Goal: Use online tool/utility: Use online tool/utility

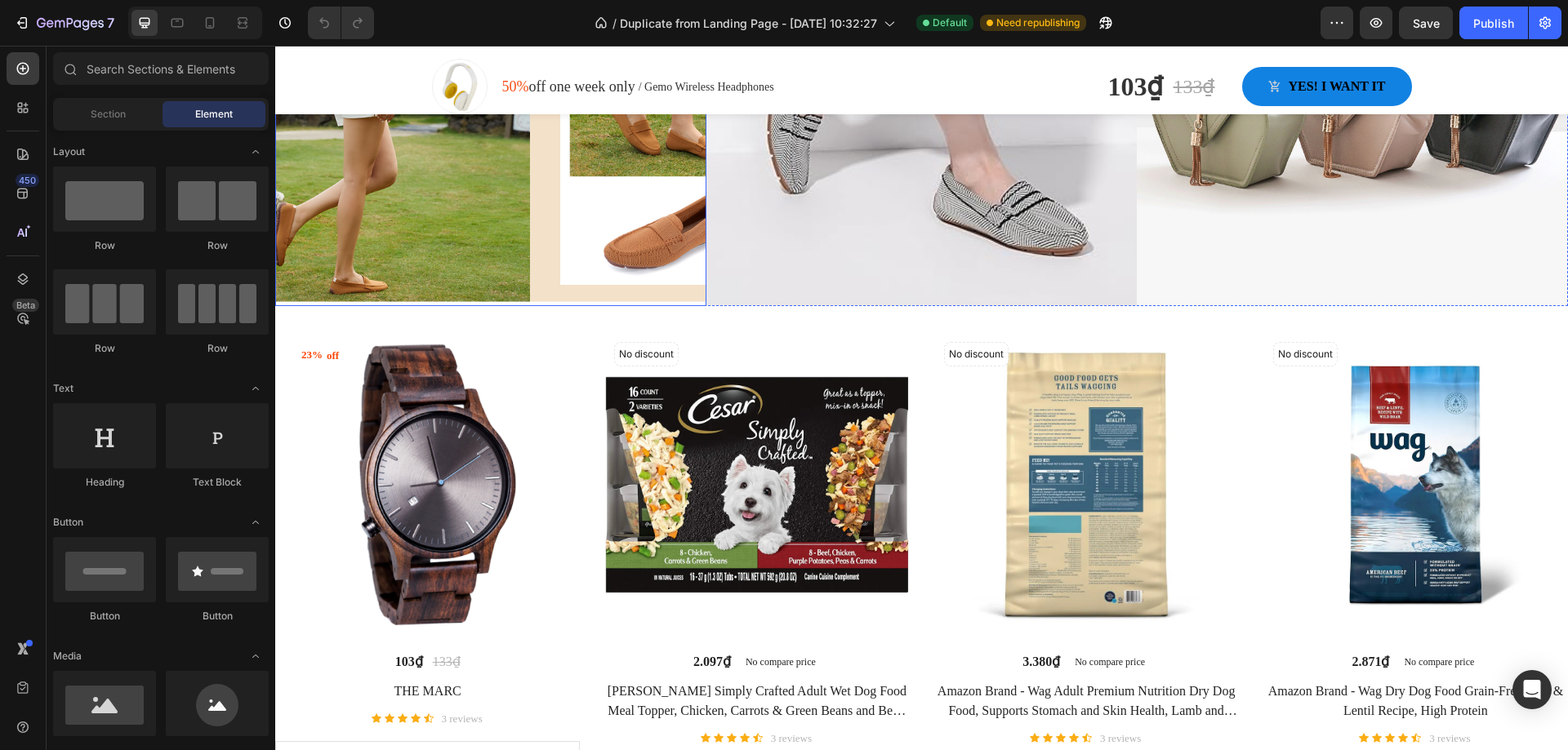
scroll to position [807, 0]
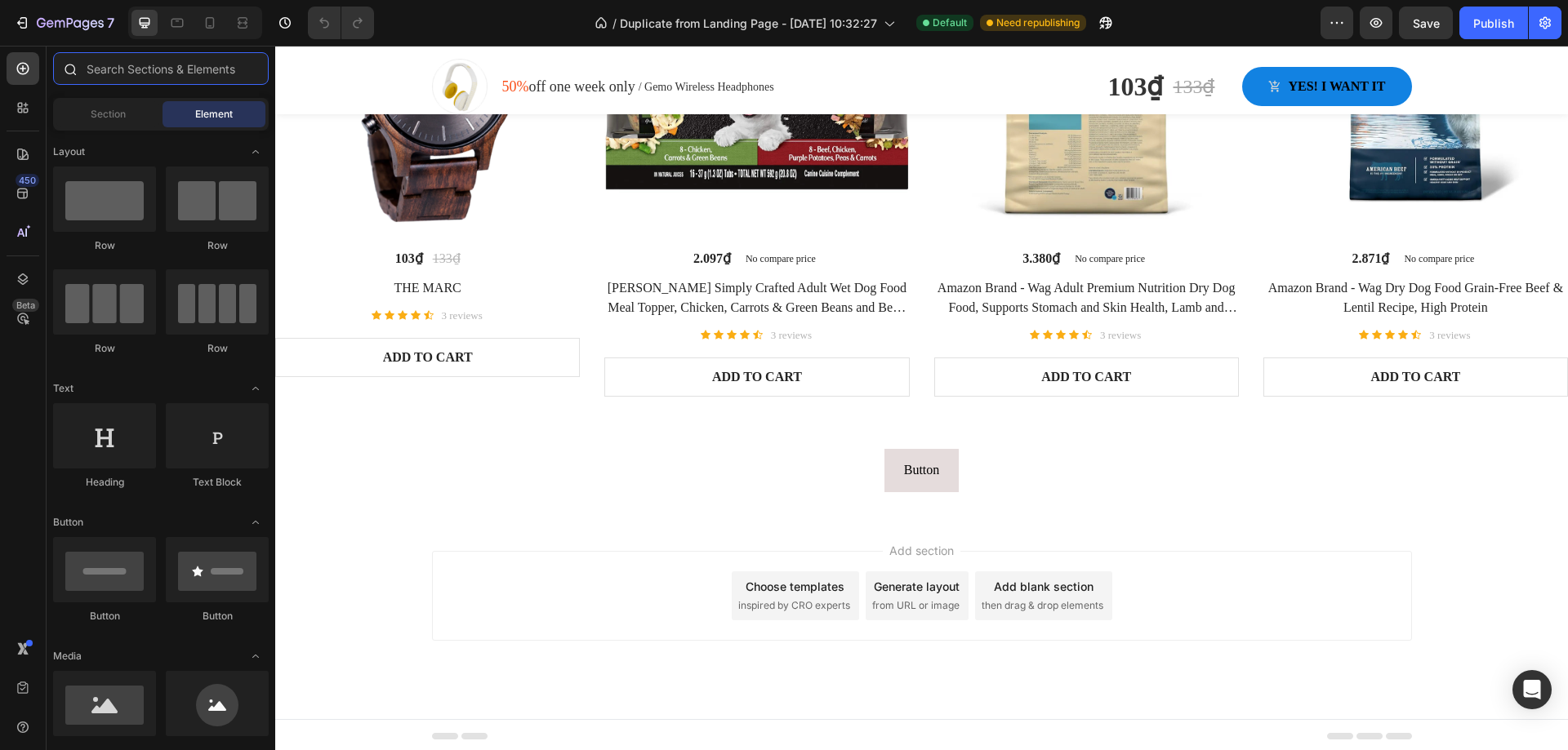
click at [100, 73] on input "text" at bounding box center [161, 69] width 216 height 33
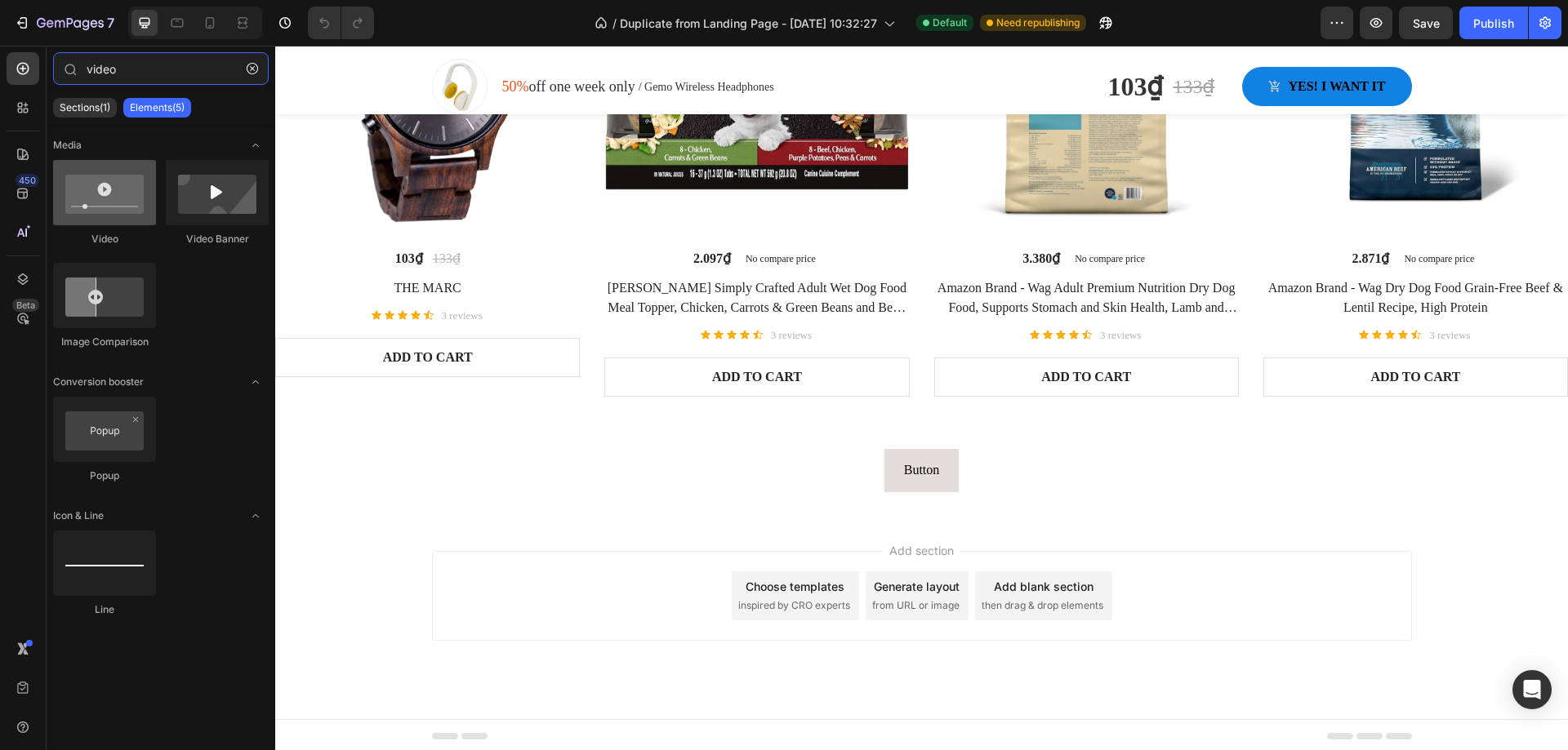
type input "video"
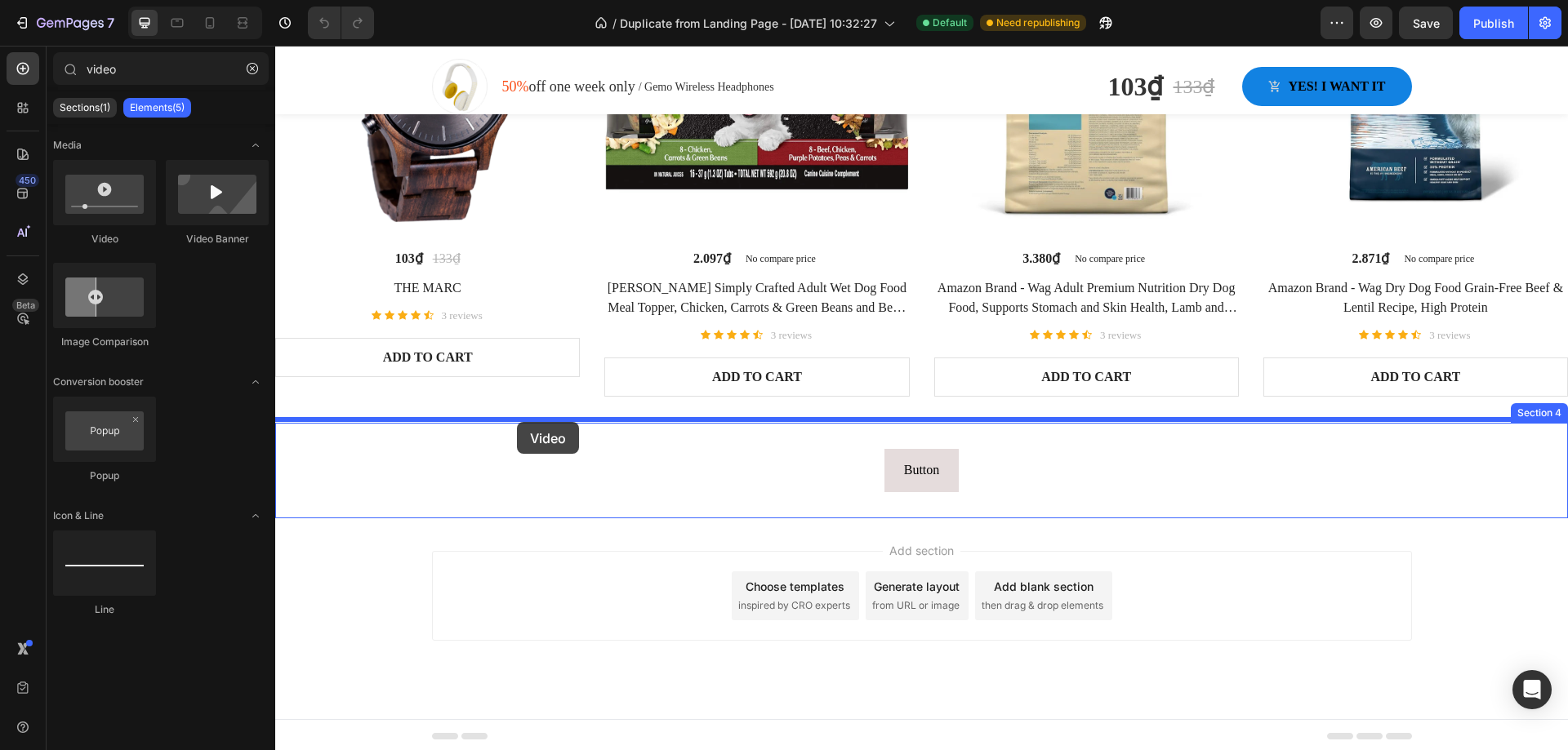
drag, startPoint x: 399, startPoint y: 240, endPoint x: 517, endPoint y: 422, distance: 216.9
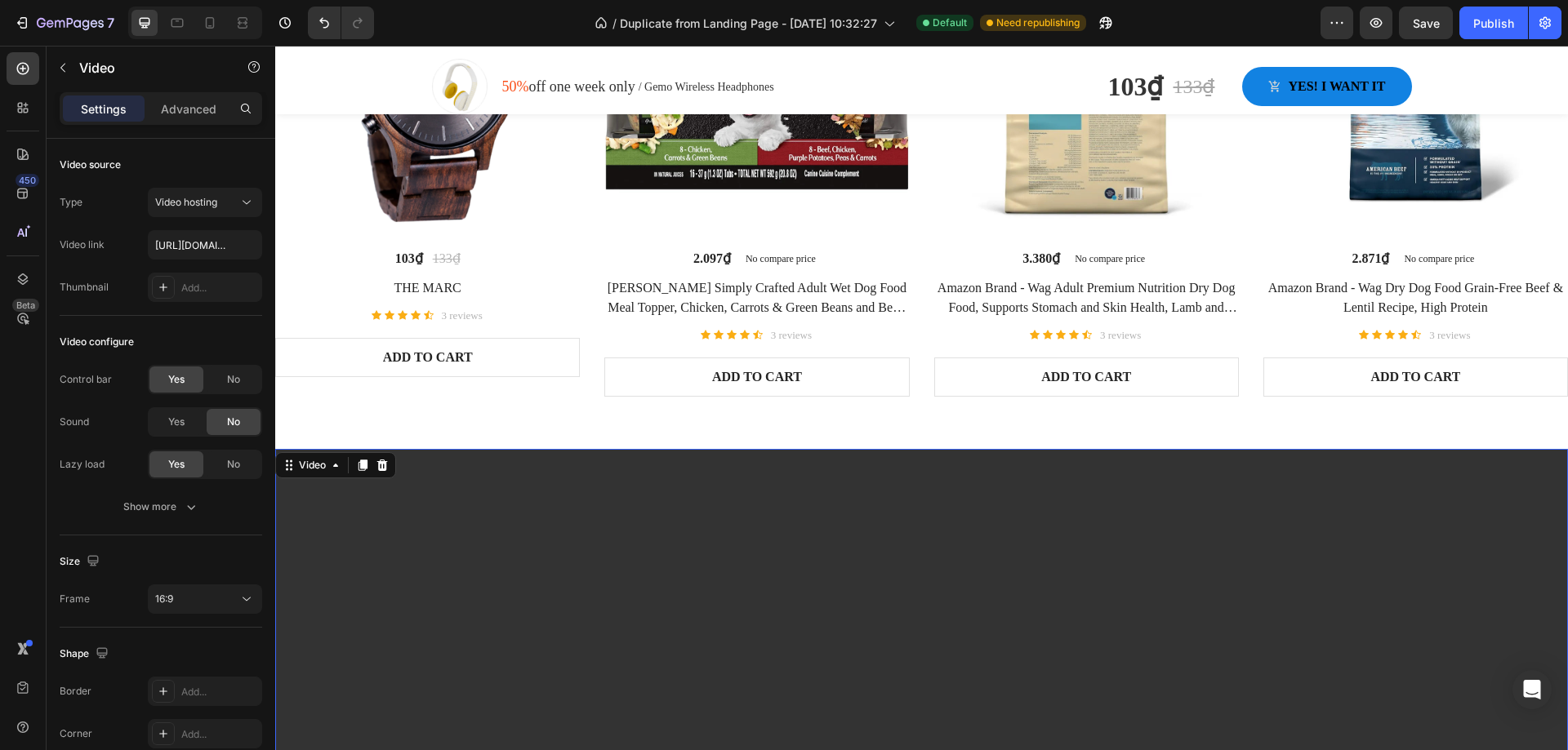
click at [225, 198] on div "Video hosting" at bounding box center [197, 202] width 84 height 15
click at [205, 244] on p "YouTube" at bounding box center [201, 242] width 93 height 15
type input "https://www.youtube.com/watch?v=drIt4RH_kyQ"
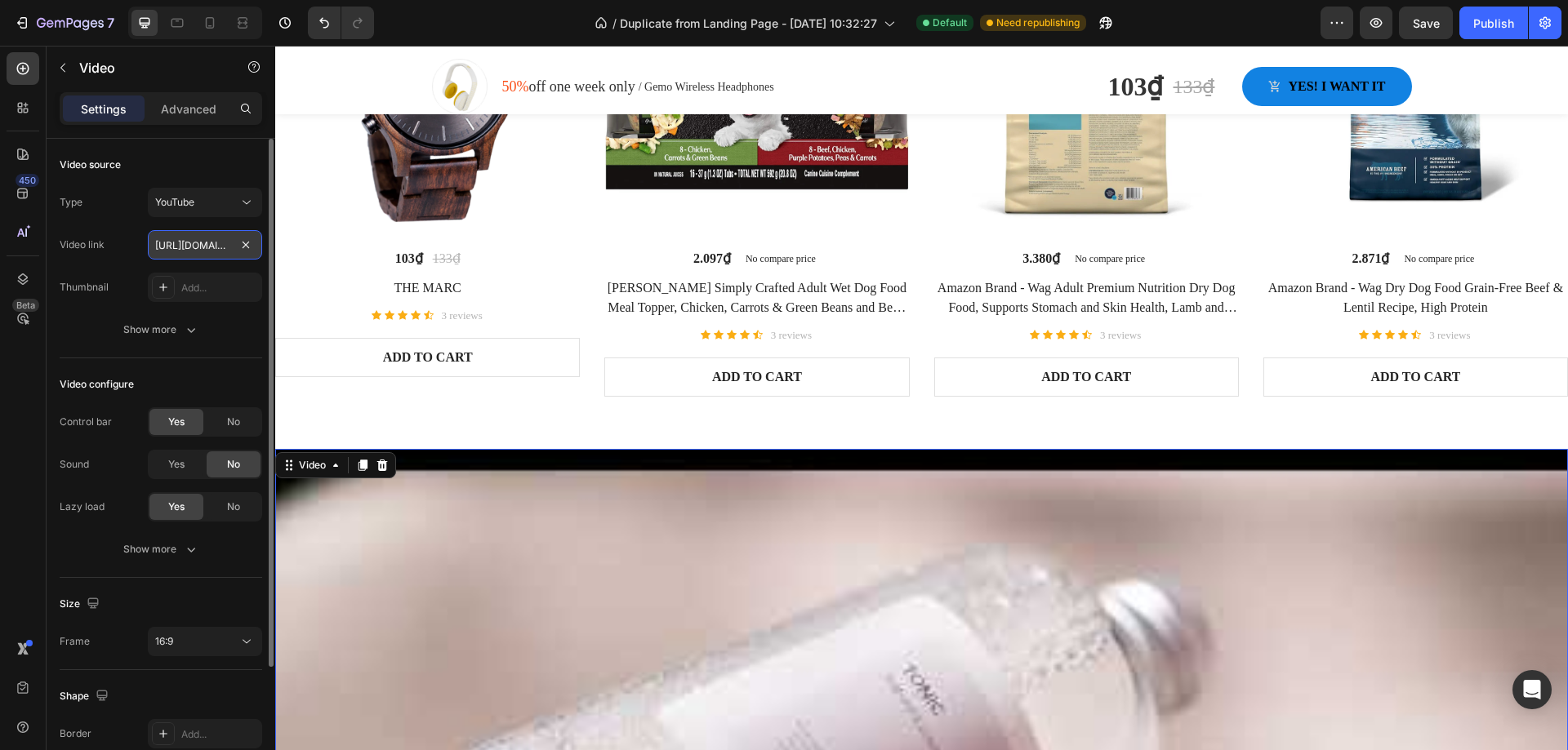
click at [205, 249] on input "https://www.youtube.com/watch?v=drIt4RH_kyQ" at bounding box center [205, 244] width 114 height 30
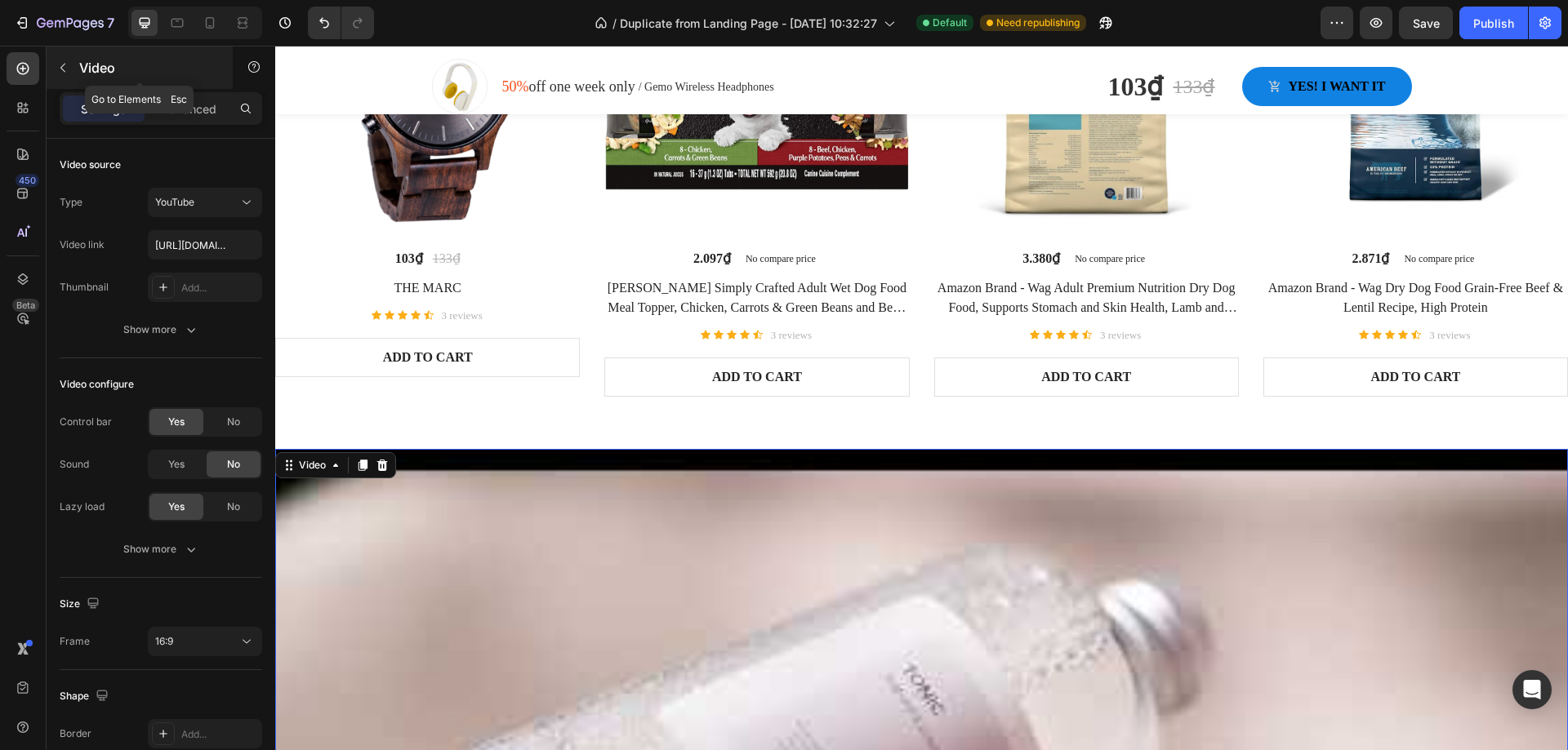
click at [138, 68] on p "Video" at bounding box center [148, 68] width 138 height 20
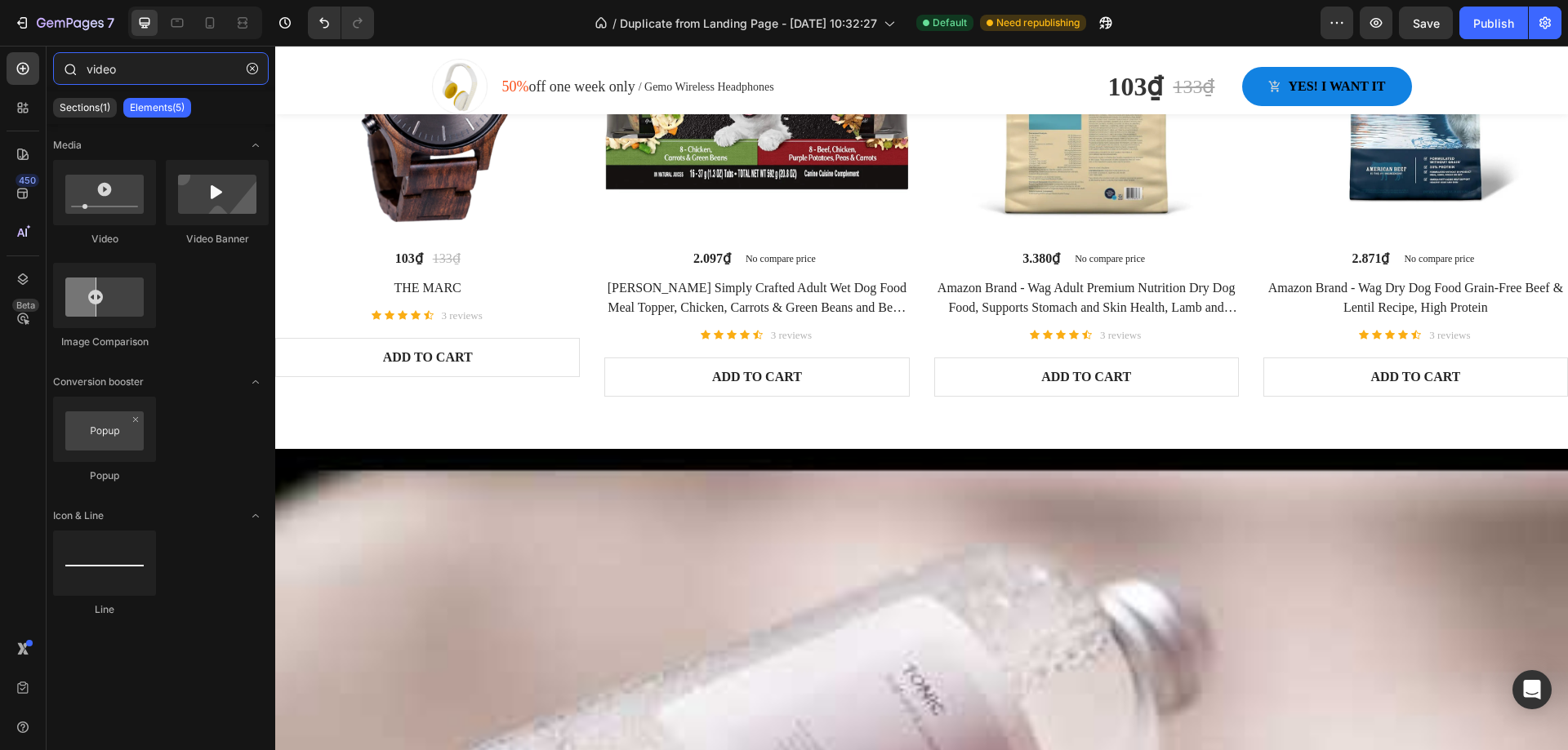
click at [138, 68] on input "video" at bounding box center [161, 69] width 216 height 33
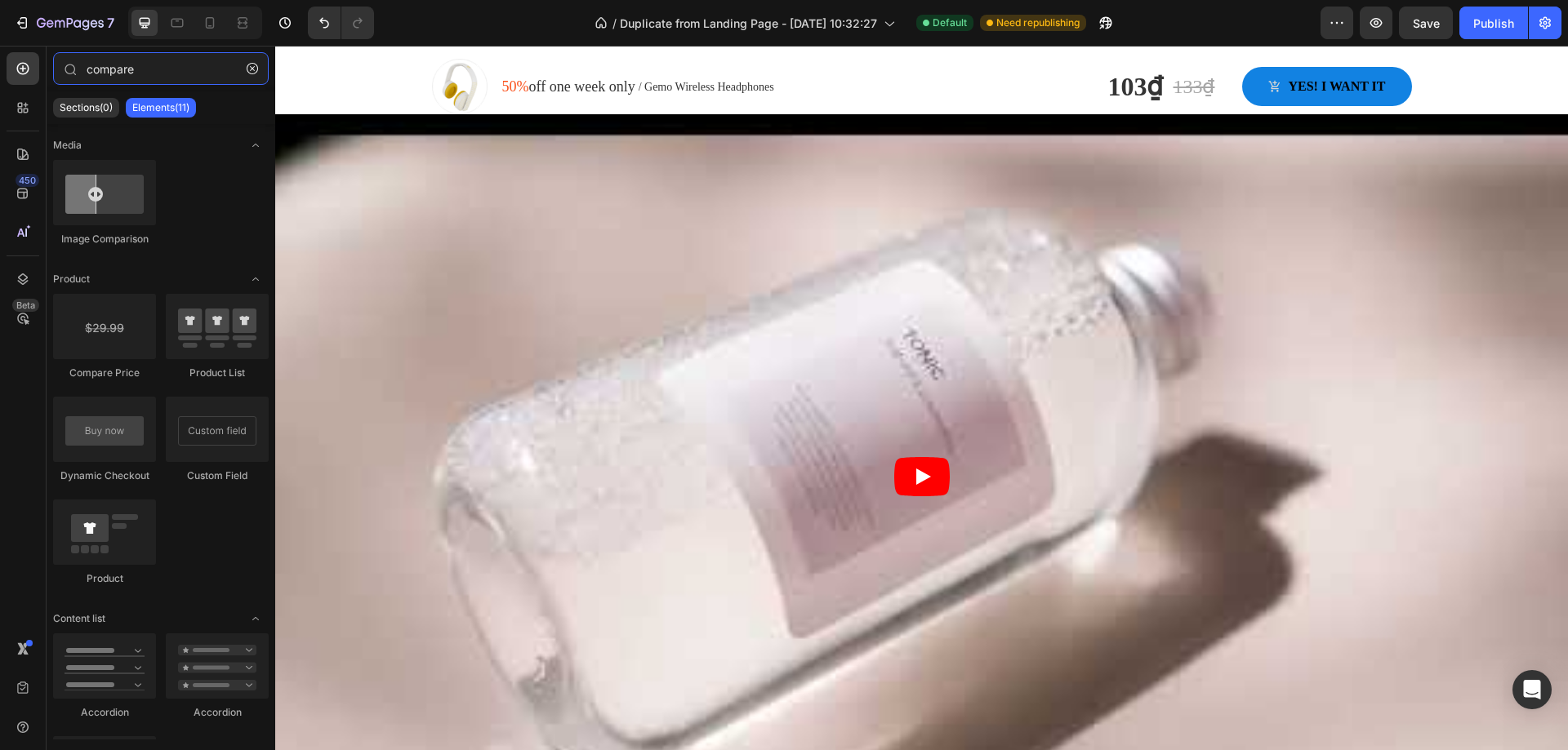
scroll to position [1592, 0]
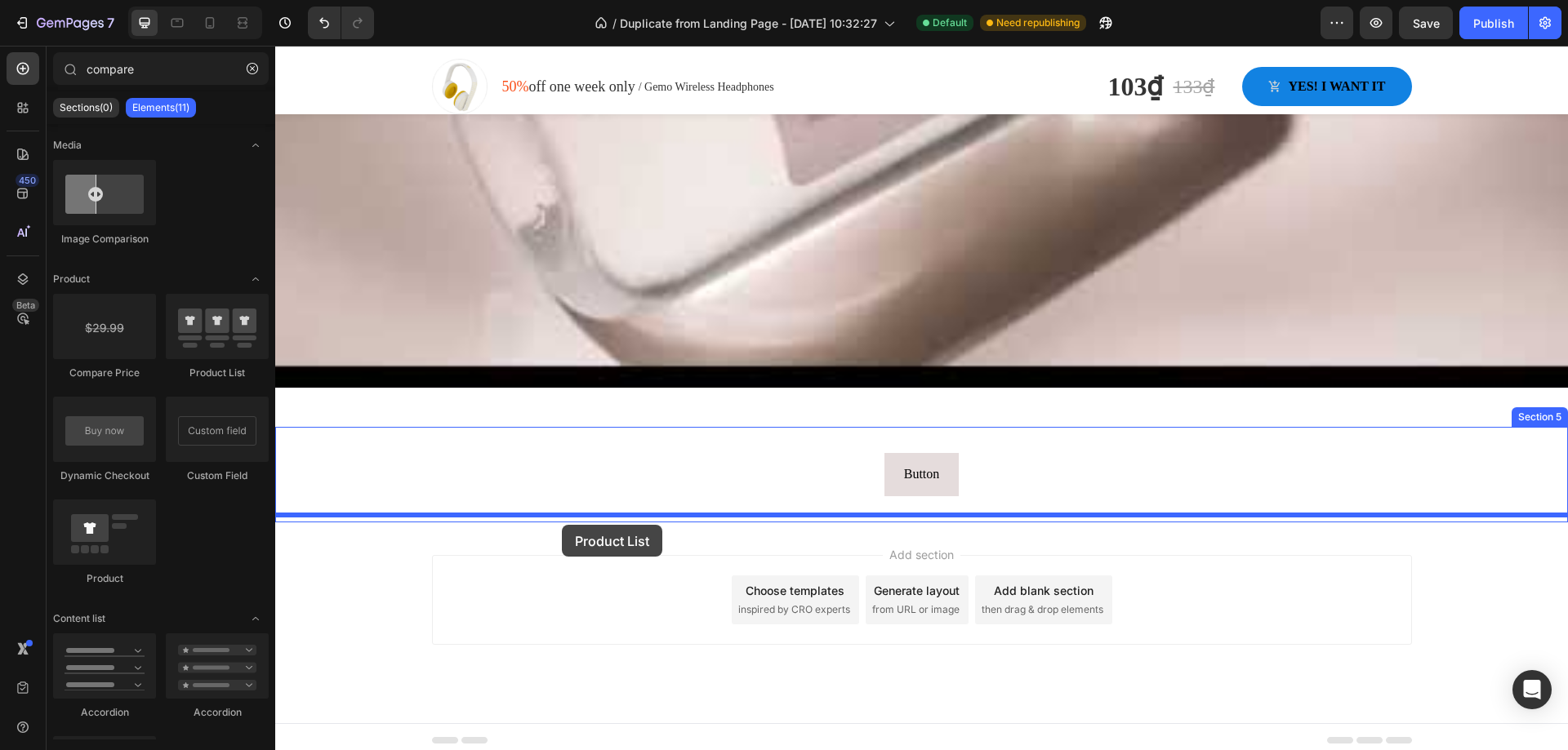
drag, startPoint x: 493, startPoint y: 353, endPoint x: 562, endPoint y: 525, distance: 185.3
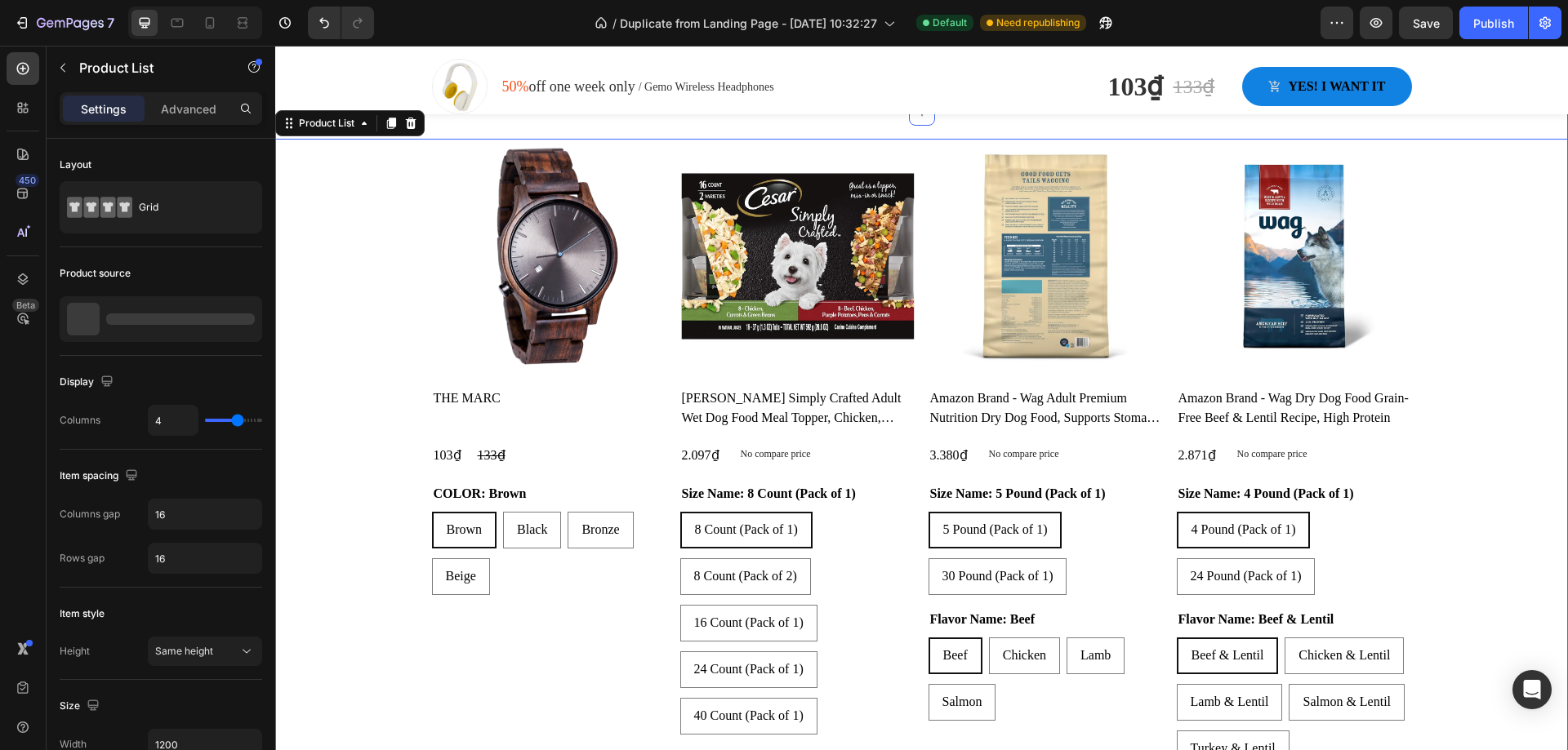
scroll to position [1999, 0]
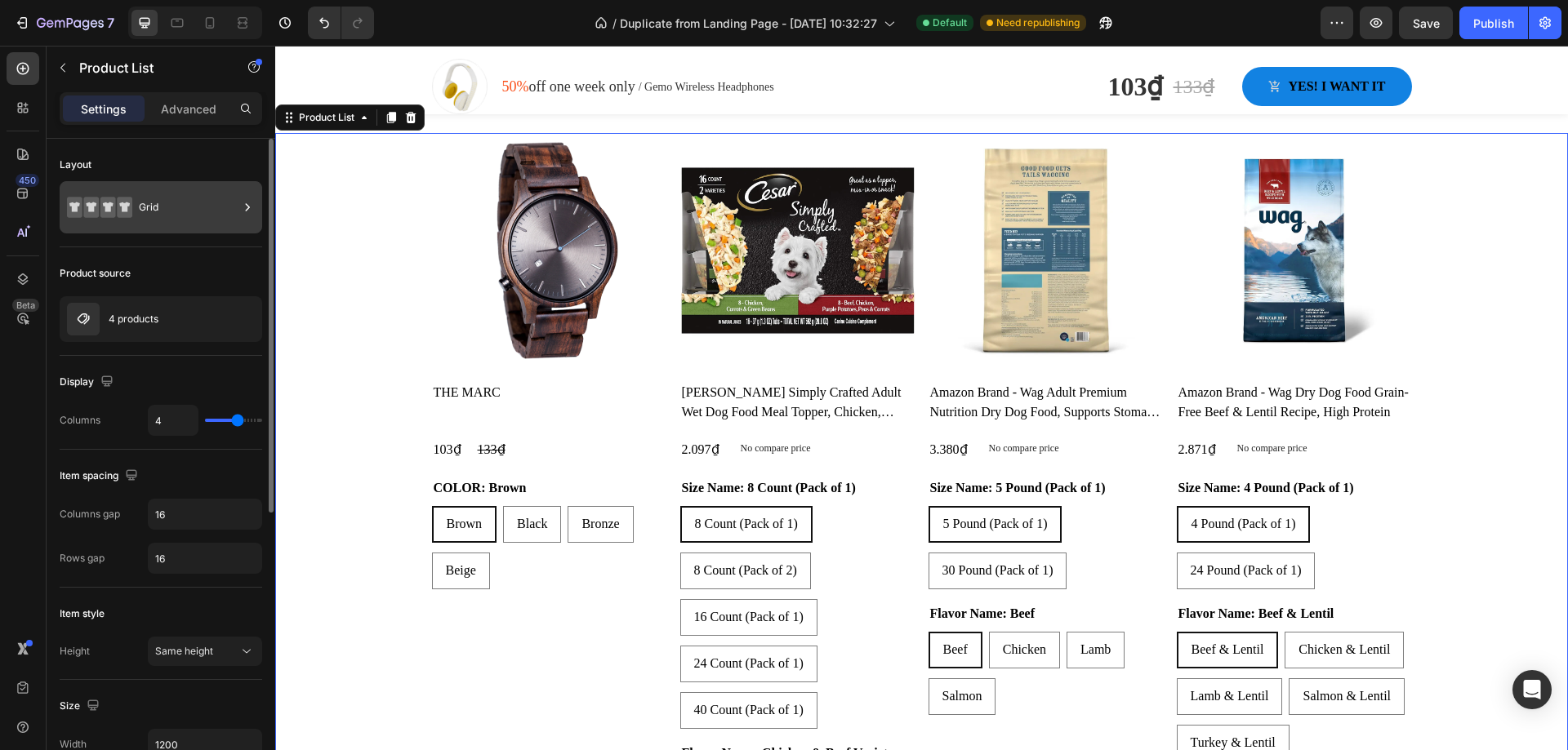
click at [204, 206] on div "Grid" at bounding box center [188, 207] width 99 height 37
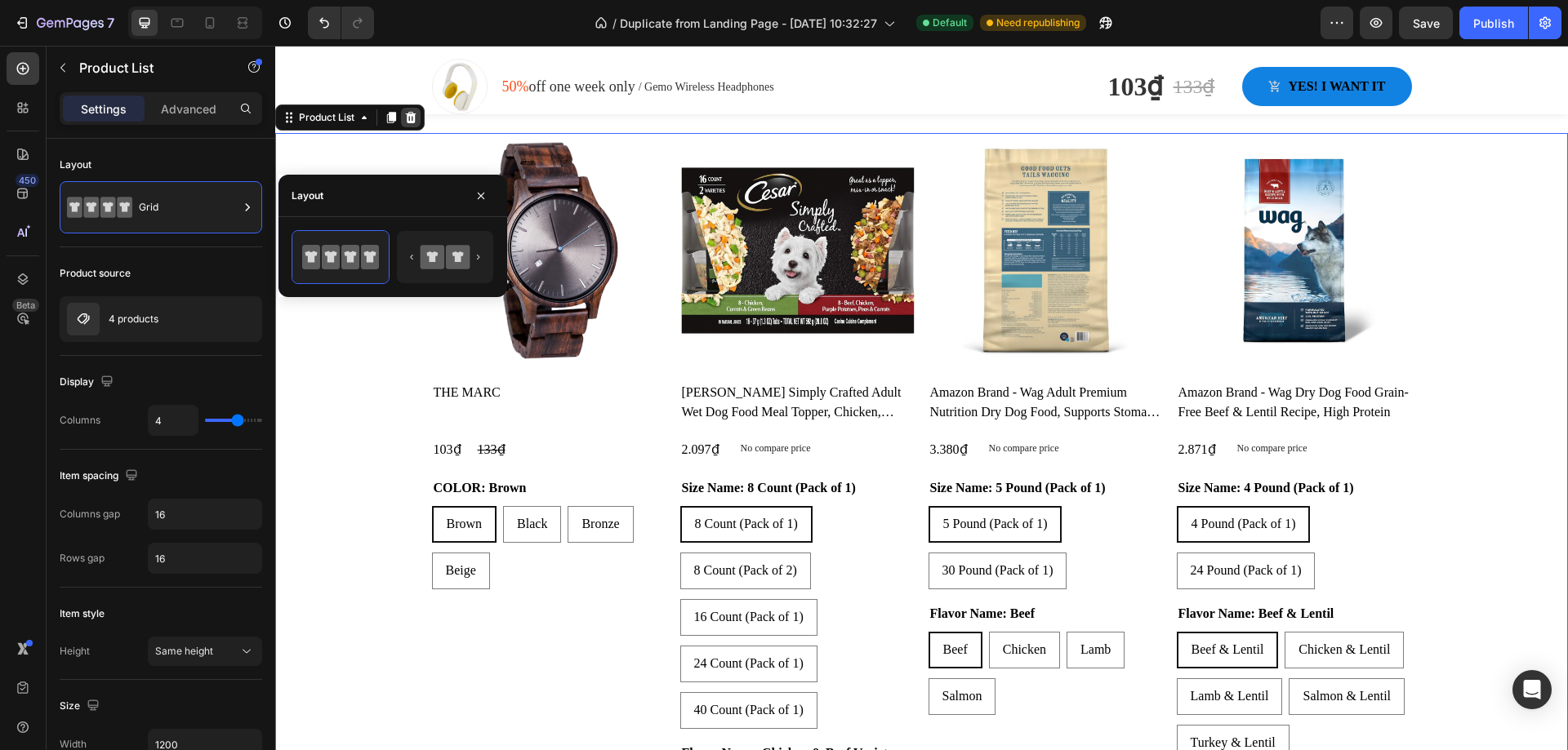
click at [411, 112] on icon at bounding box center [410, 117] width 13 height 13
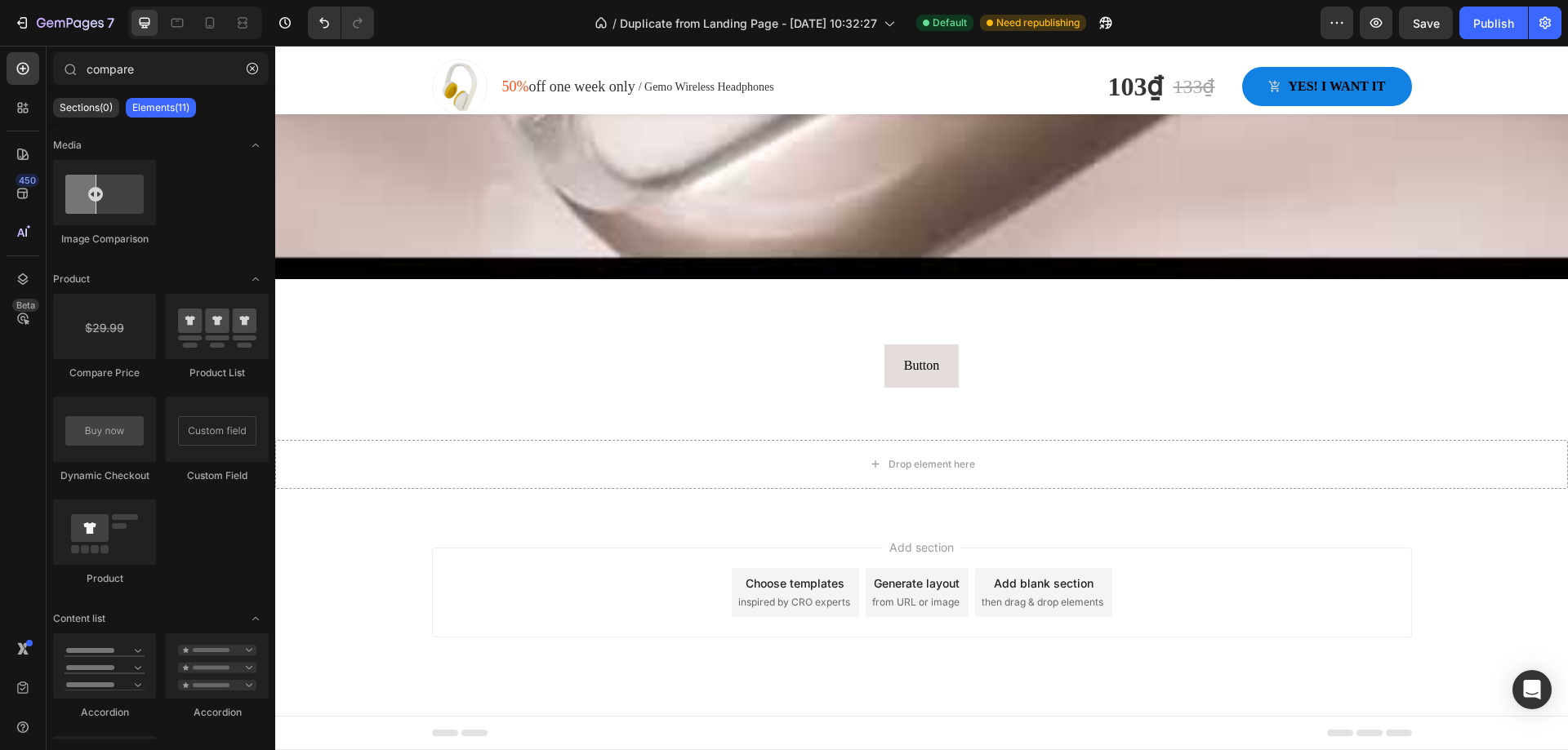
scroll to position [1693, 0]
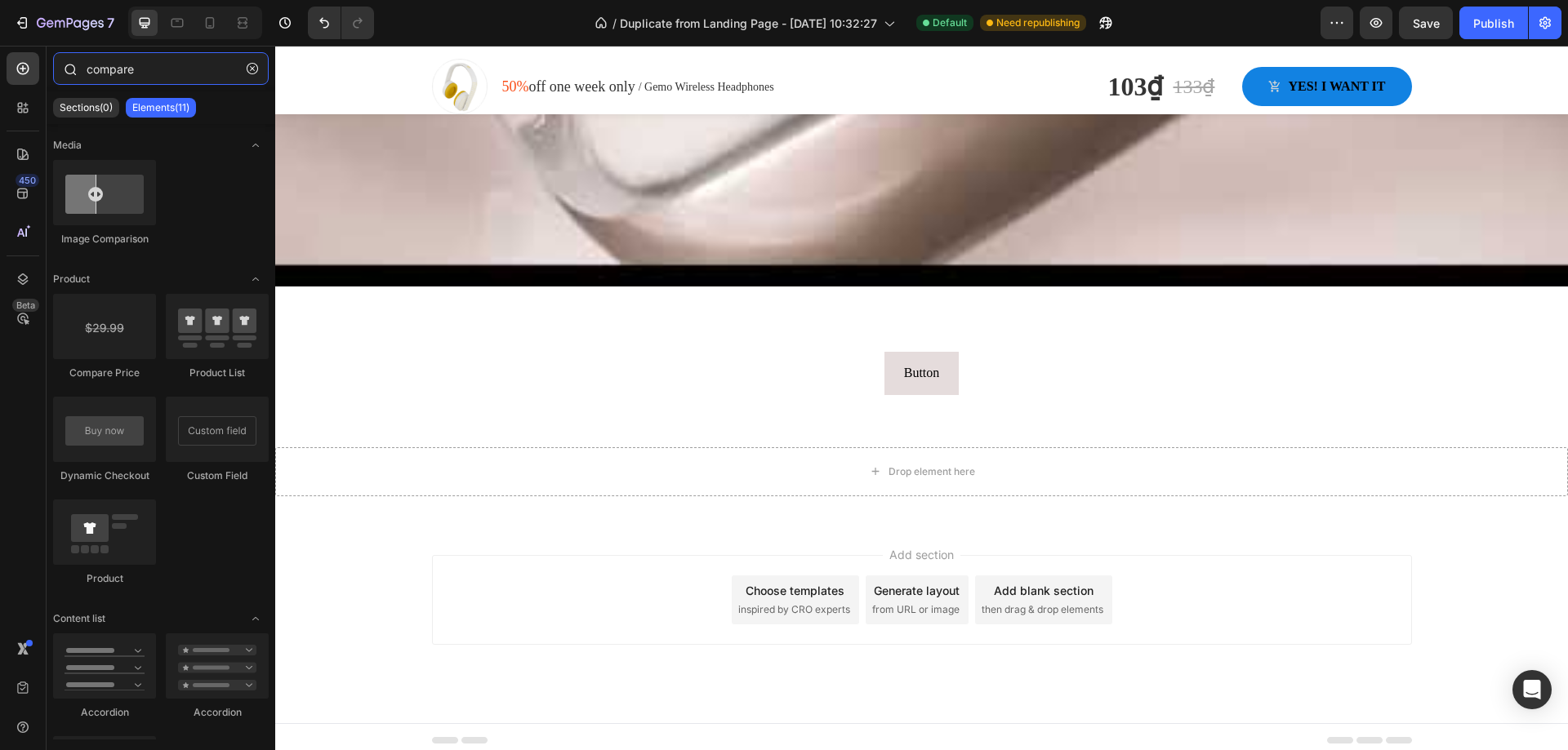
click at [124, 71] on input "compare" at bounding box center [161, 69] width 216 height 33
click at [109, 64] on input "compare" at bounding box center [161, 69] width 216 height 33
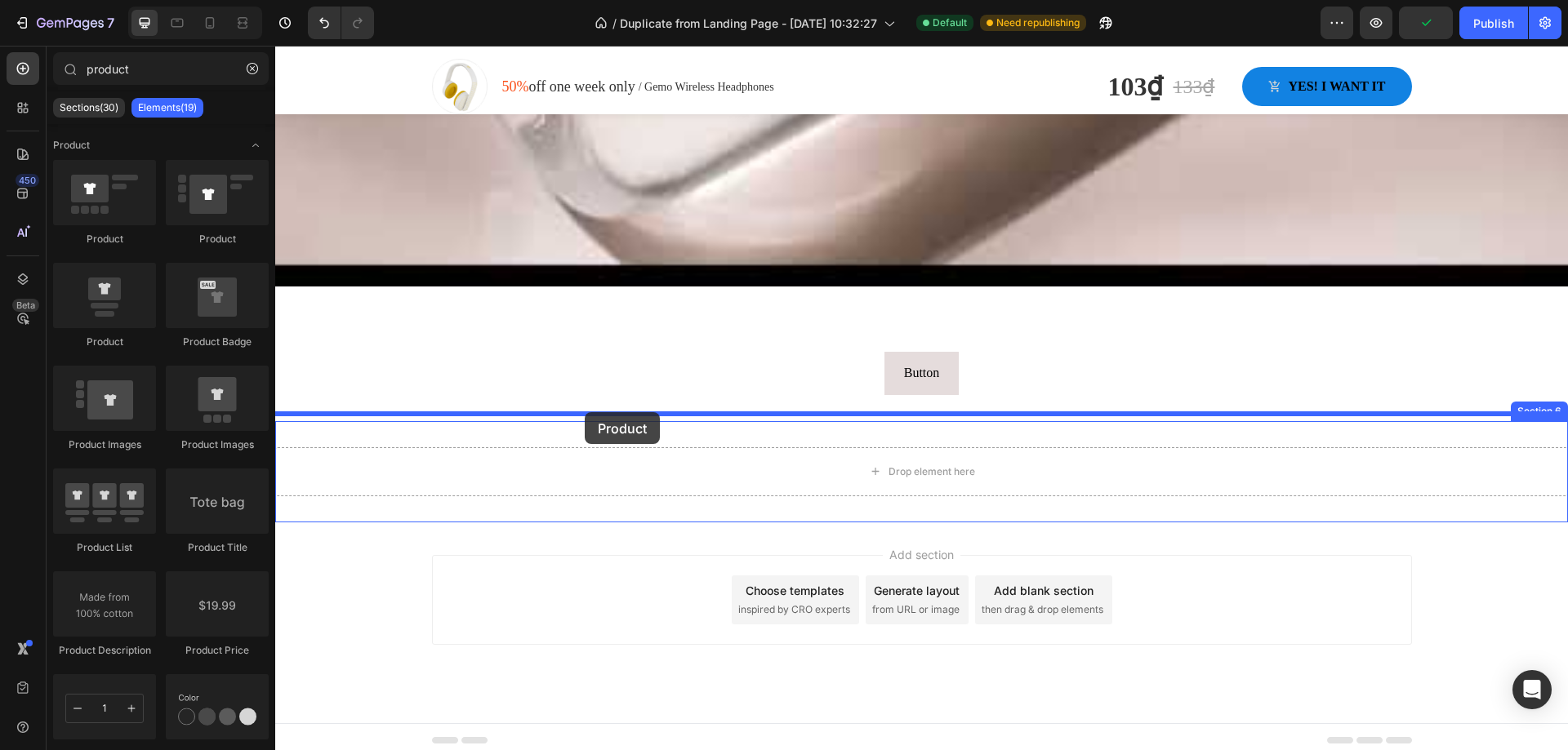
drag, startPoint x: 386, startPoint y: 236, endPoint x: 584, endPoint y: 417, distance: 268.3
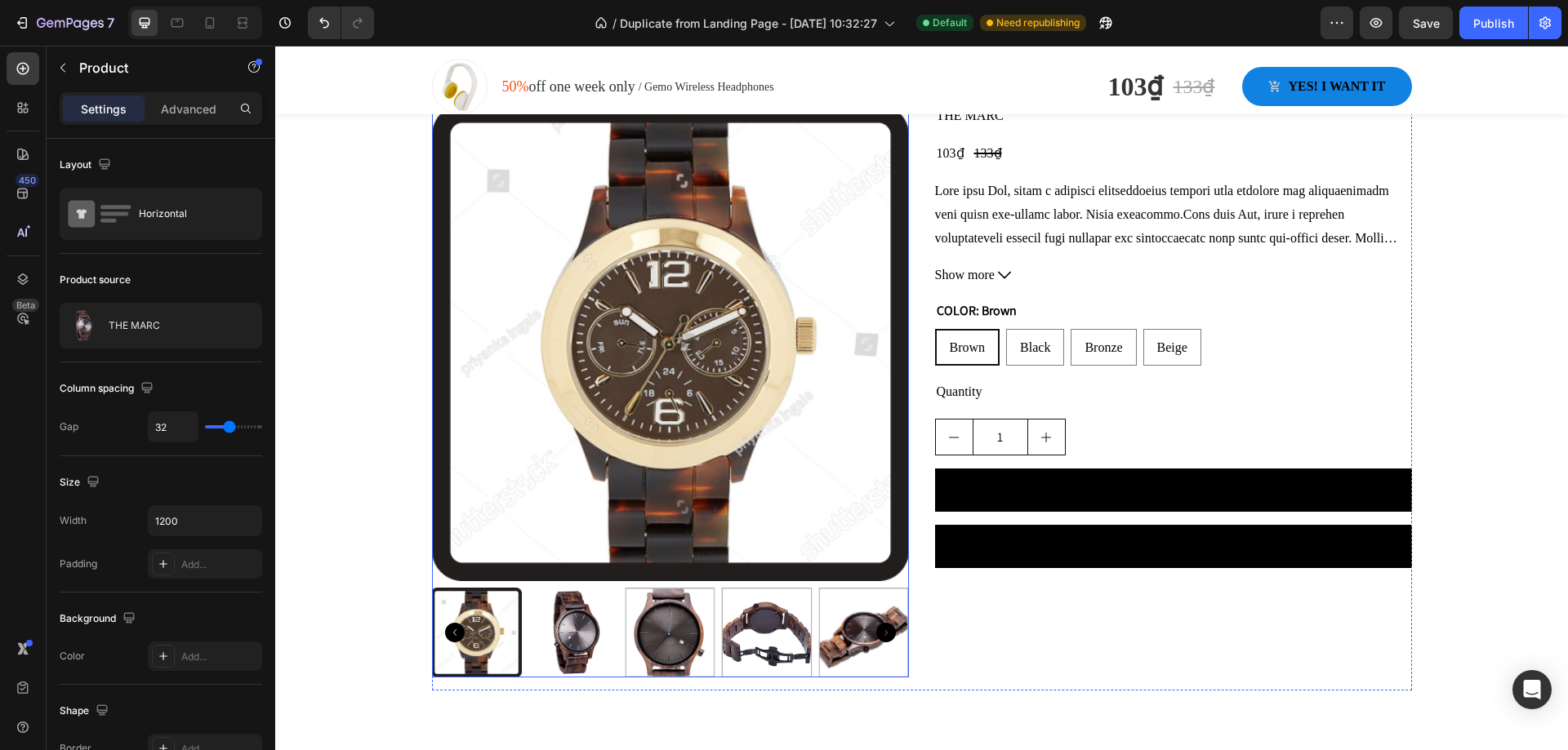
scroll to position [1919, 0]
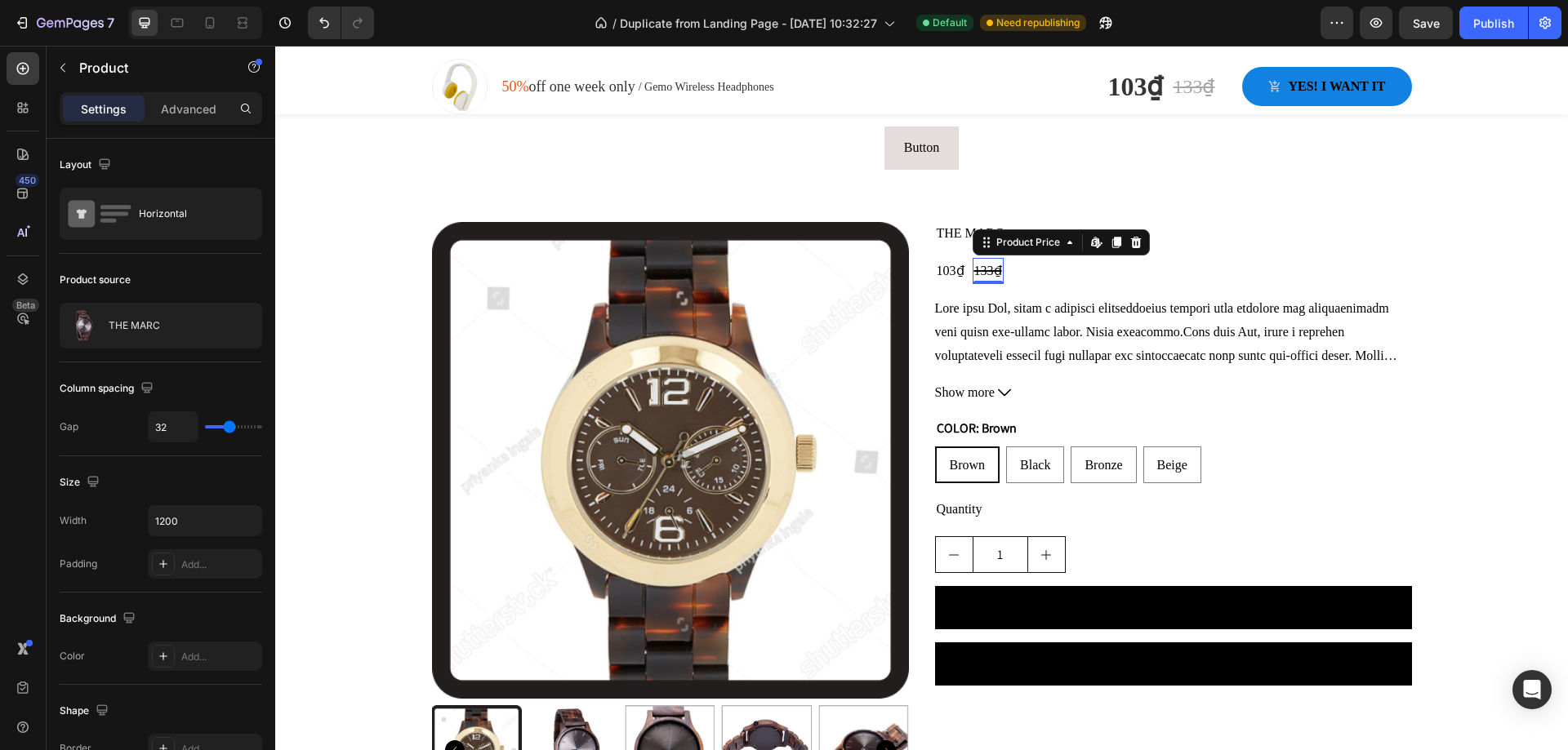
click at [979, 266] on div "133₫" at bounding box center [988, 271] width 31 height 27
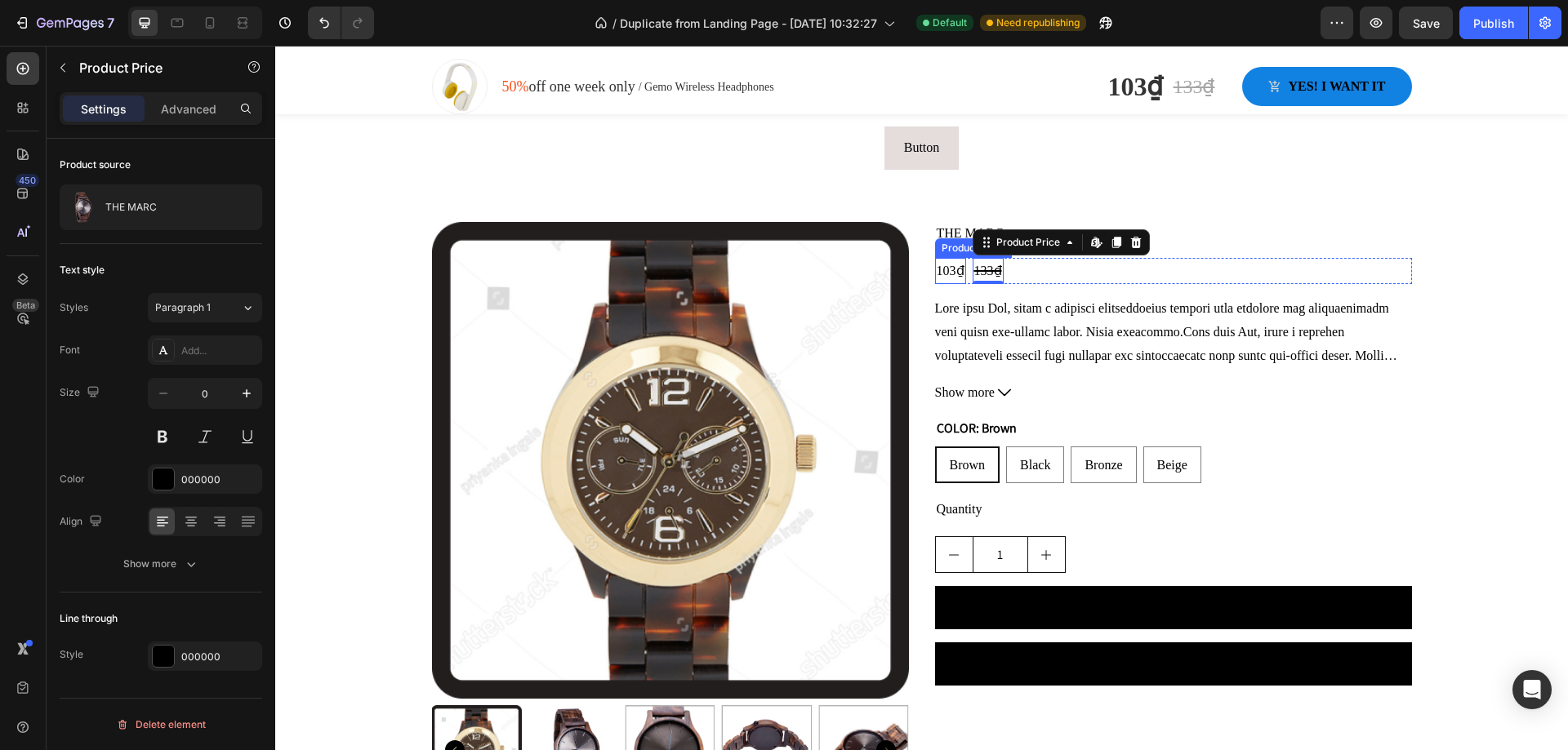
click at [935, 263] on div "103₫" at bounding box center [951, 271] width 31 height 27
click at [975, 264] on div "133₫" at bounding box center [988, 271] width 31 height 27
click at [946, 266] on div "103₫" at bounding box center [951, 271] width 31 height 27
click at [950, 241] on icon at bounding box center [951, 242] width 3 height 3
click at [988, 267] on div "133₫" at bounding box center [988, 271] width 31 height 27
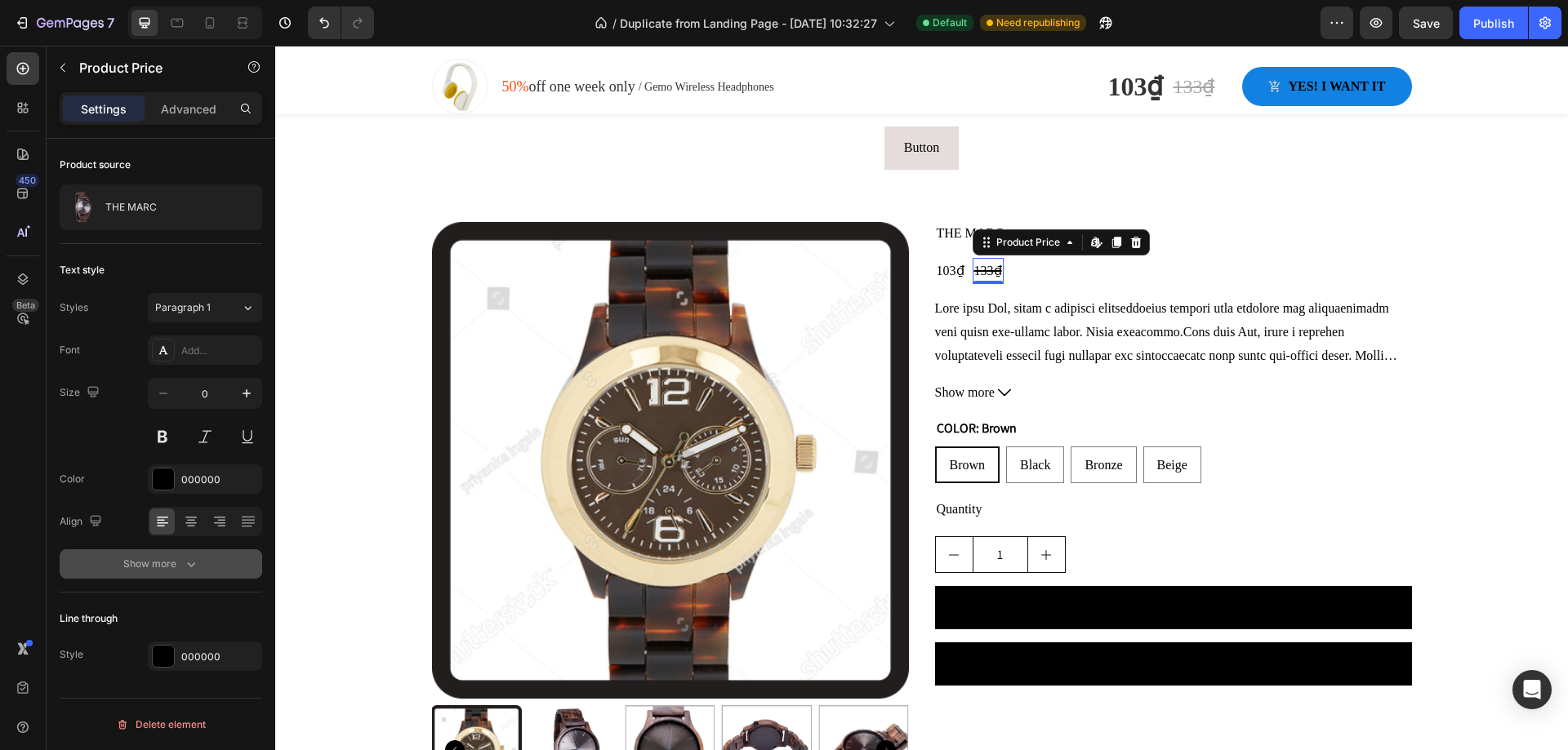
click at [135, 557] on div "Show more" at bounding box center [161, 564] width 76 height 17
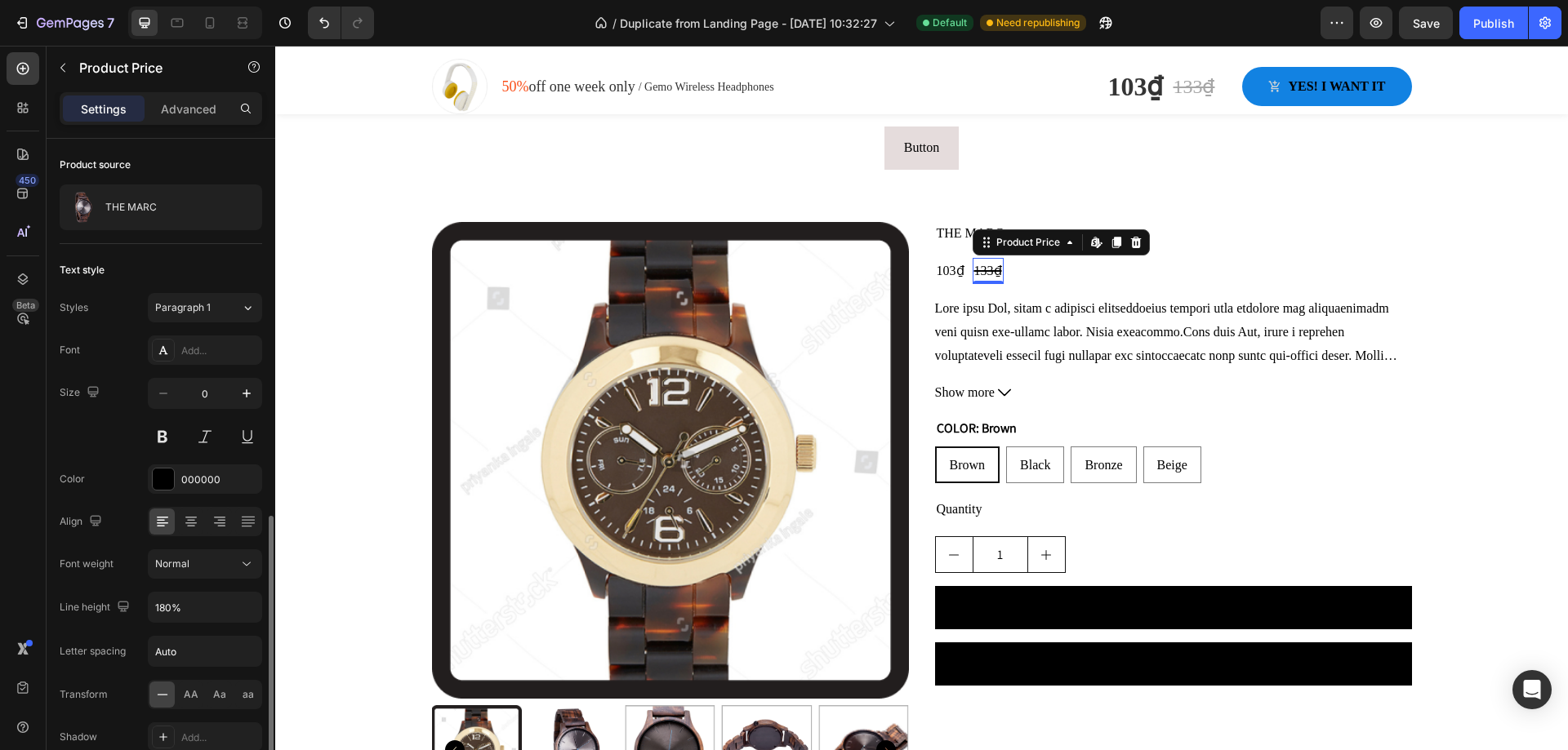
scroll to position [215, 0]
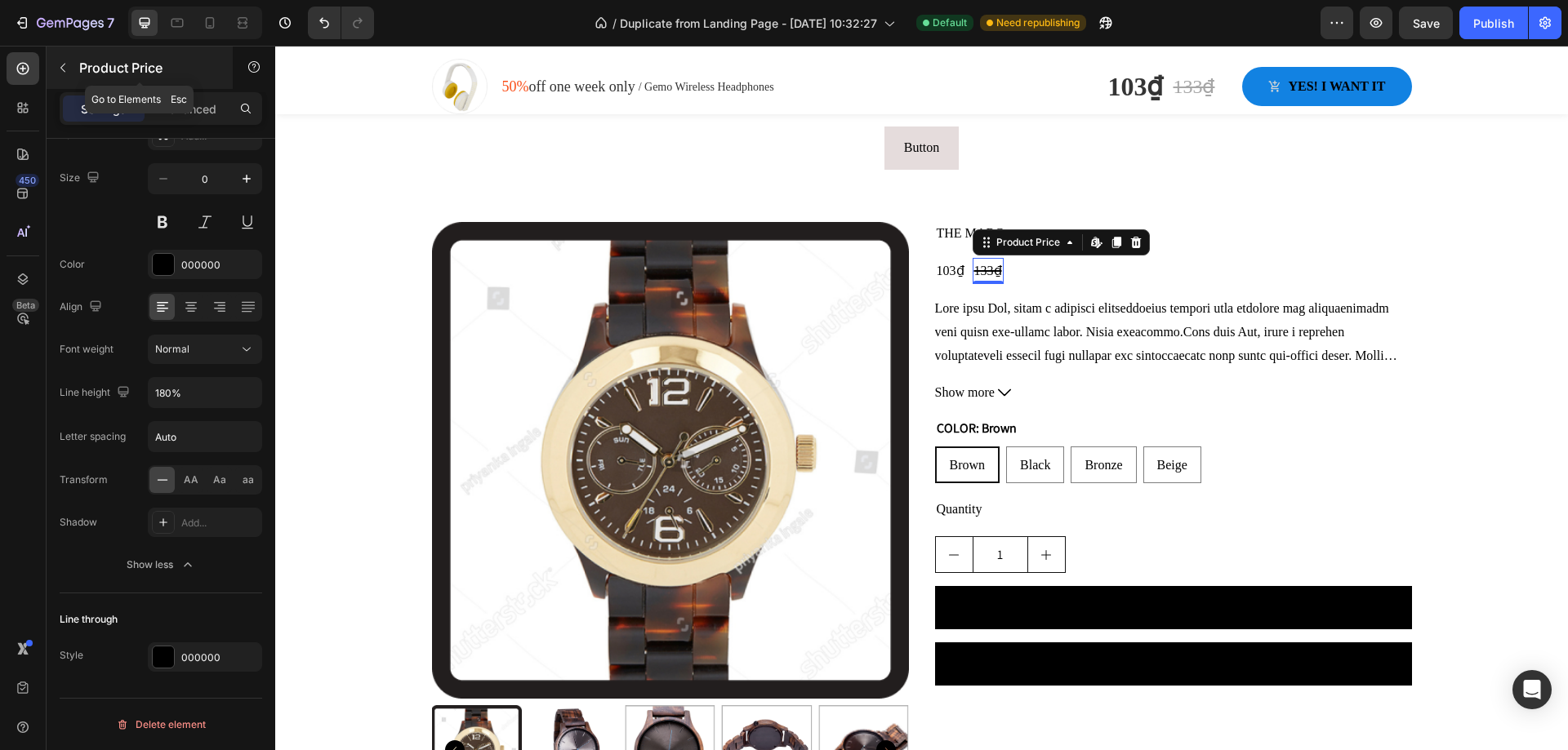
click at [61, 67] on icon "button" at bounding box center [63, 68] width 5 height 9
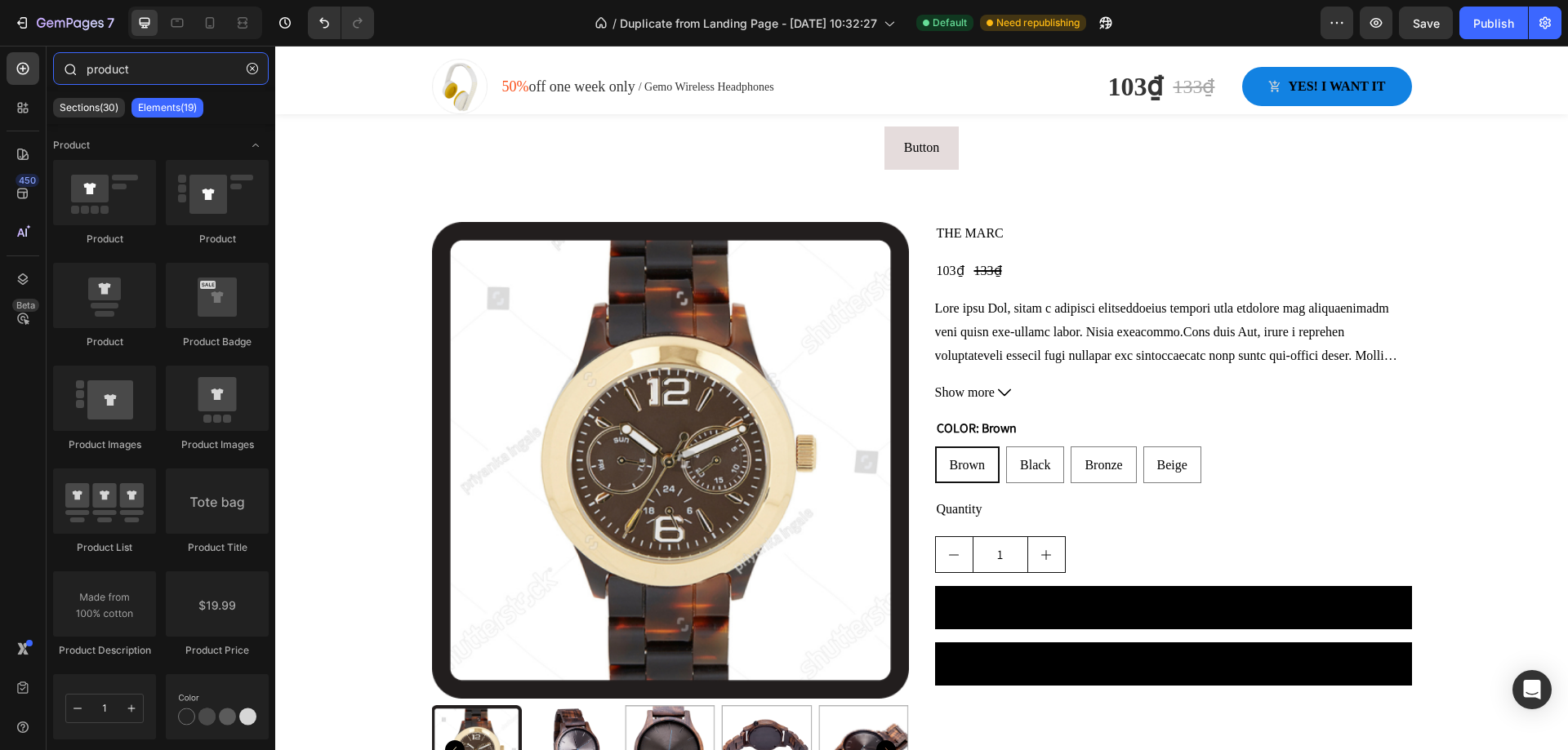
click at [171, 76] on input "product" at bounding box center [161, 69] width 216 height 33
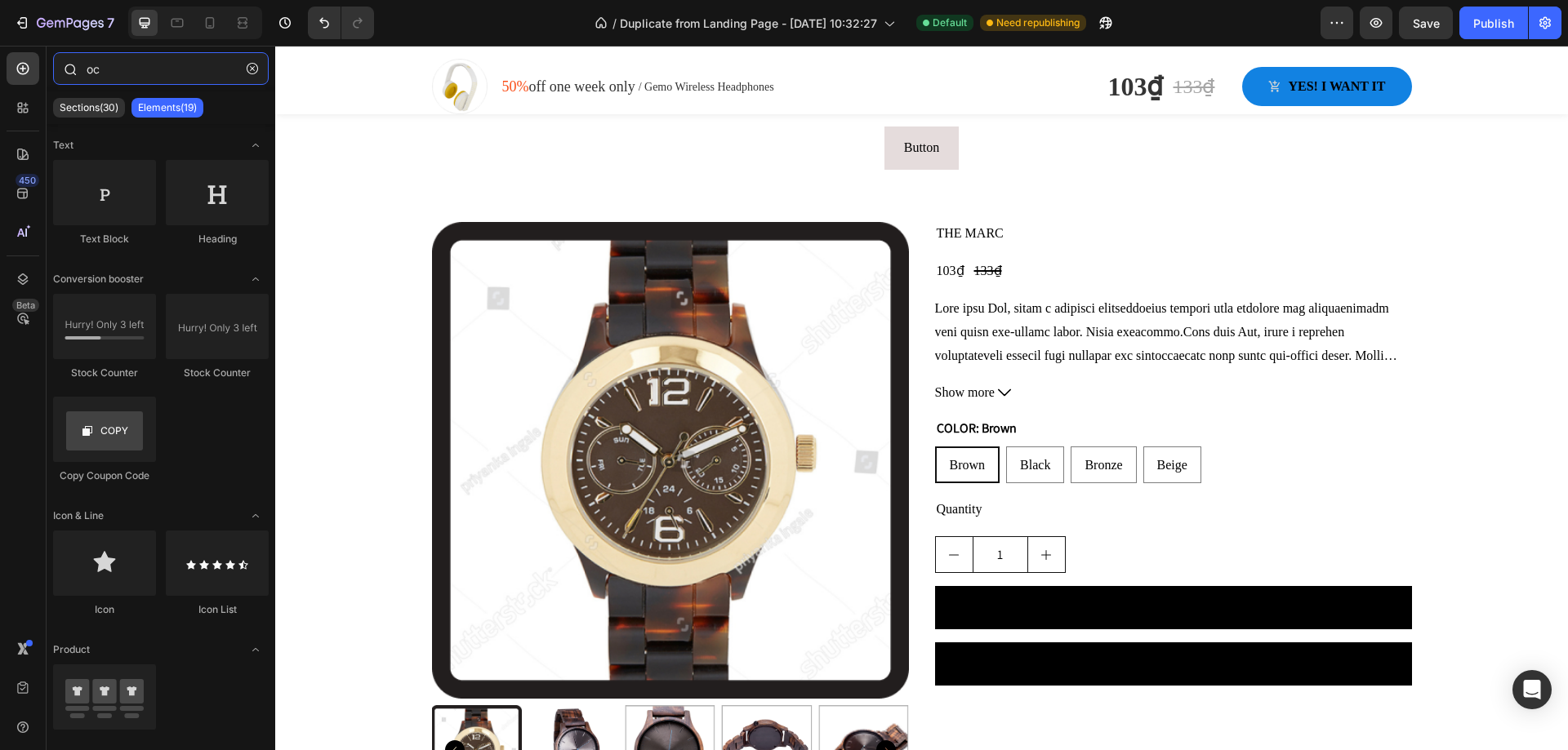
type input "o"
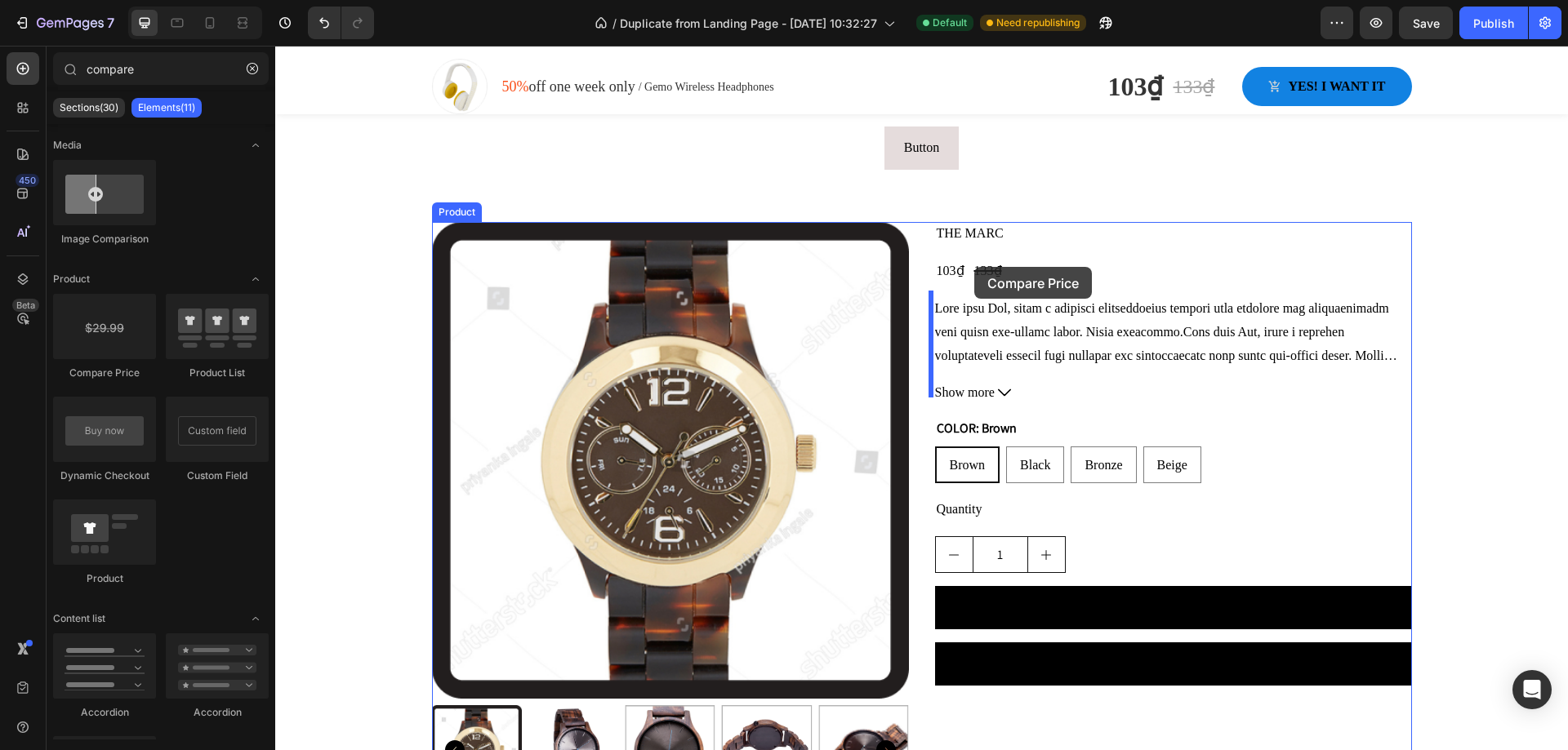
drag, startPoint x: 373, startPoint y: 380, endPoint x: 974, endPoint y: 267, distance: 611.5
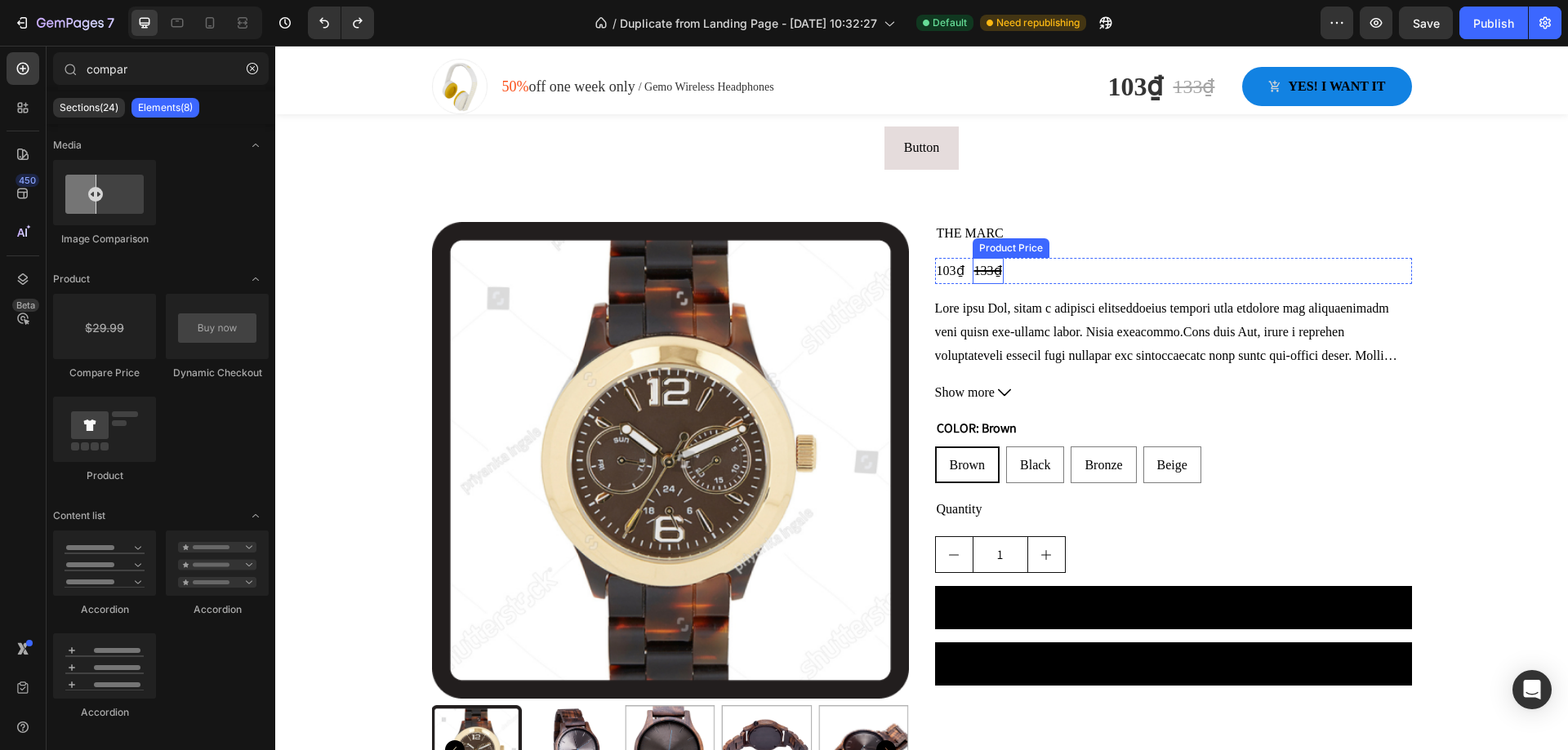
click at [979, 258] on div "133₫" at bounding box center [988, 271] width 31 height 27
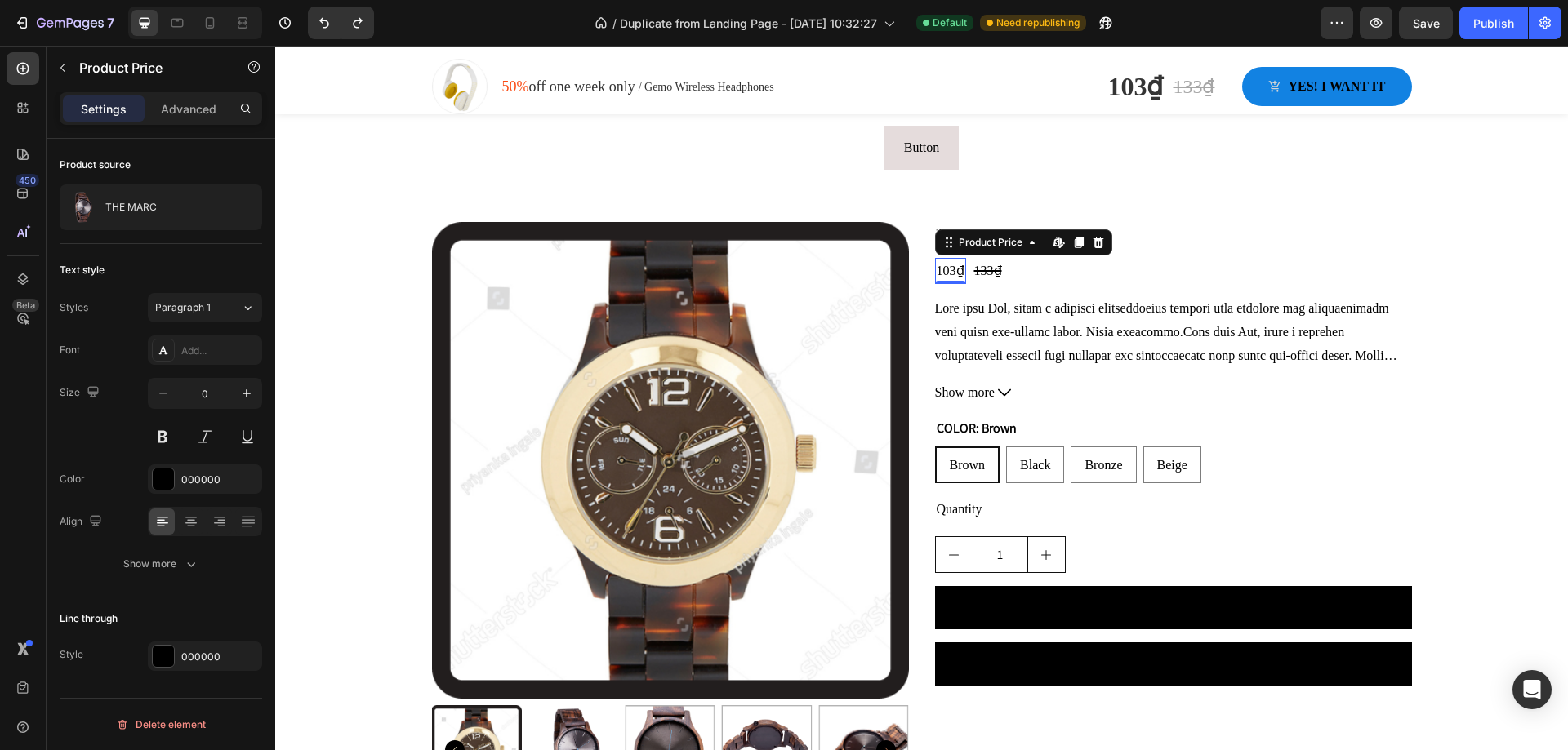
click at [942, 261] on div "103₫" at bounding box center [951, 271] width 31 height 27
click at [980, 261] on div "133₫" at bounding box center [988, 271] width 31 height 27
click at [1131, 236] on icon at bounding box center [1135, 241] width 10 height 11
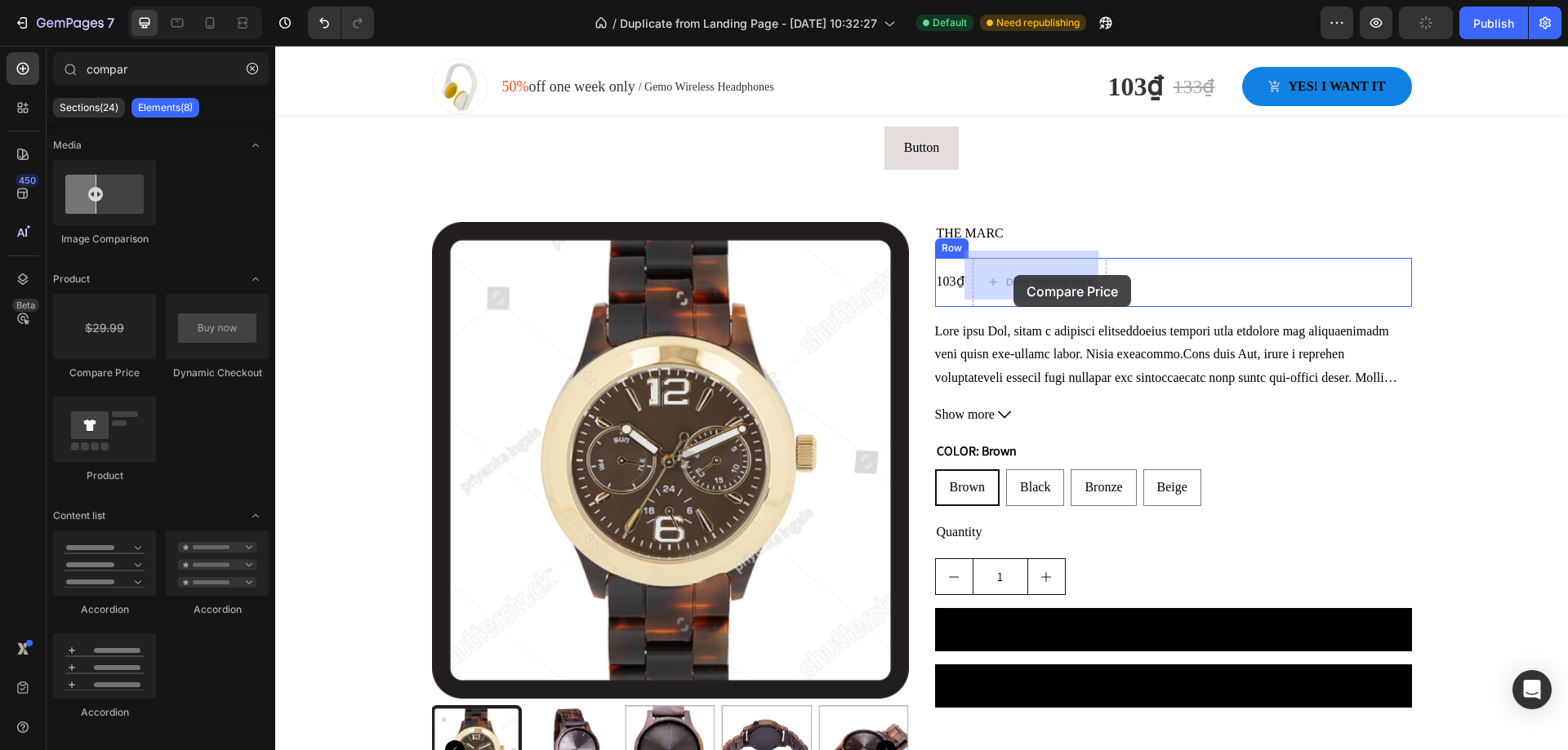
drag, startPoint x: 396, startPoint y: 378, endPoint x: 1013, endPoint y: 275, distance: 625.5
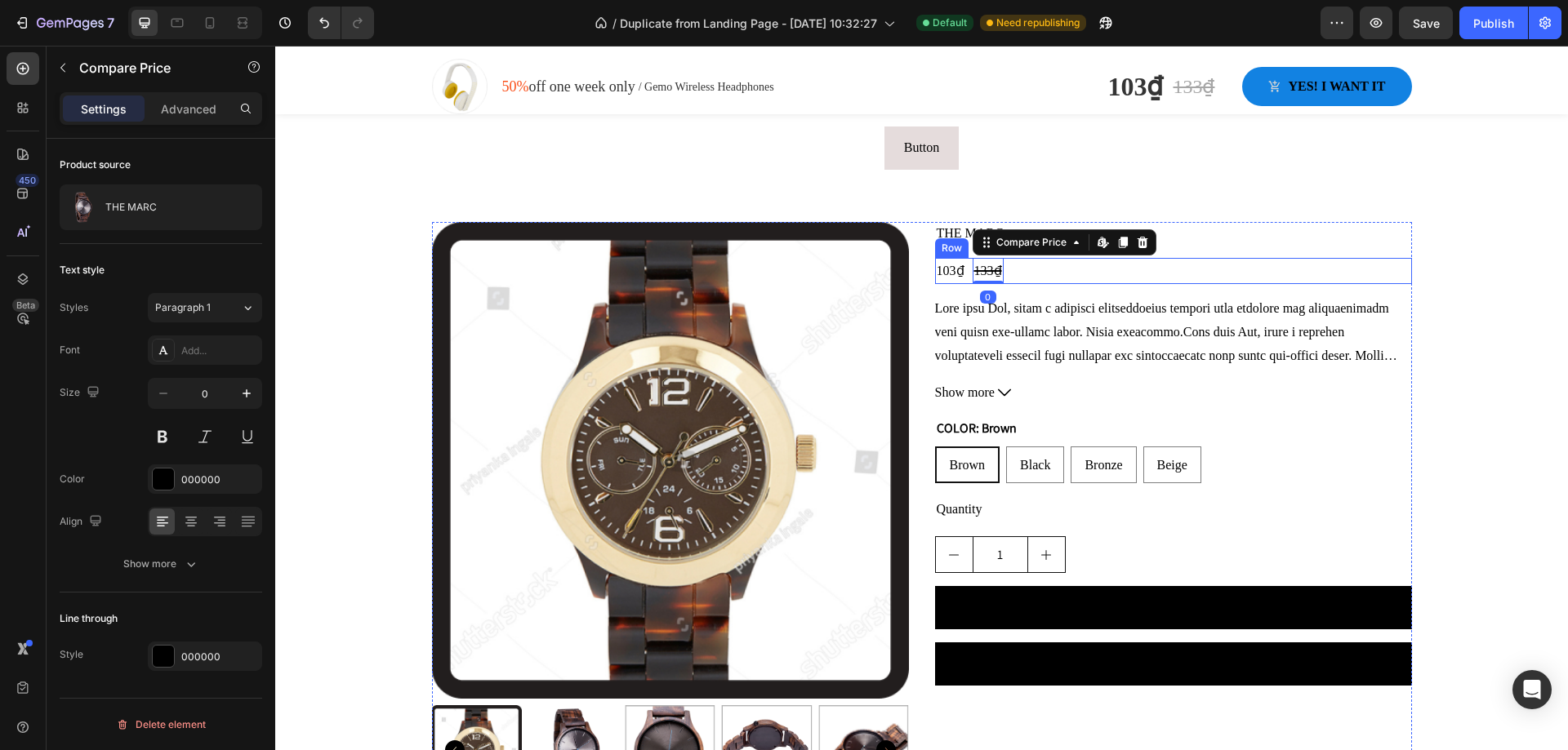
click at [1043, 263] on div "103₫ Product Price Product Price 133₫ Compare Price Edit content in Shopify 0 C…" at bounding box center [1174, 271] width 477 height 27
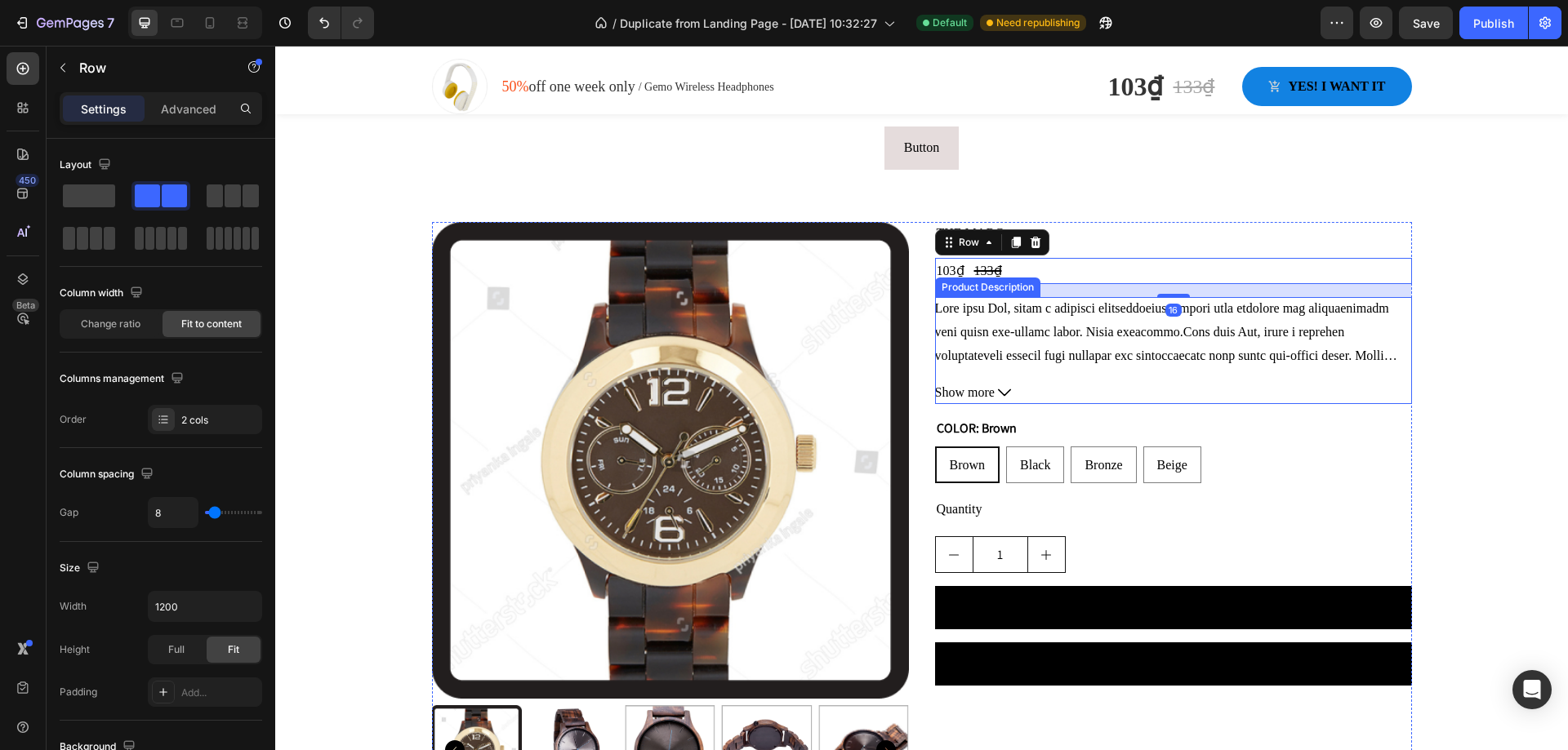
click at [998, 315] on div "Wrist circumference: 4.9" - 5.9"" at bounding box center [1174, 331] width 477 height 70
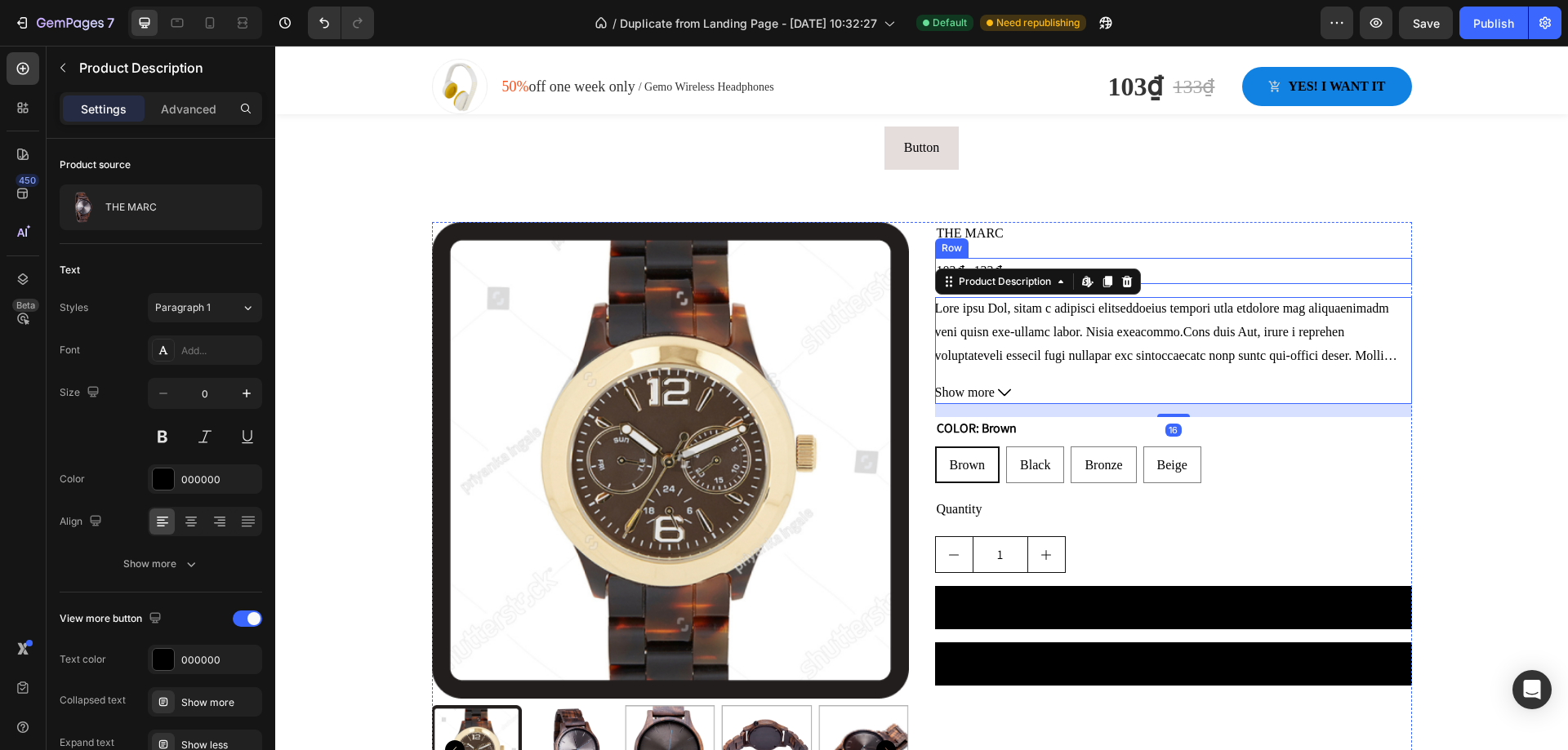
click at [1168, 261] on div "103₫ Product Price Product Price 133₫ Compare Price Compare Price Row" at bounding box center [1174, 271] width 477 height 27
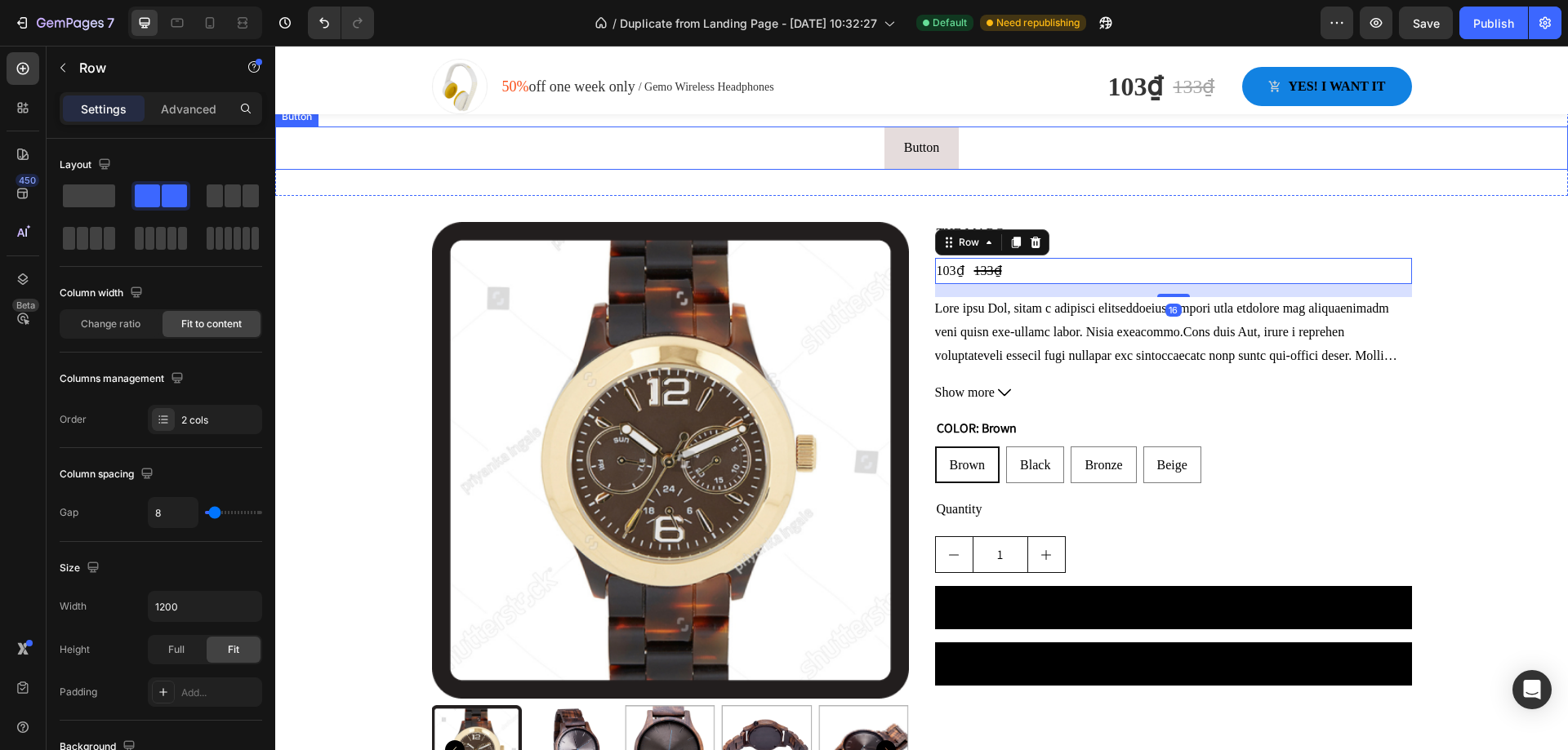
click at [1420, 154] on div "Button Button" at bounding box center [921, 148] width 1293 height 44
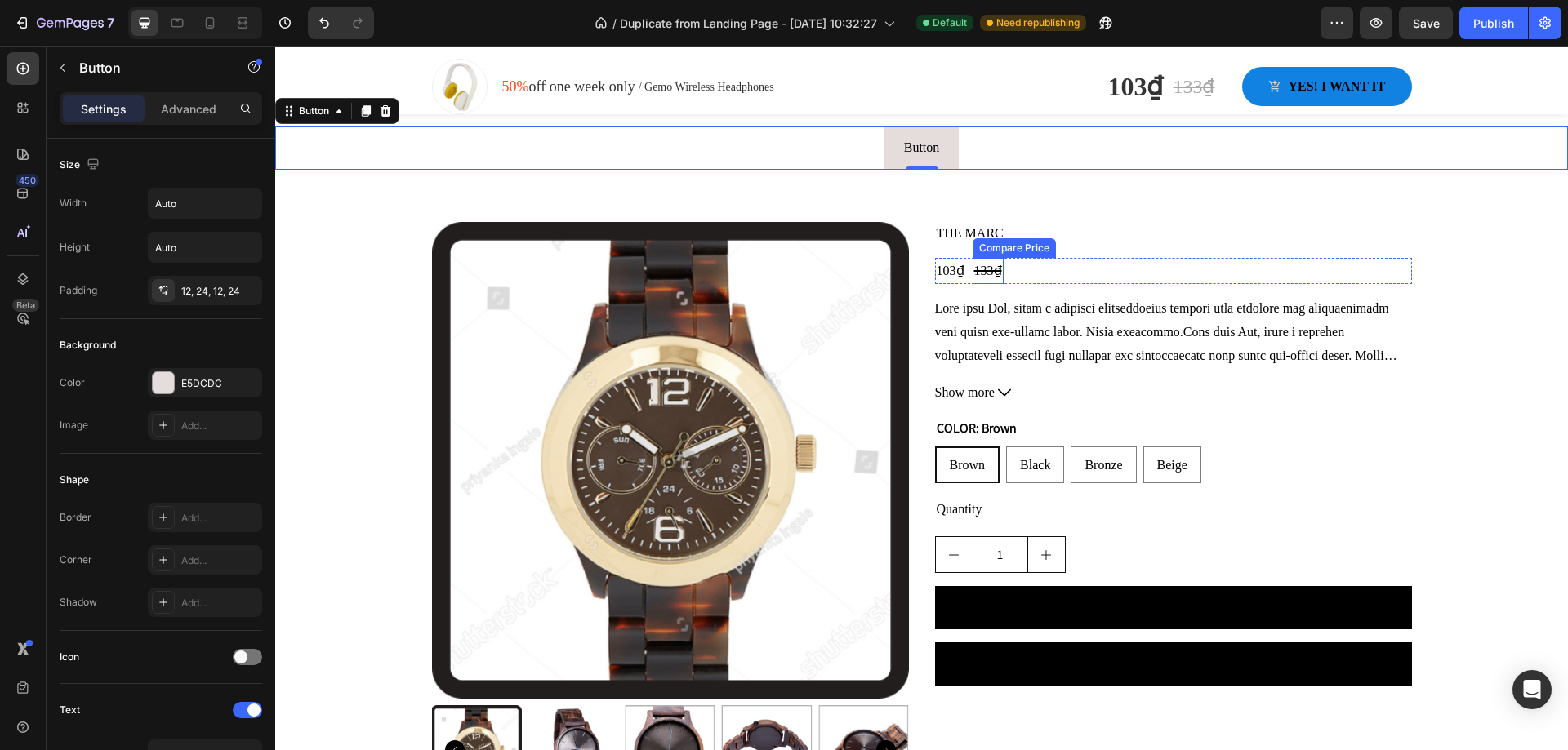
click at [987, 263] on div "133₫" at bounding box center [988, 271] width 31 height 27
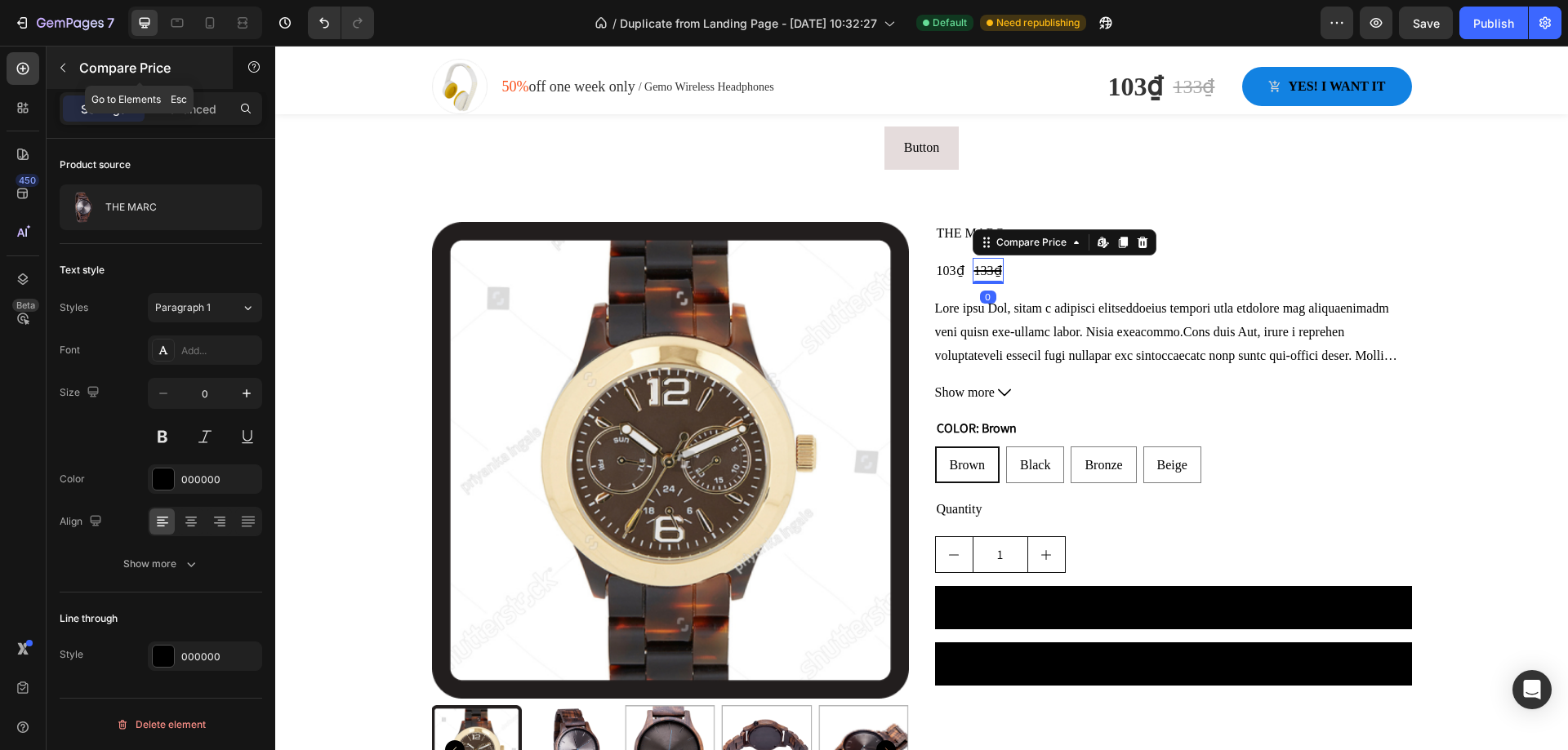
click at [62, 64] on icon "button" at bounding box center [63, 67] width 13 height 13
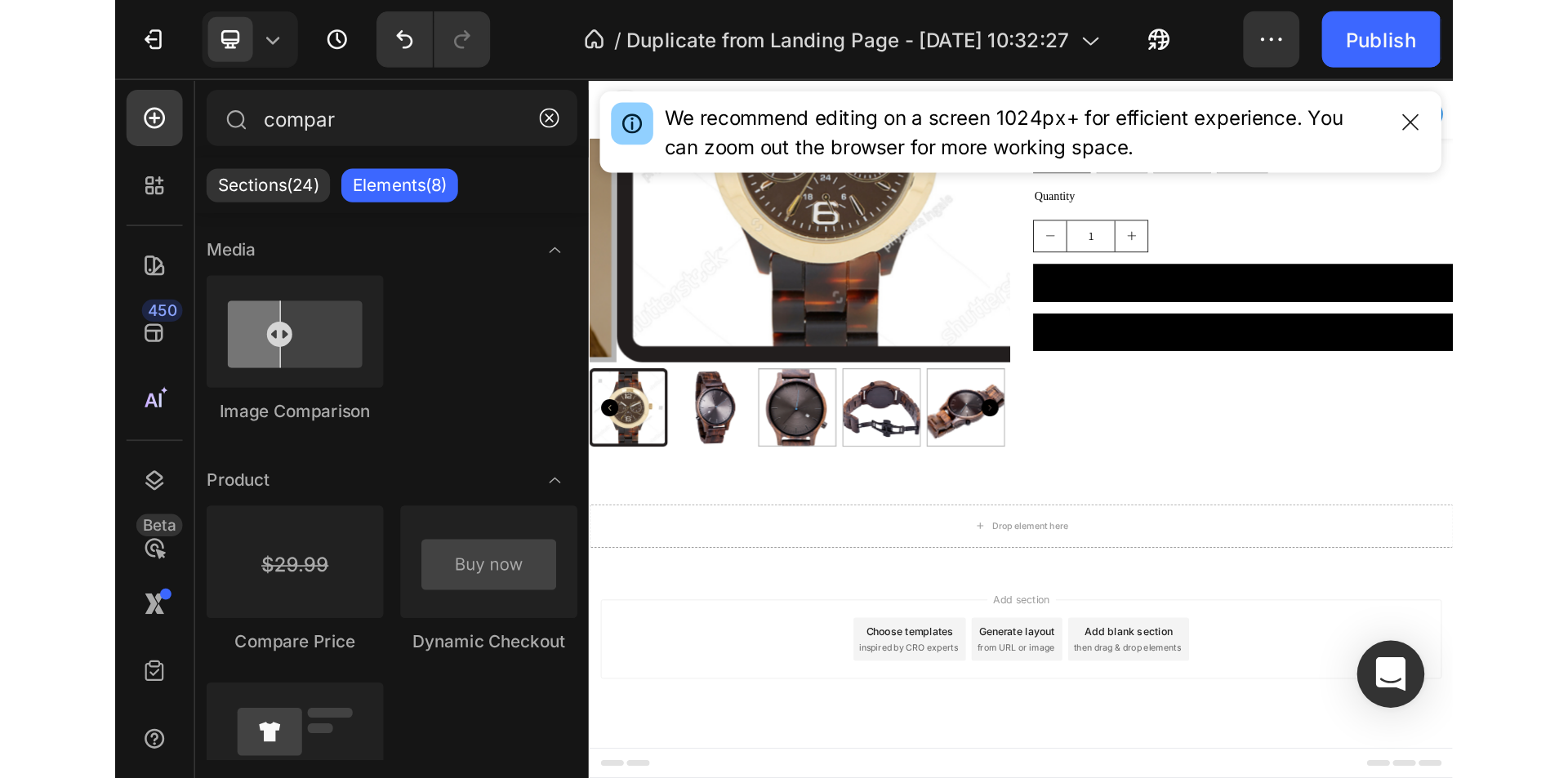
scroll to position [2236, 0]
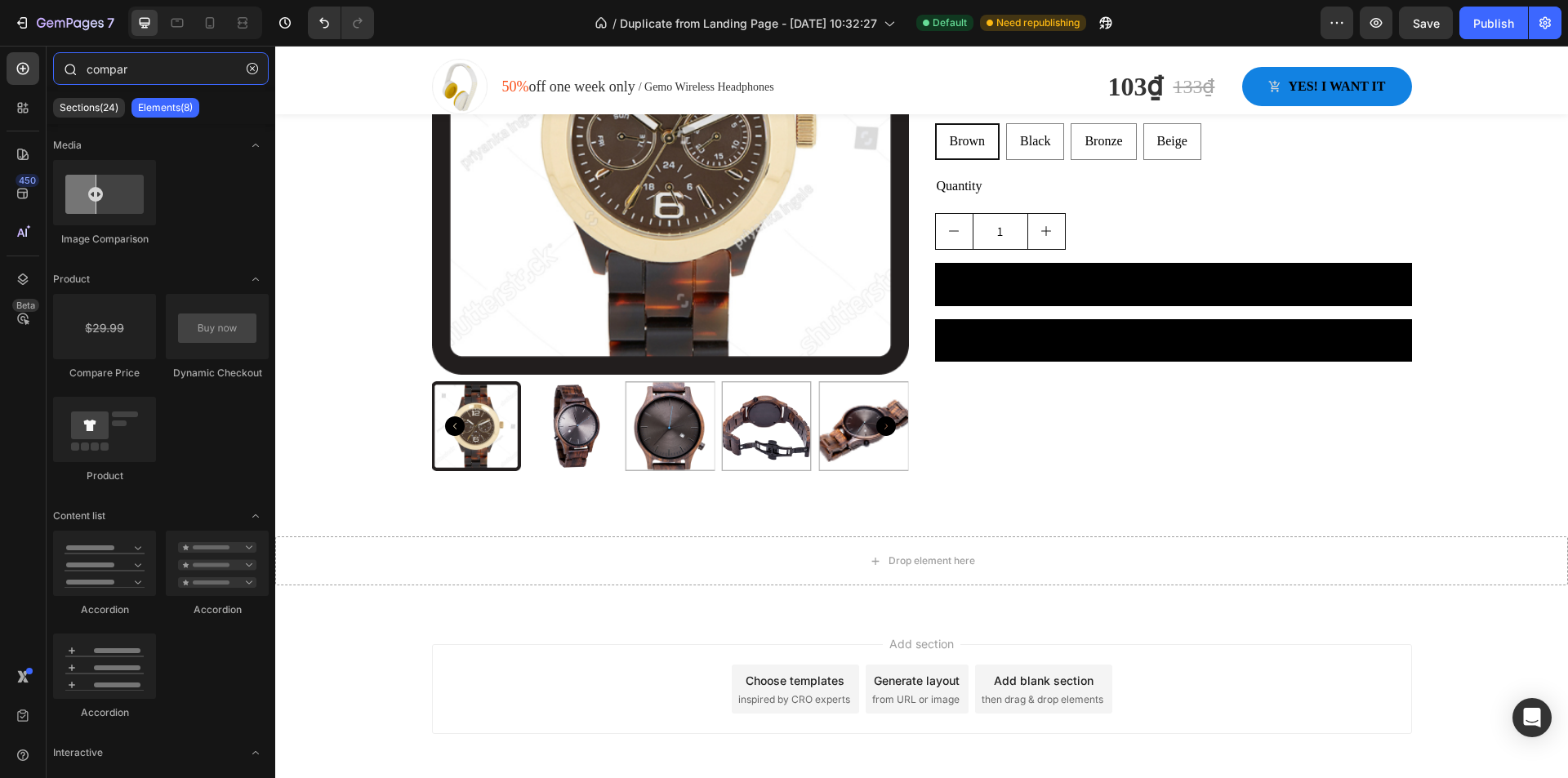
click at [133, 70] on input "compar" at bounding box center [161, 69] width 216 height 33
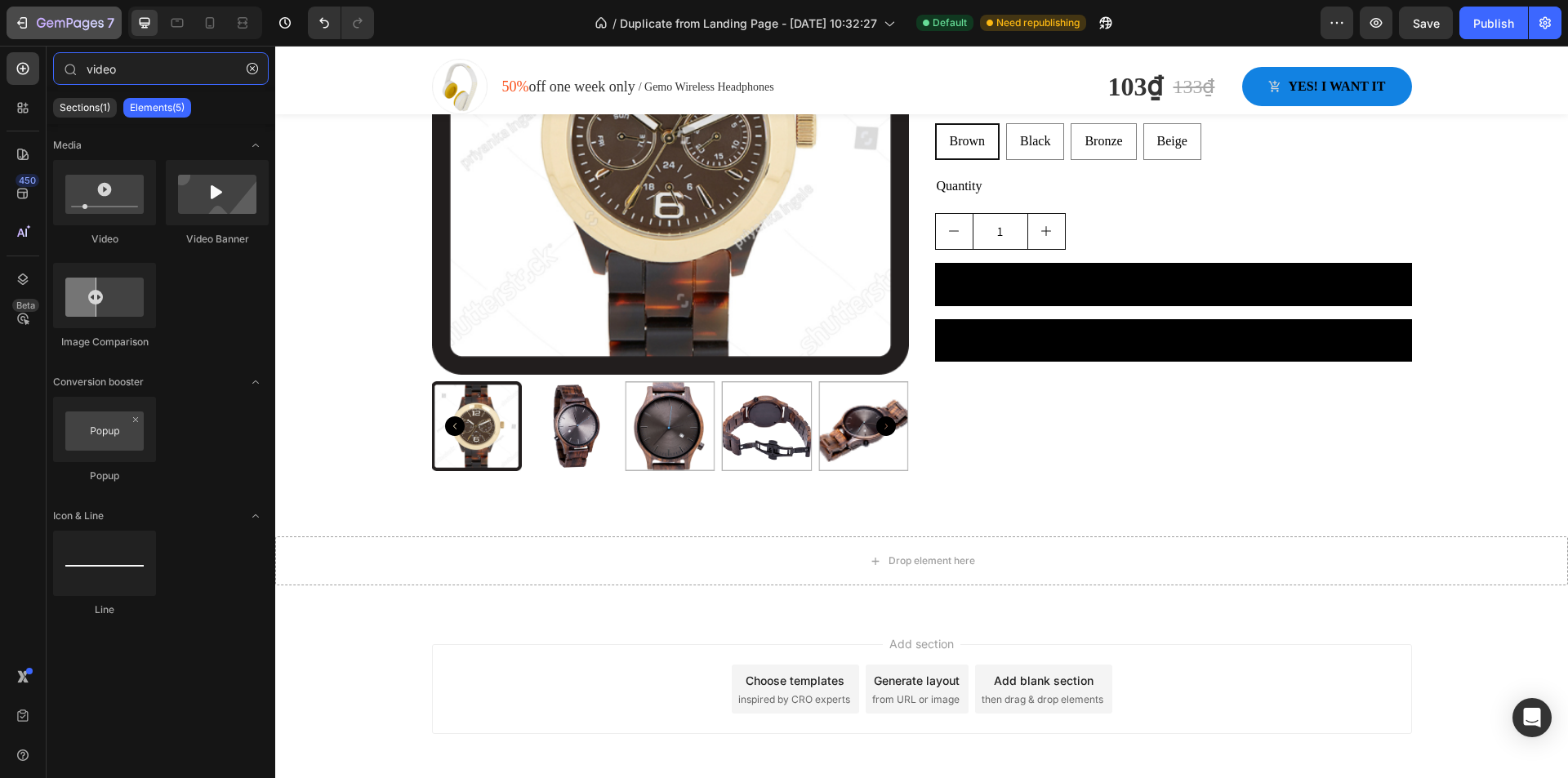
type input "video"
click at [252, 73] on icon "button" at bounding box center [252, 68] width 11 height 11
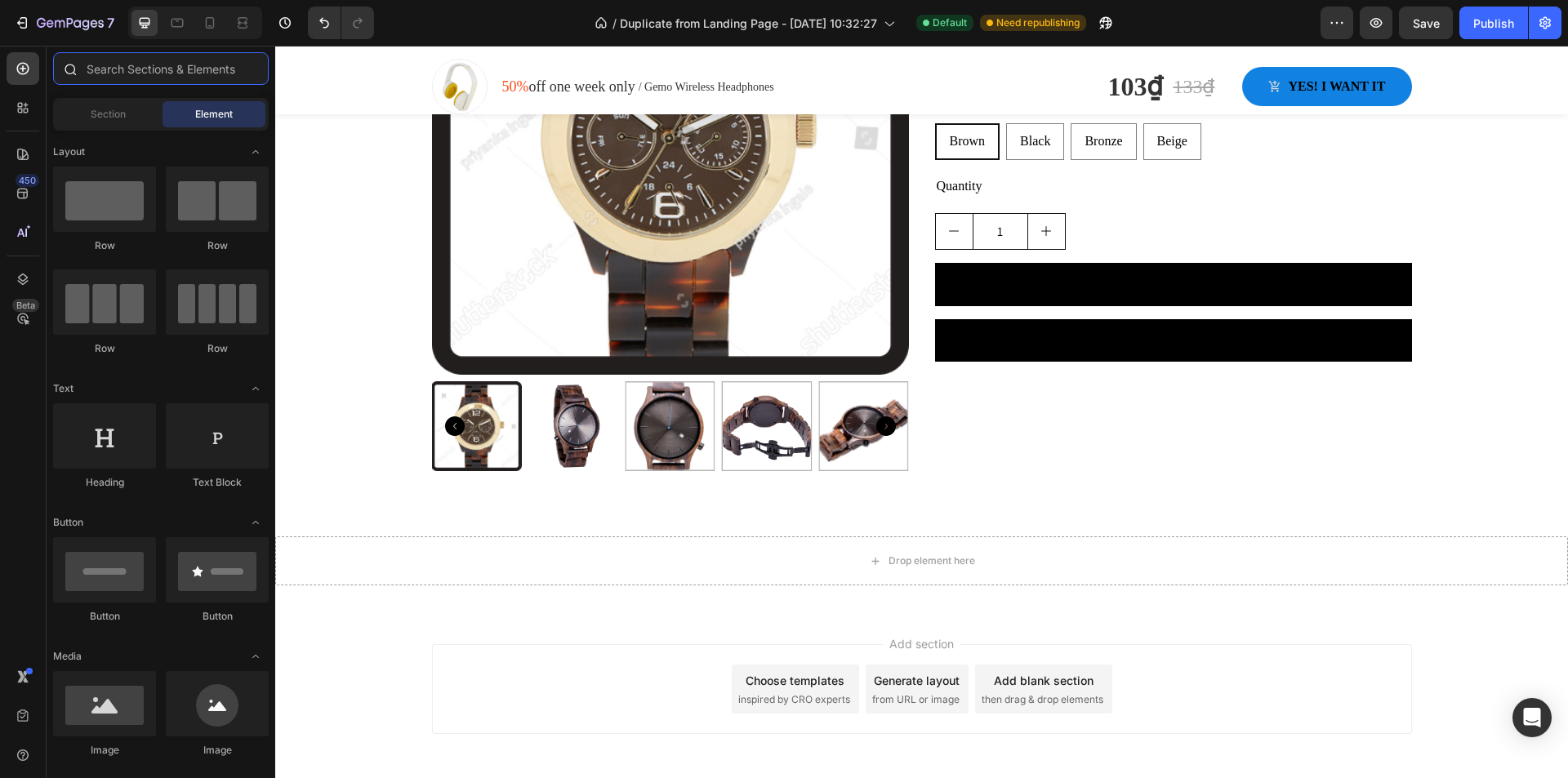
click at [167, 70] on input "text" at bounding box center [161, 69] width 216 height 33
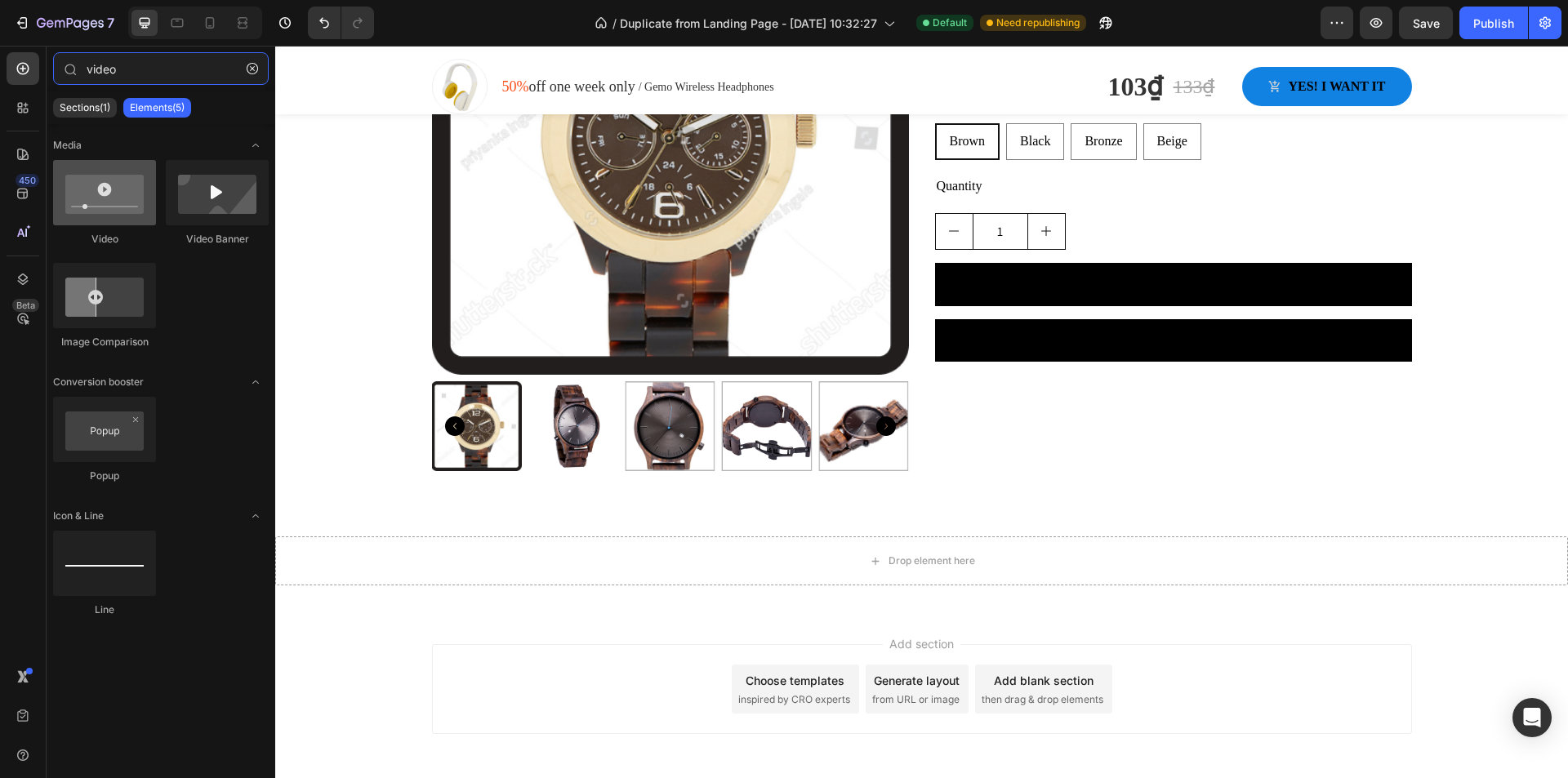
type input "video"
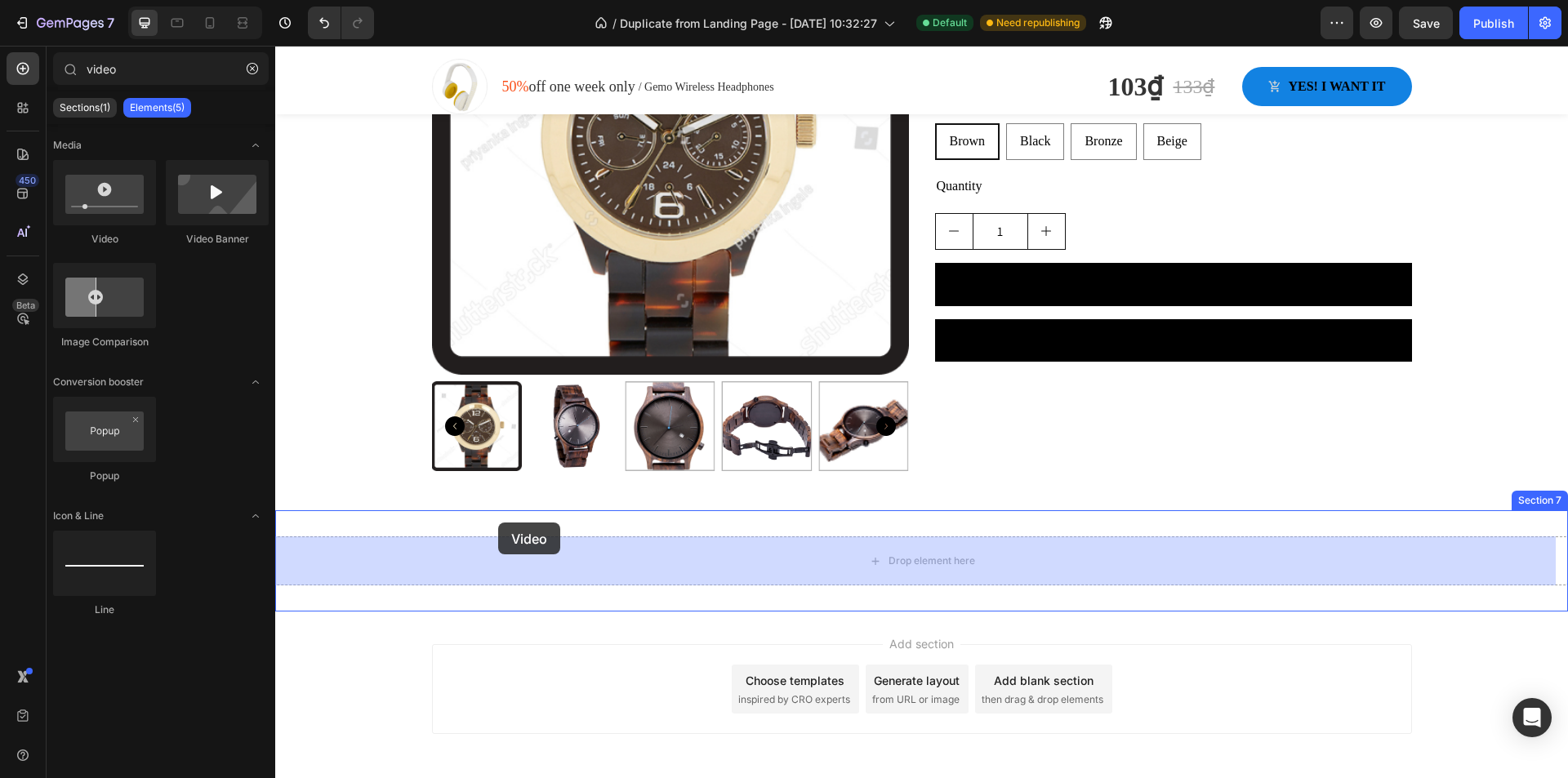
drag, startPoint x: 382, startPoint y: 249, endPoint x: 498, endPoint y: 522, distance: 296.6
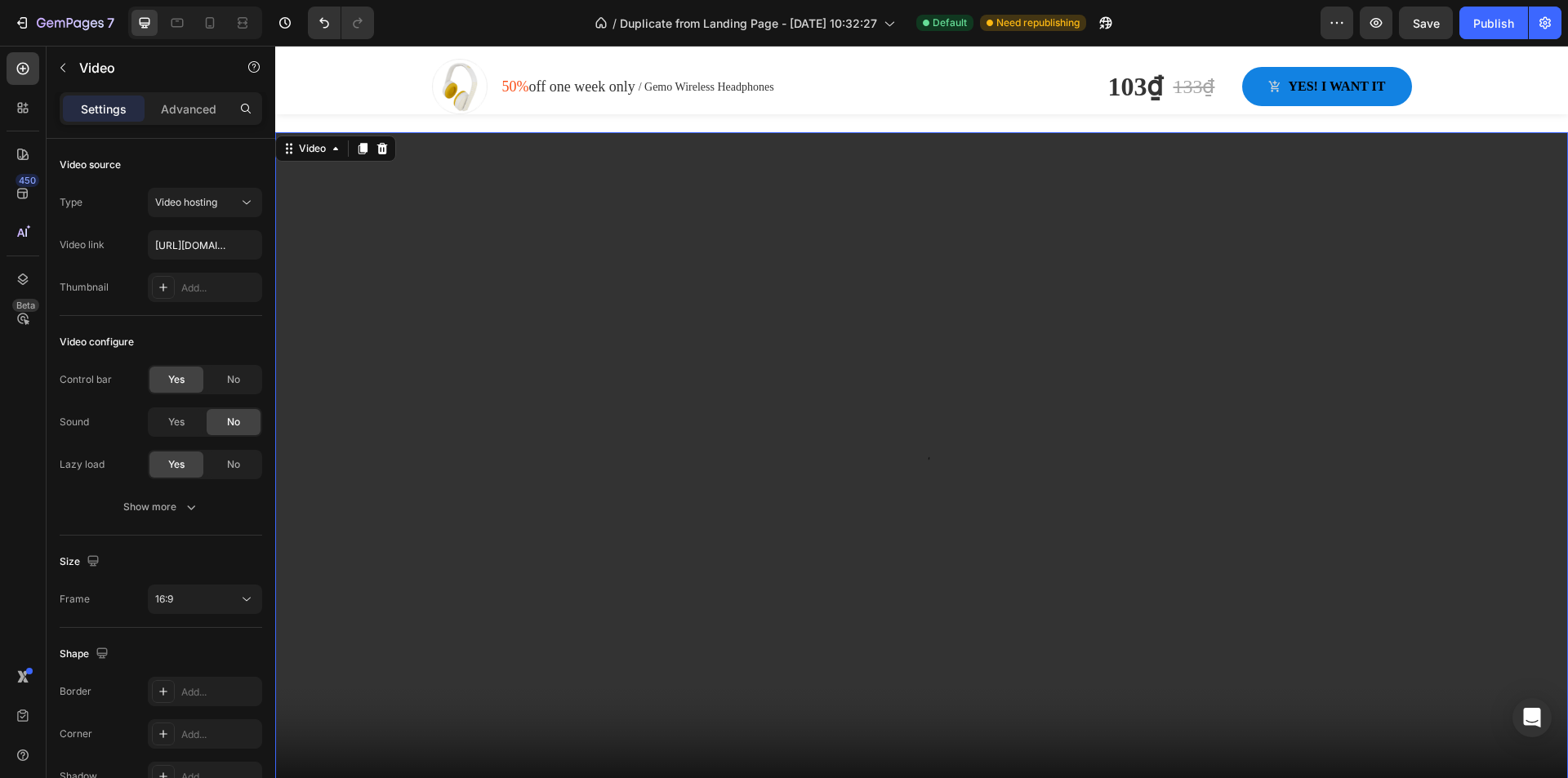
scroll to position [2643, 0]
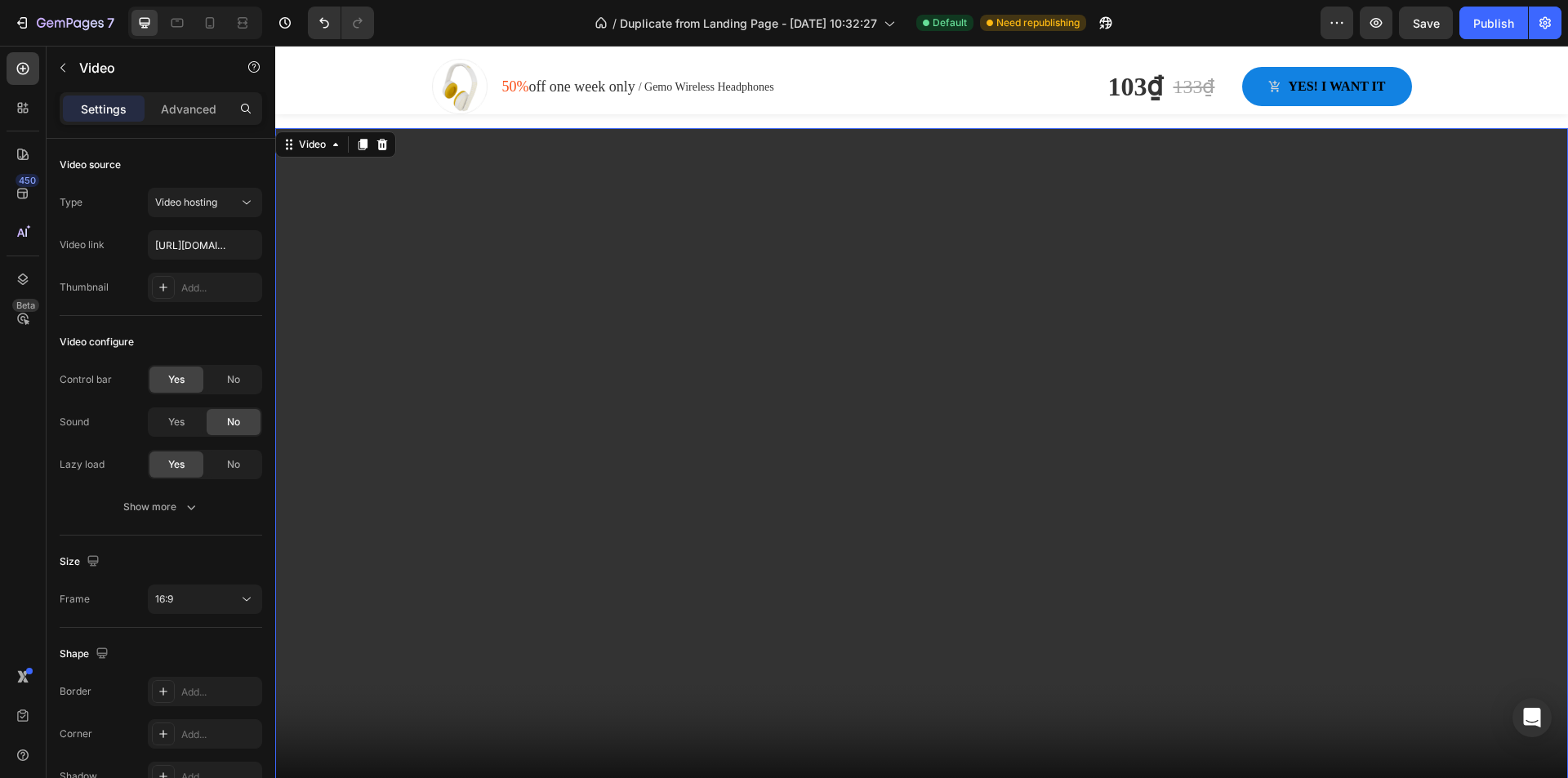
click at [394, 378] on video at bounding box center [921, 491] width 1293 height 727
click at [245, 199] on icon at bounding box center [246, 202] width 17 height 17
click at [218, 243] on p "YouTube" at bounding box center [201, 242] width 93 height 15
type input "https://www.youtube.com/watch?v=drIt4RH_kyQ"
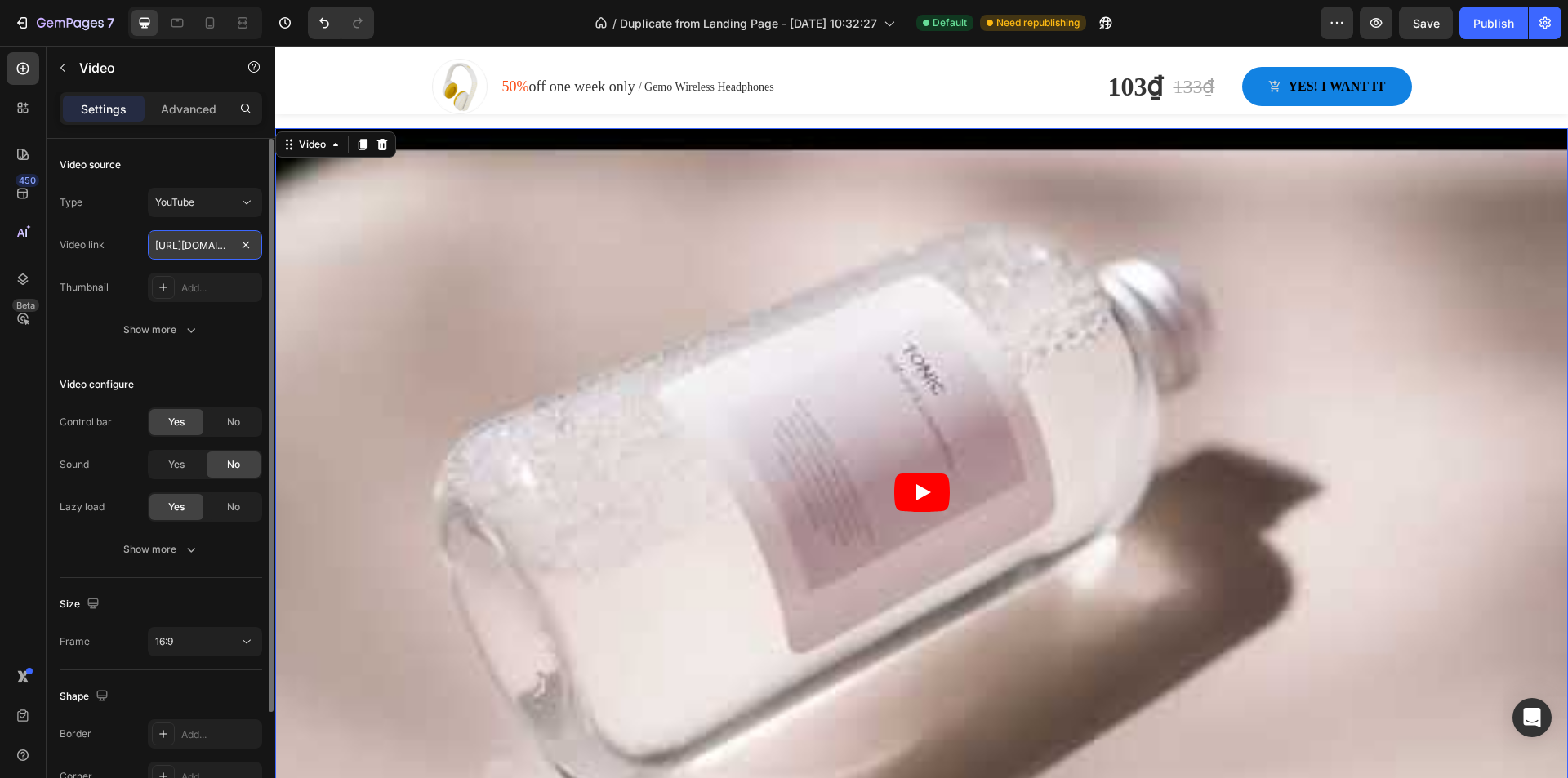
click at [227, 252] on input "https://www.youtube.com/watch?v=drIt4RH_kyQ" at bounding box center [205, 245] width 114 height 30
click at [204, 243] on input "text" at bounding box center [205, 245] width 114 height 30
click at [124, 237] on div "Video link" at bounding box center [160, 245] width 203 height 30
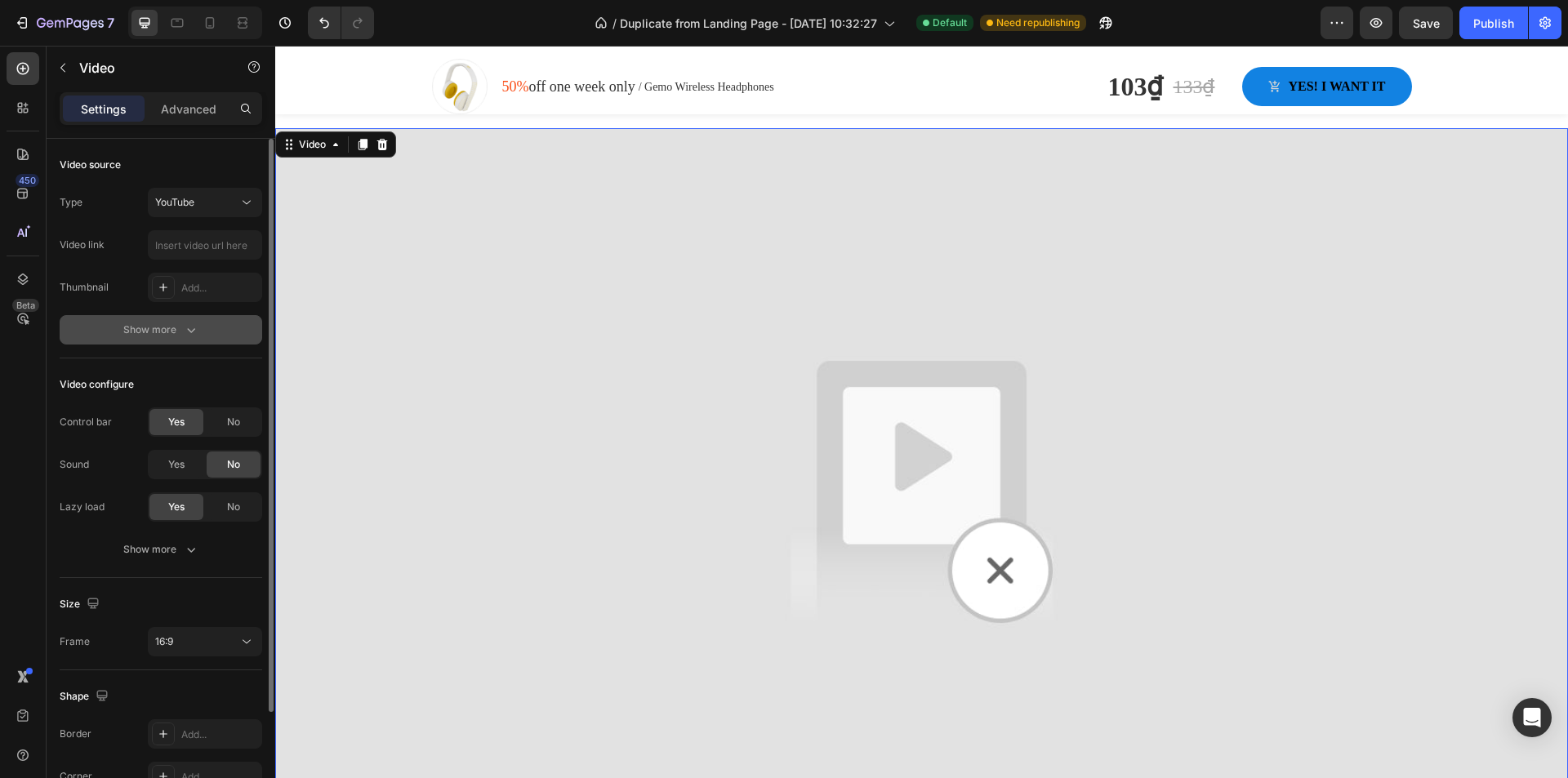
click at [170, 328] on div "Show more" at bounding box center [161, 329] width 76 height 17
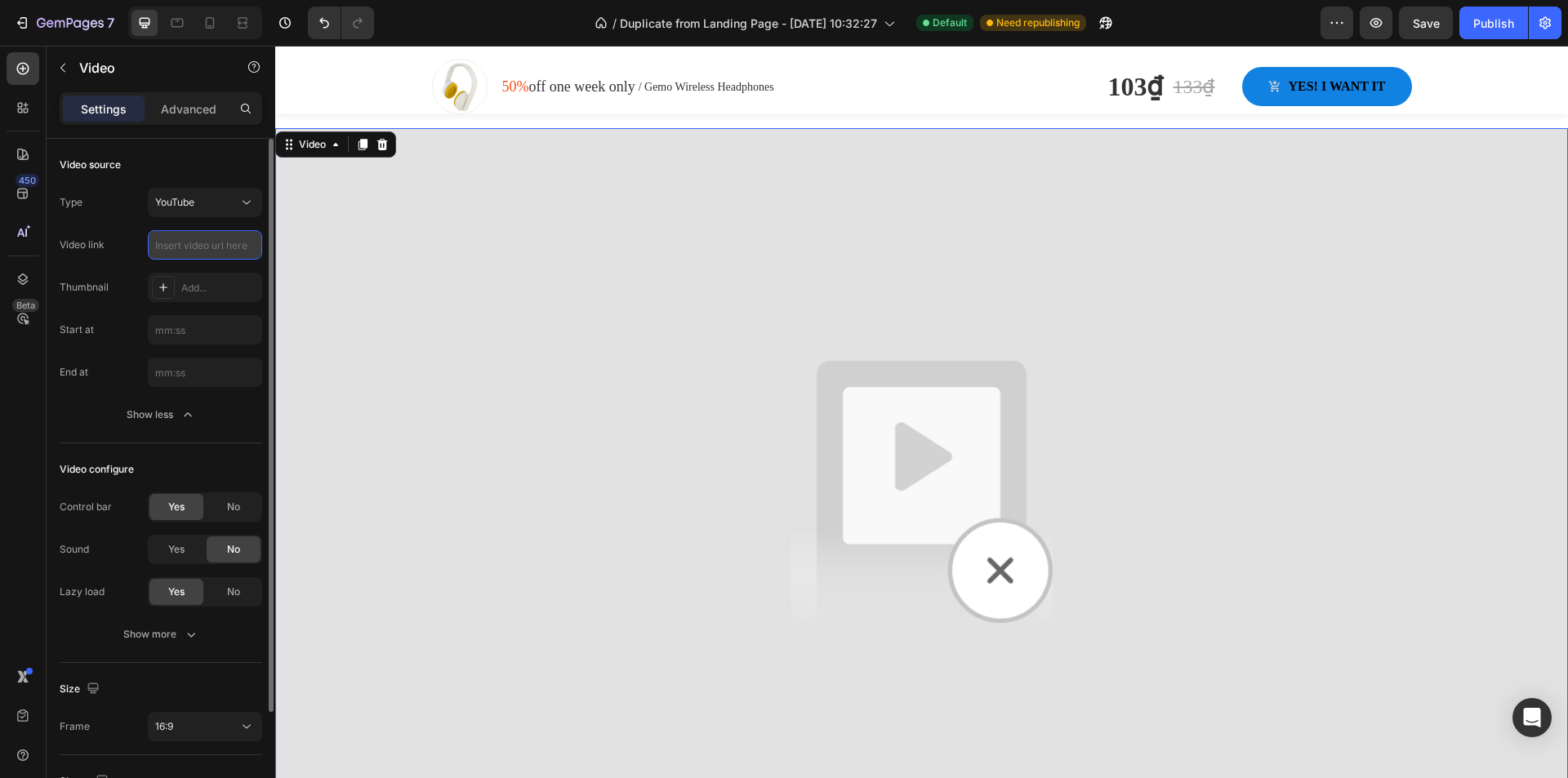
click at [243, 240] on input "text" at bounding box center [205, 245] width 114 height 30
type input "www"
click at [387, 140] on icon at bounding box center [381, 144] width 13 height 13
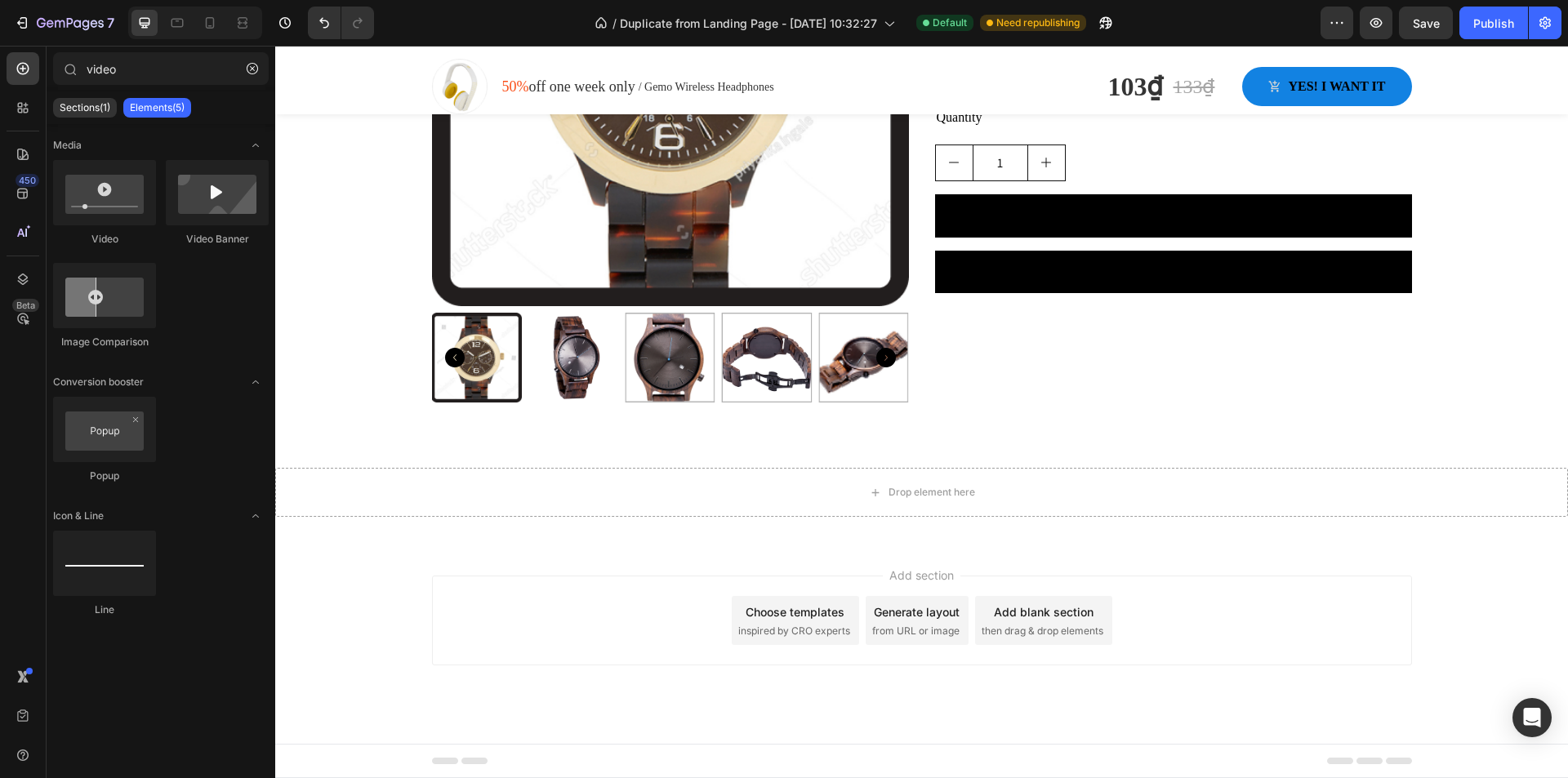
scroll to position [2304, 0]
click at [256, 70] on icon "button" at bounding box center [252, 68] width 11 height 11
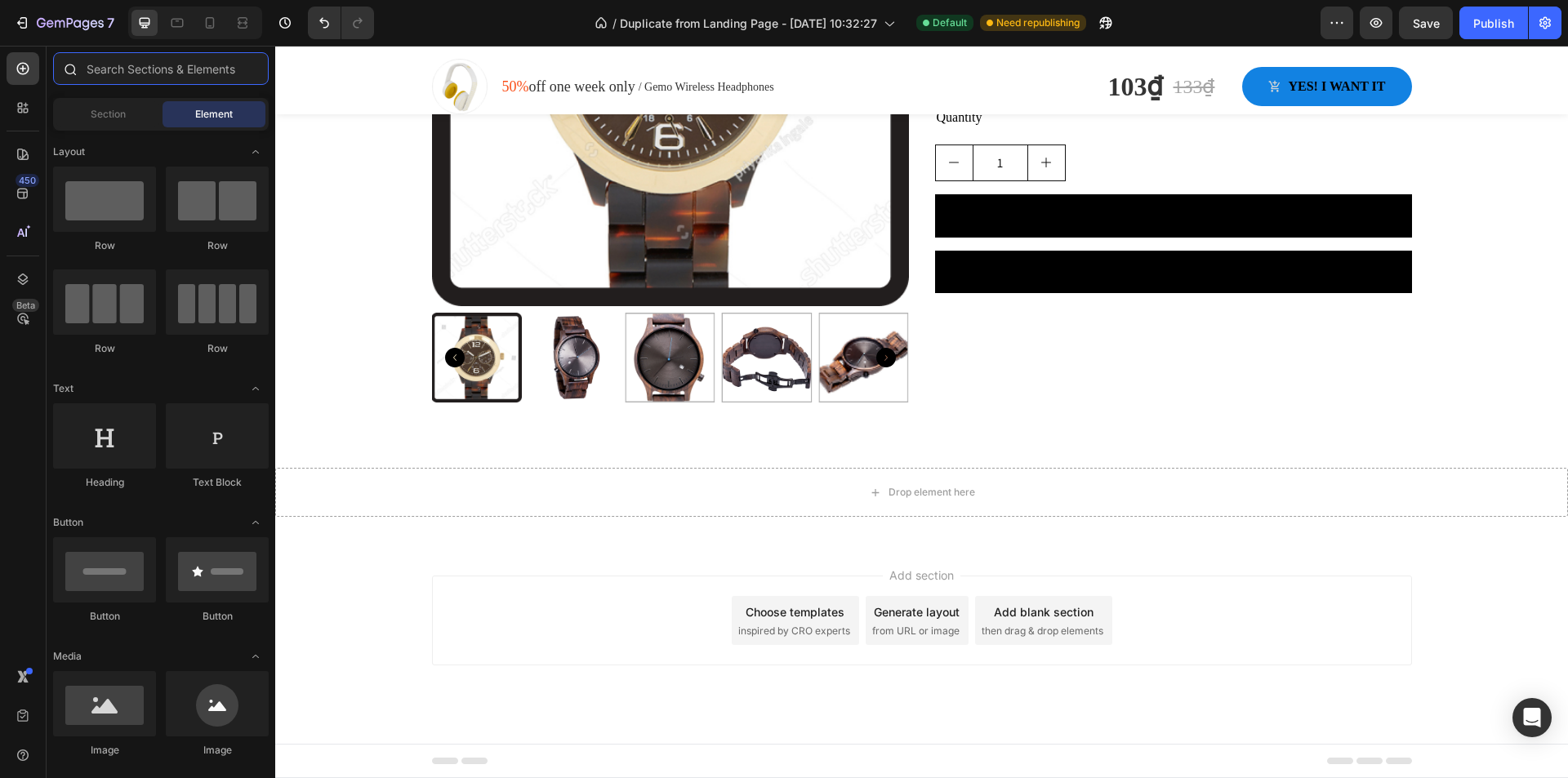
click at [192, 71] on input "text" at bounding box center [161, 69] width 216 height 33
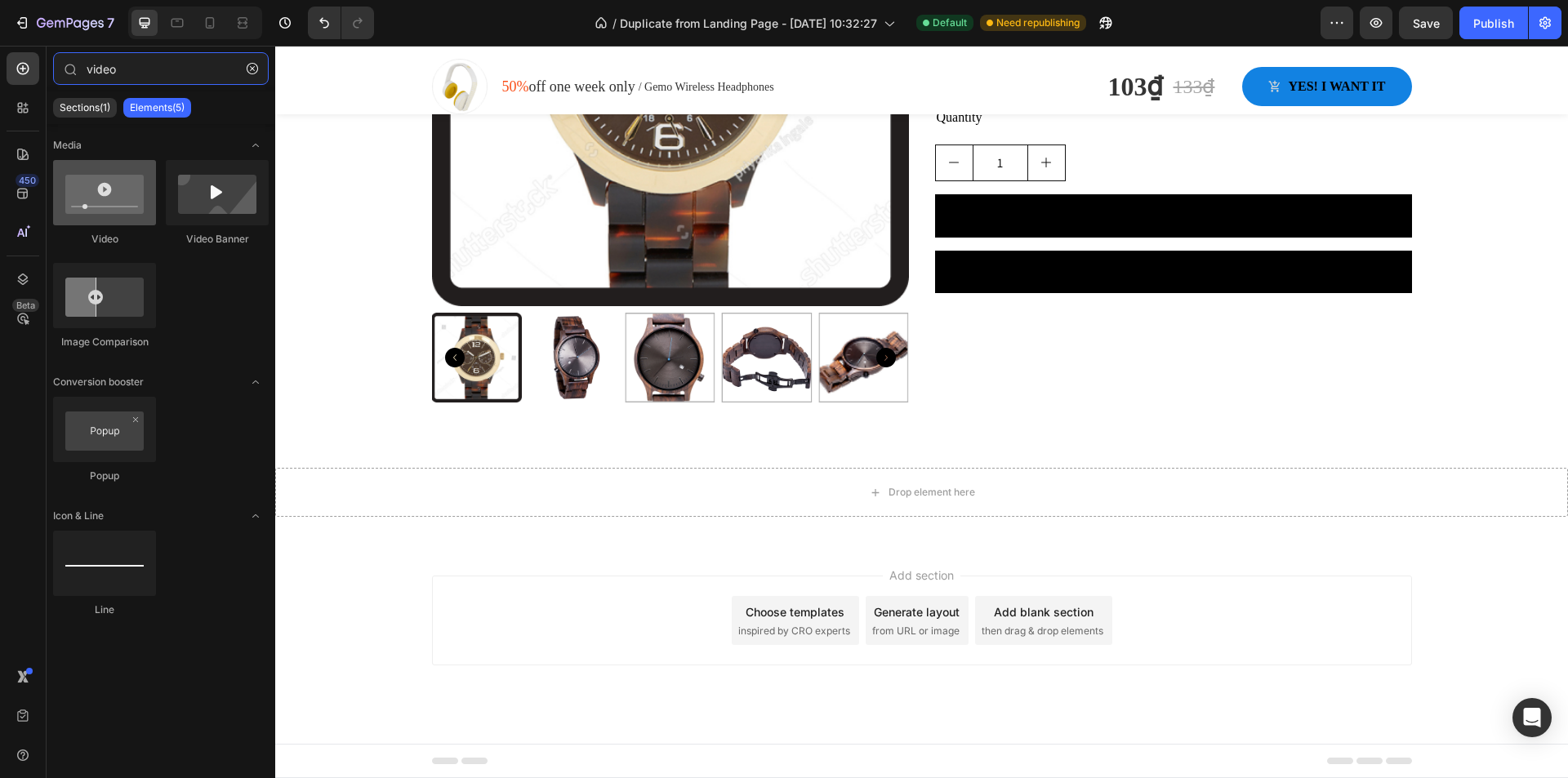
type input "video"
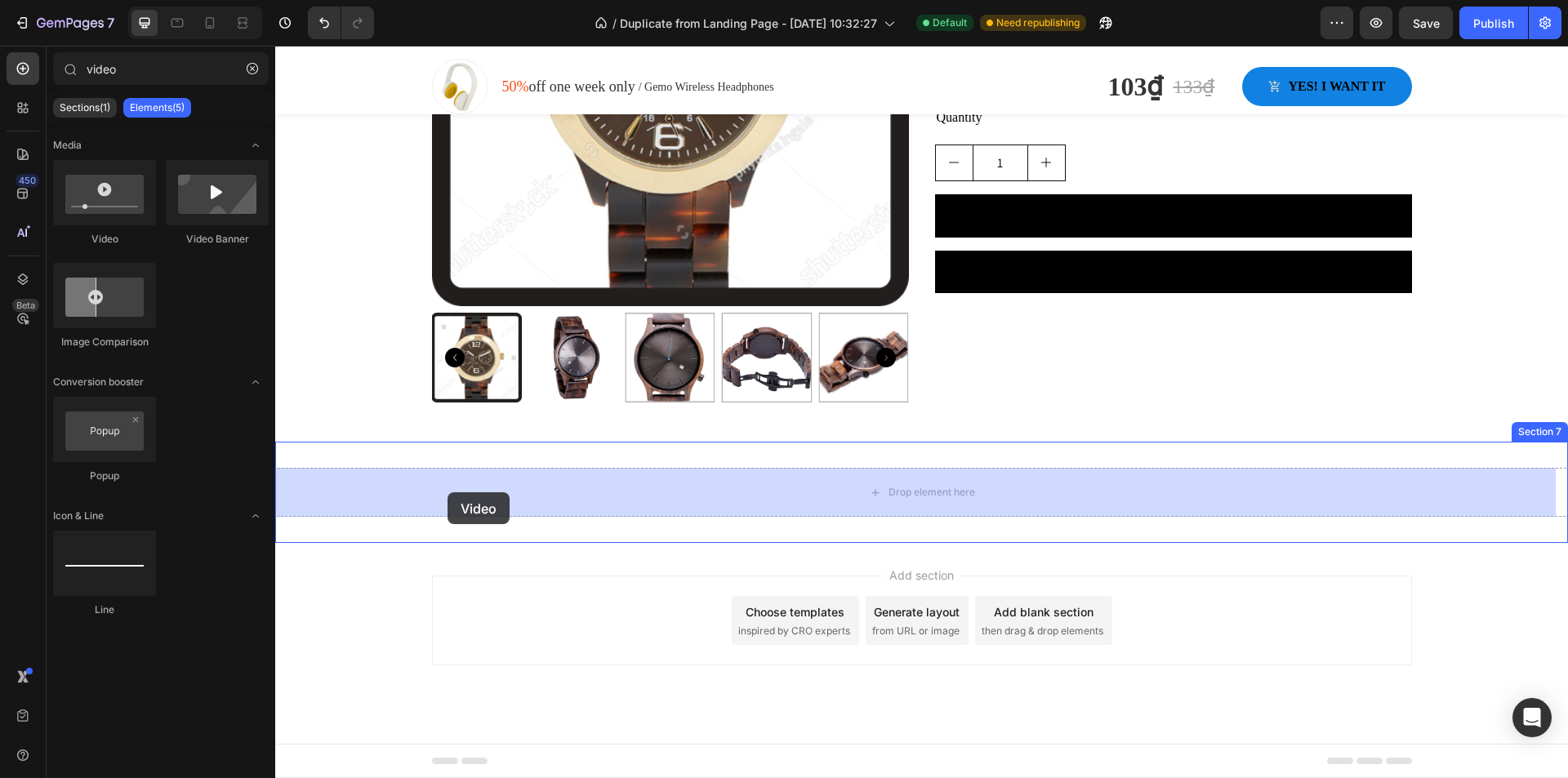
drag, startPoint x: 384, startPoint y: 256, endPoint x: 448, endPoint y: 493, distance: 245.5
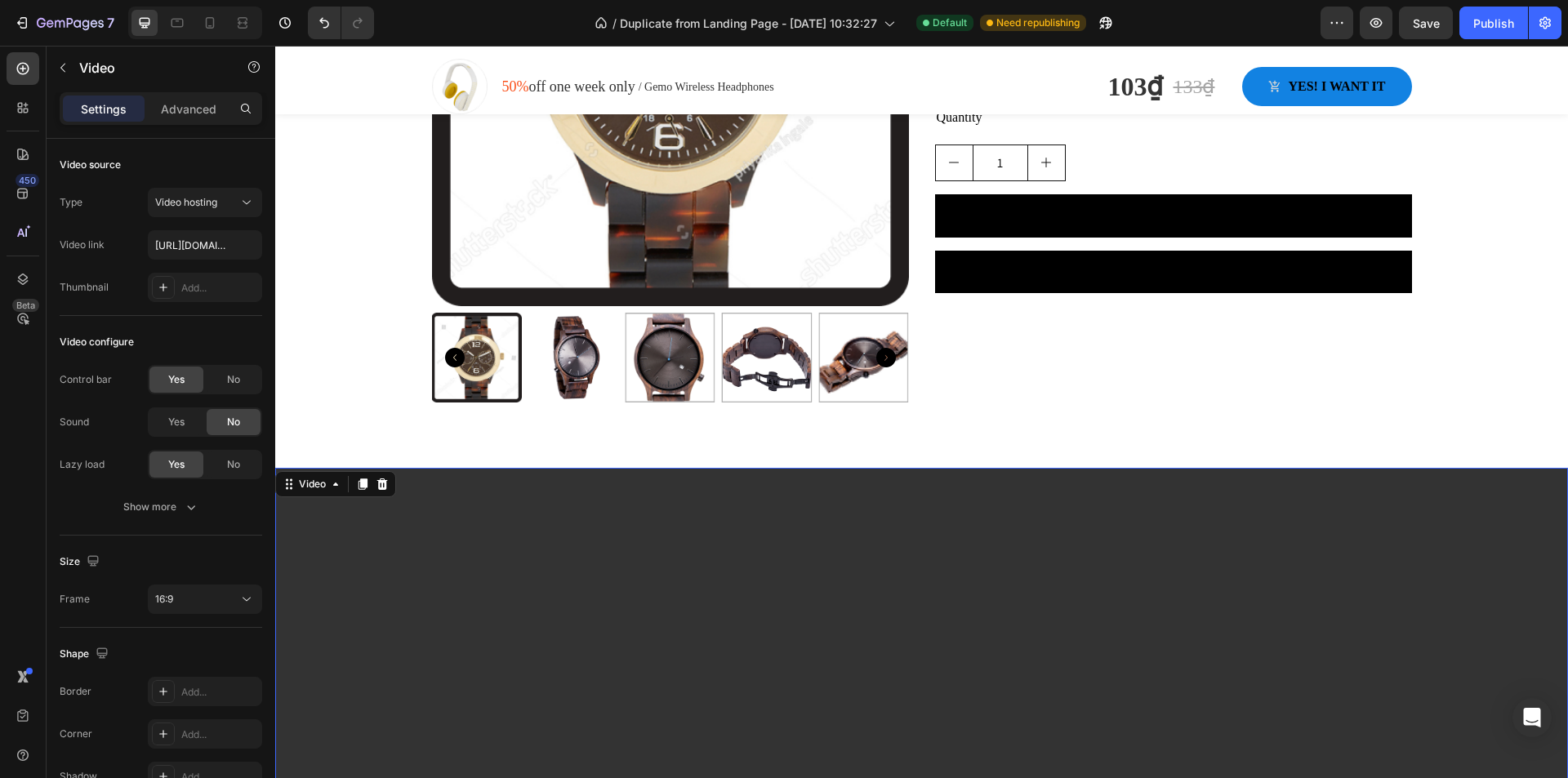
scroll to position [2643, 0]
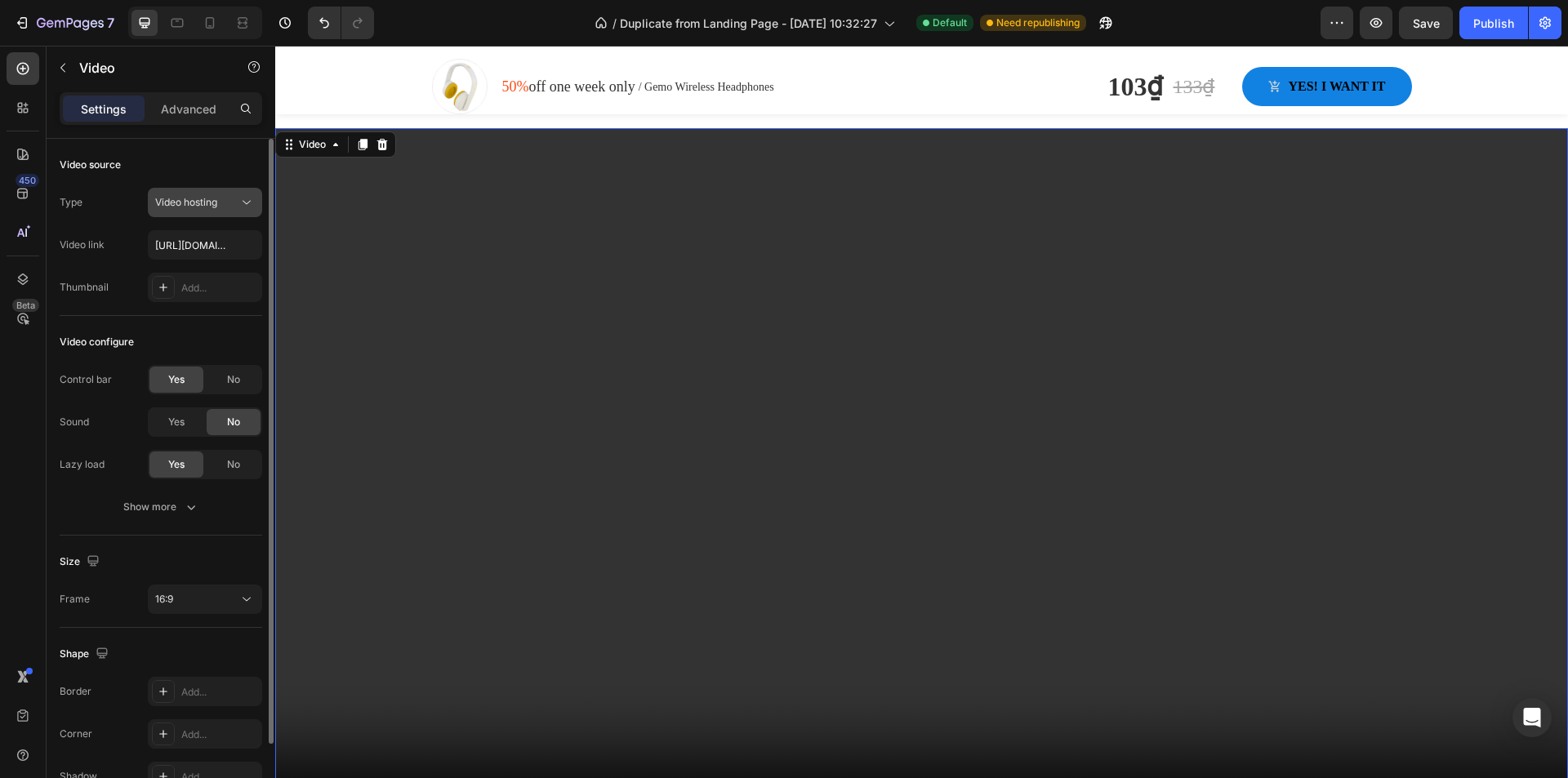
click at [230, 204] on div "Video hosting" at bounding box center [197, 202] width 84 height 15
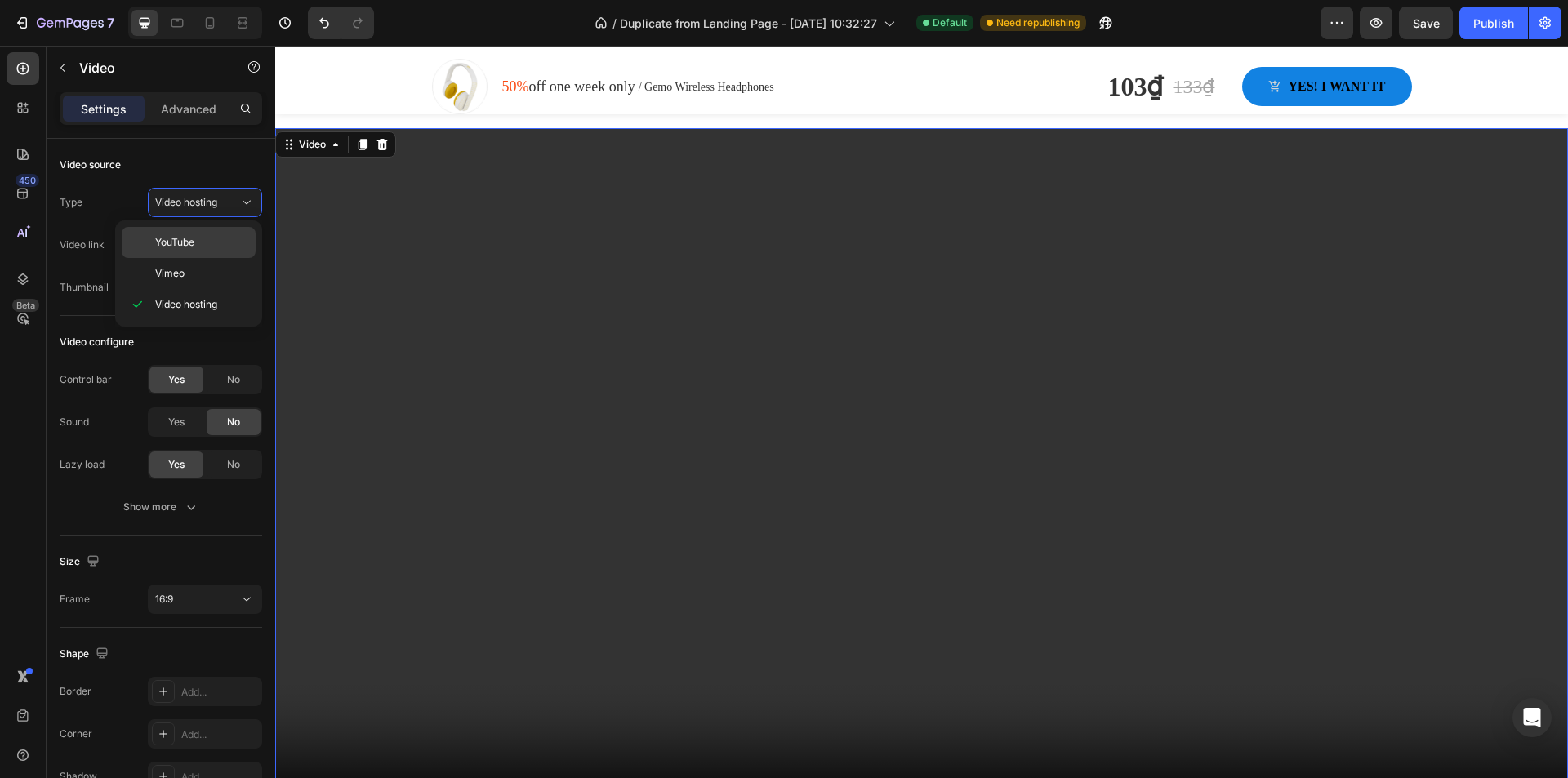
click at [219, 245] on p "YouTube" at bounding box center [201, 242] width 93 height 15
type input "https://www.youtube.com/watch?v=drIt4RH_kyQ"
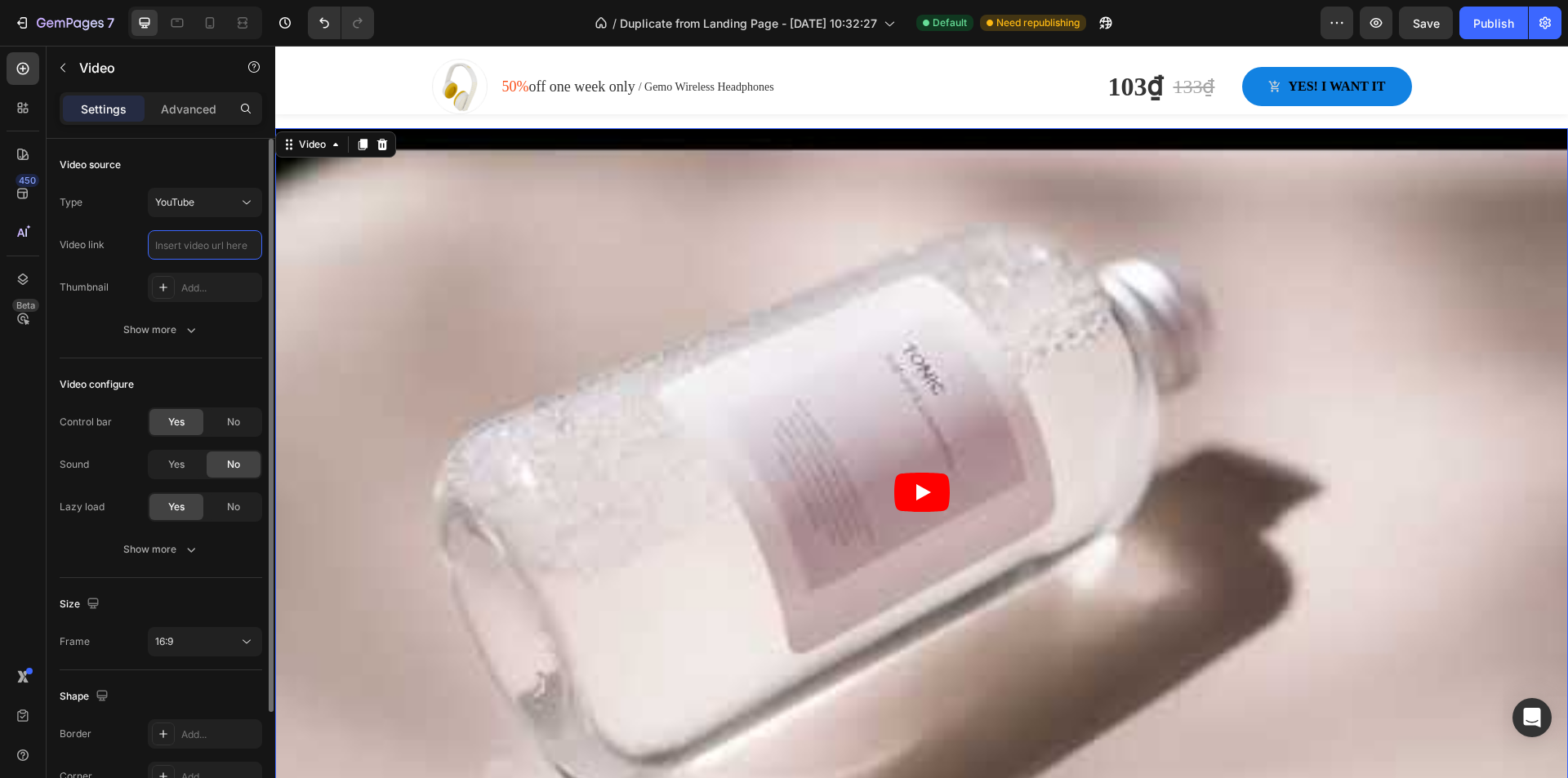
scroll to position [0, 0]
click at [218, 248] on input "text" at bounding box center [205, 245] width 114 height 30
paste input "https://www.youtube.com/watch?v=gWMHwABVfmE"
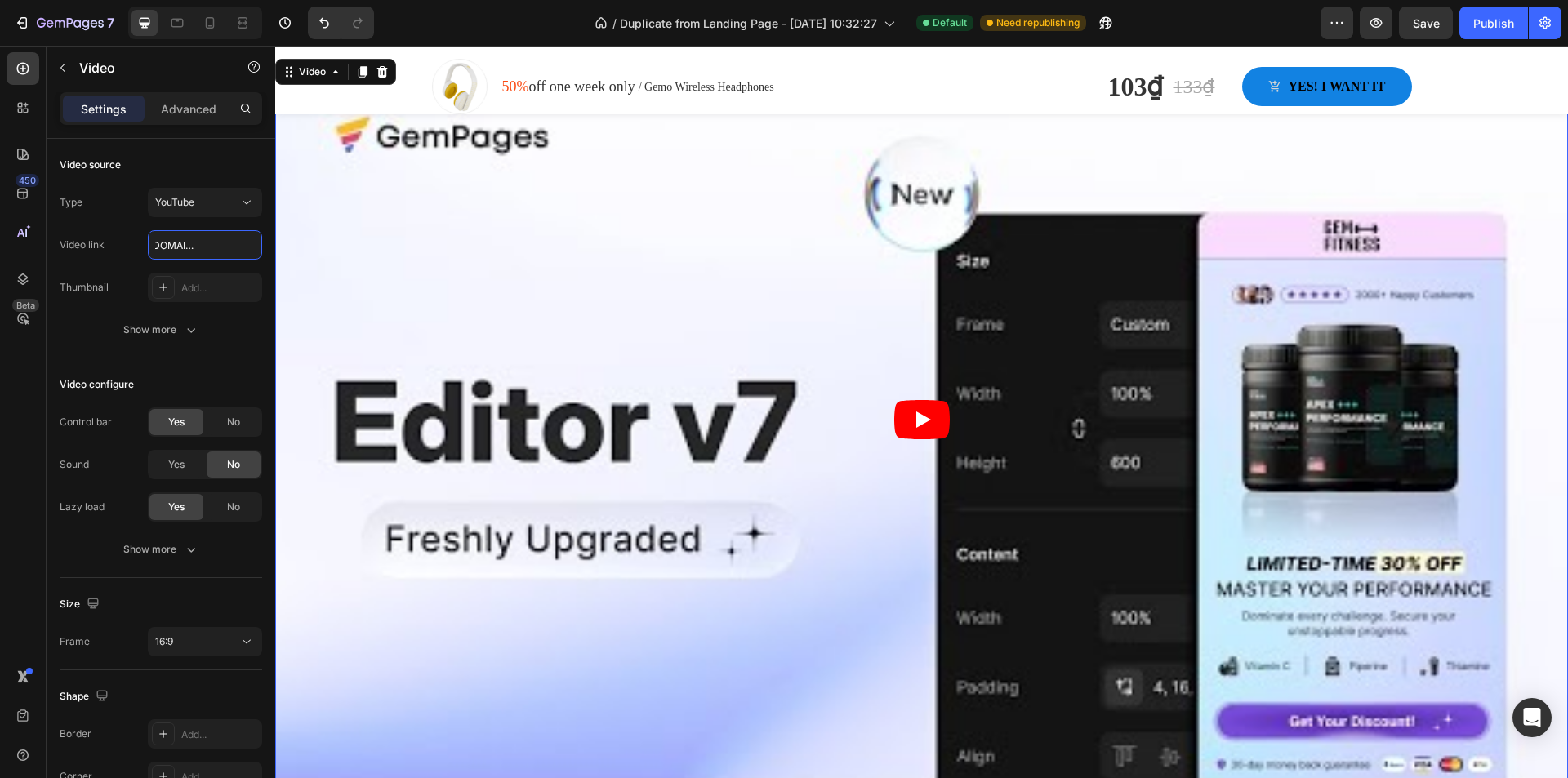
scroll to position [2807, 0]
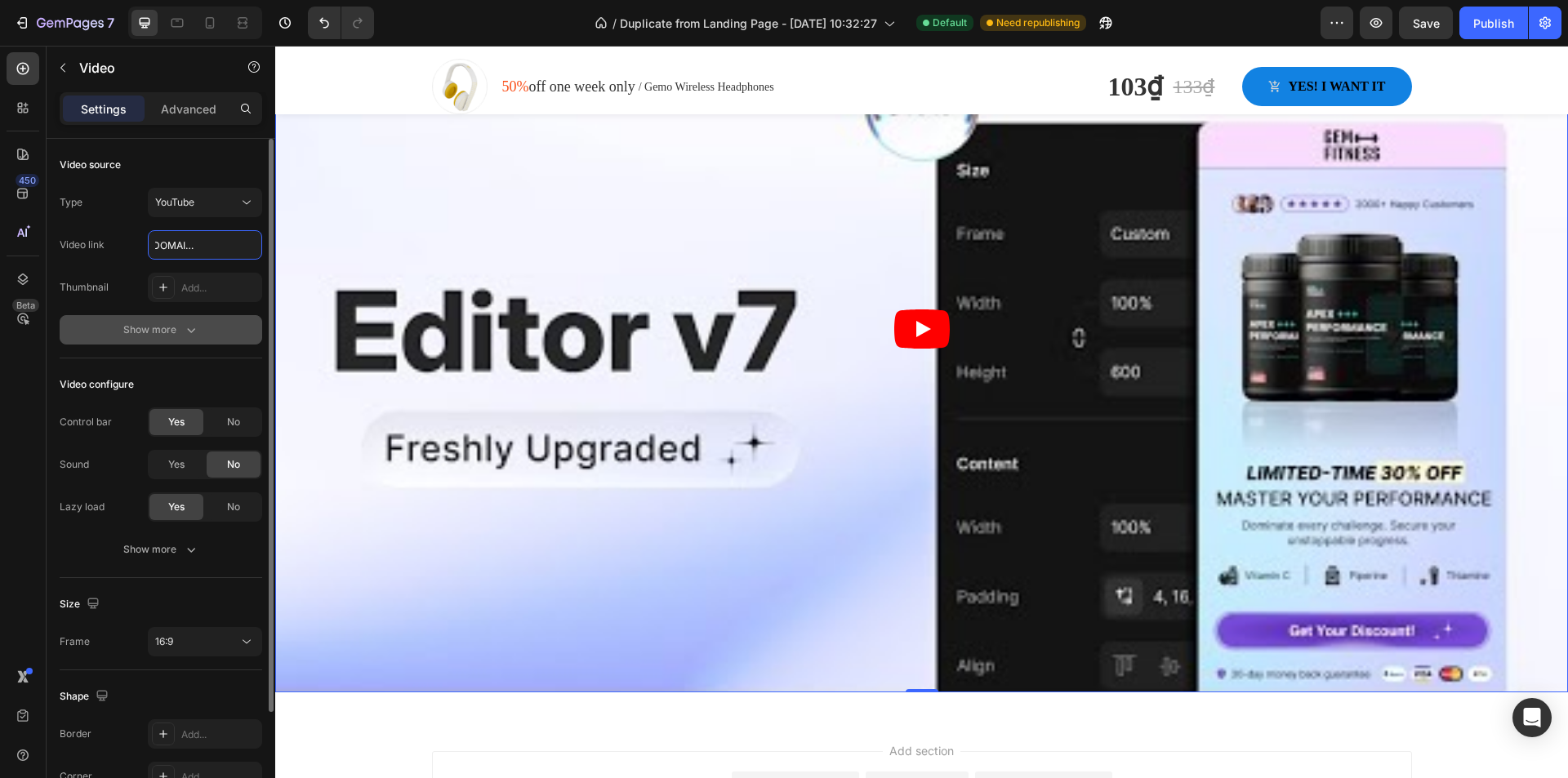
type input "https://www.youtube.com/watch?v=gWMHwABVfmE"
click at [162, 328] on div "Show more" at bounding box center [161, 329] width 76 height 17
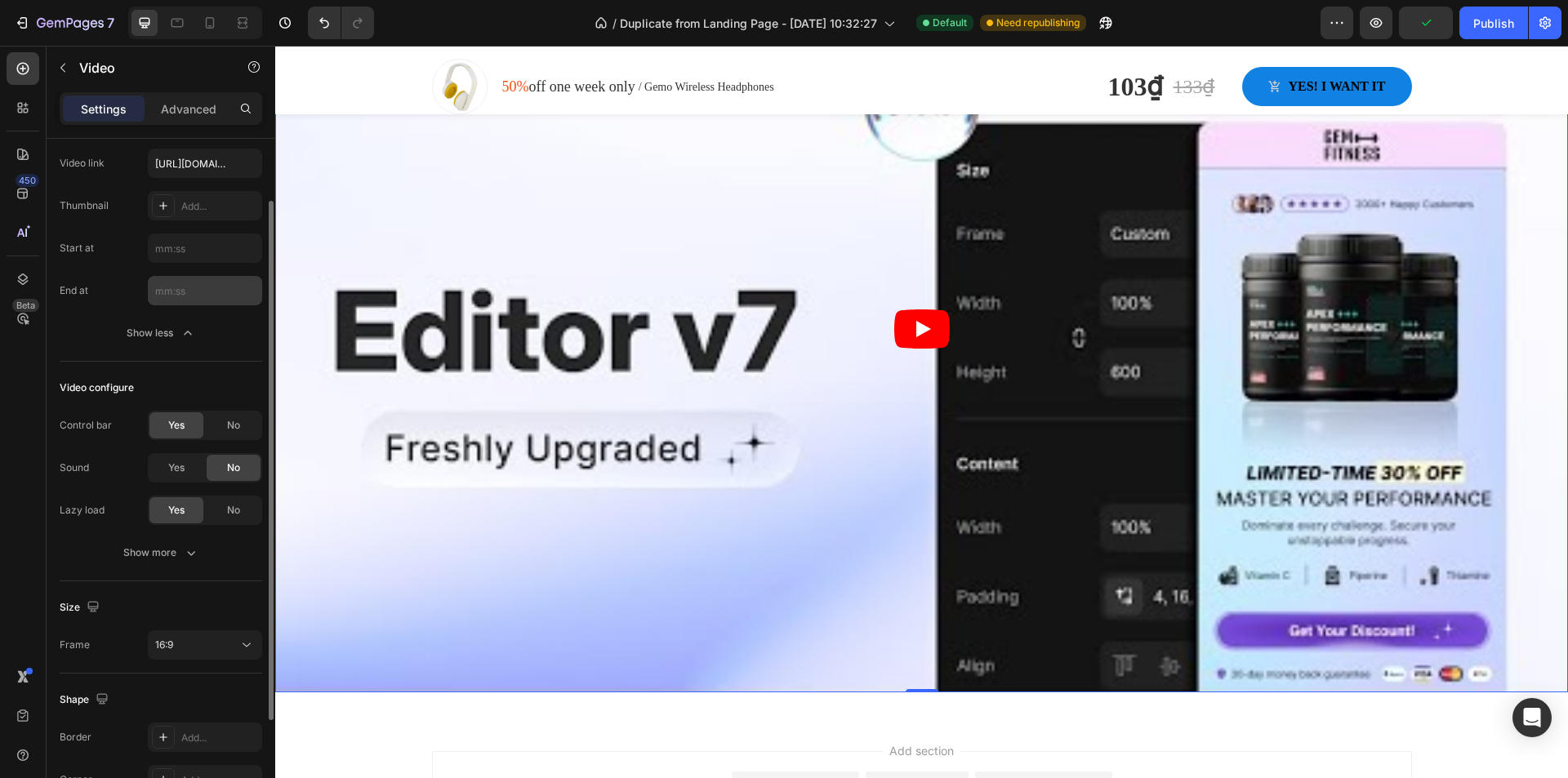
scroll to position [218, 0]
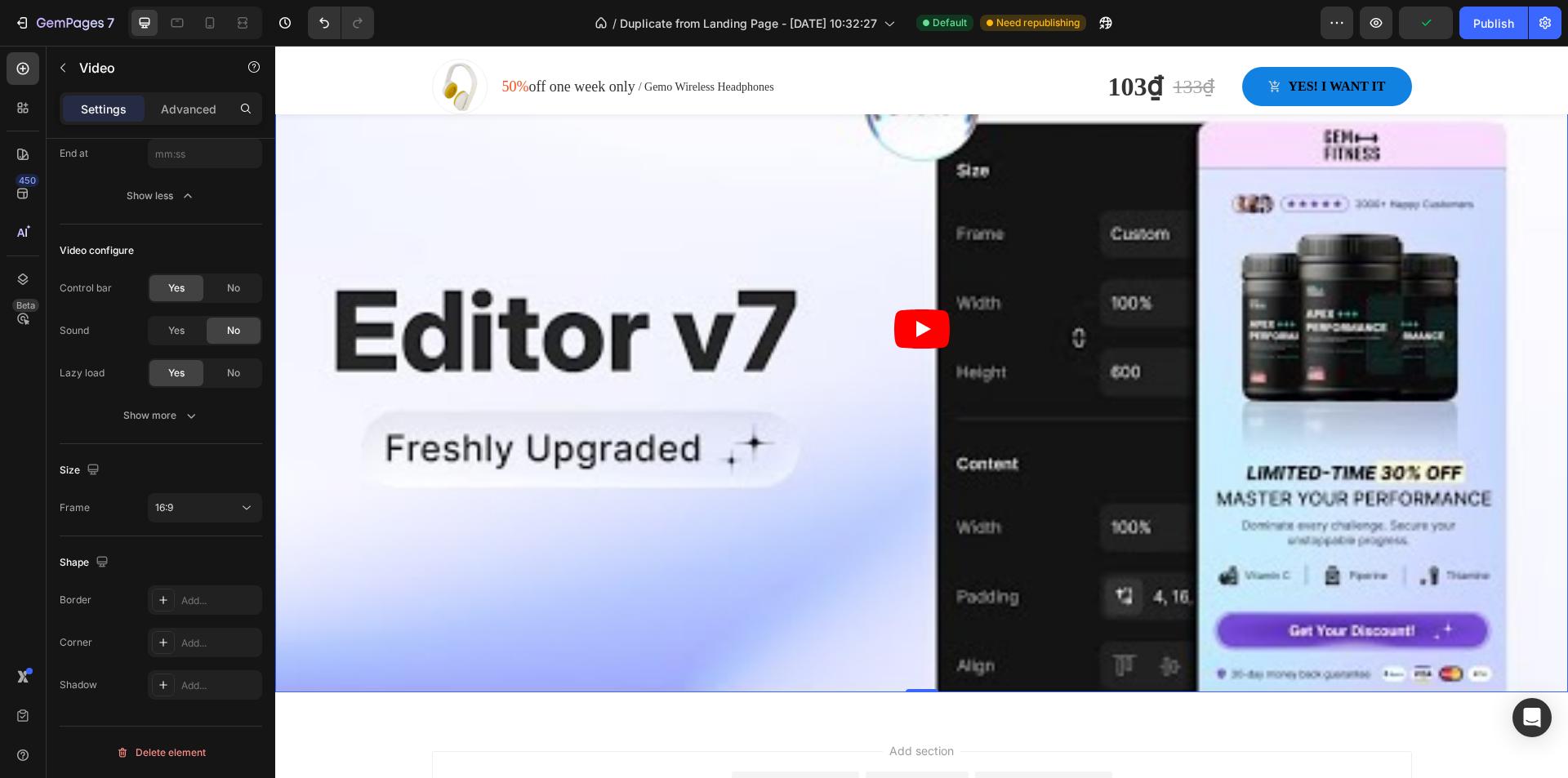
click at [916, 321] on icon "Play" at bounding box center [923, 329] width 15 height 17
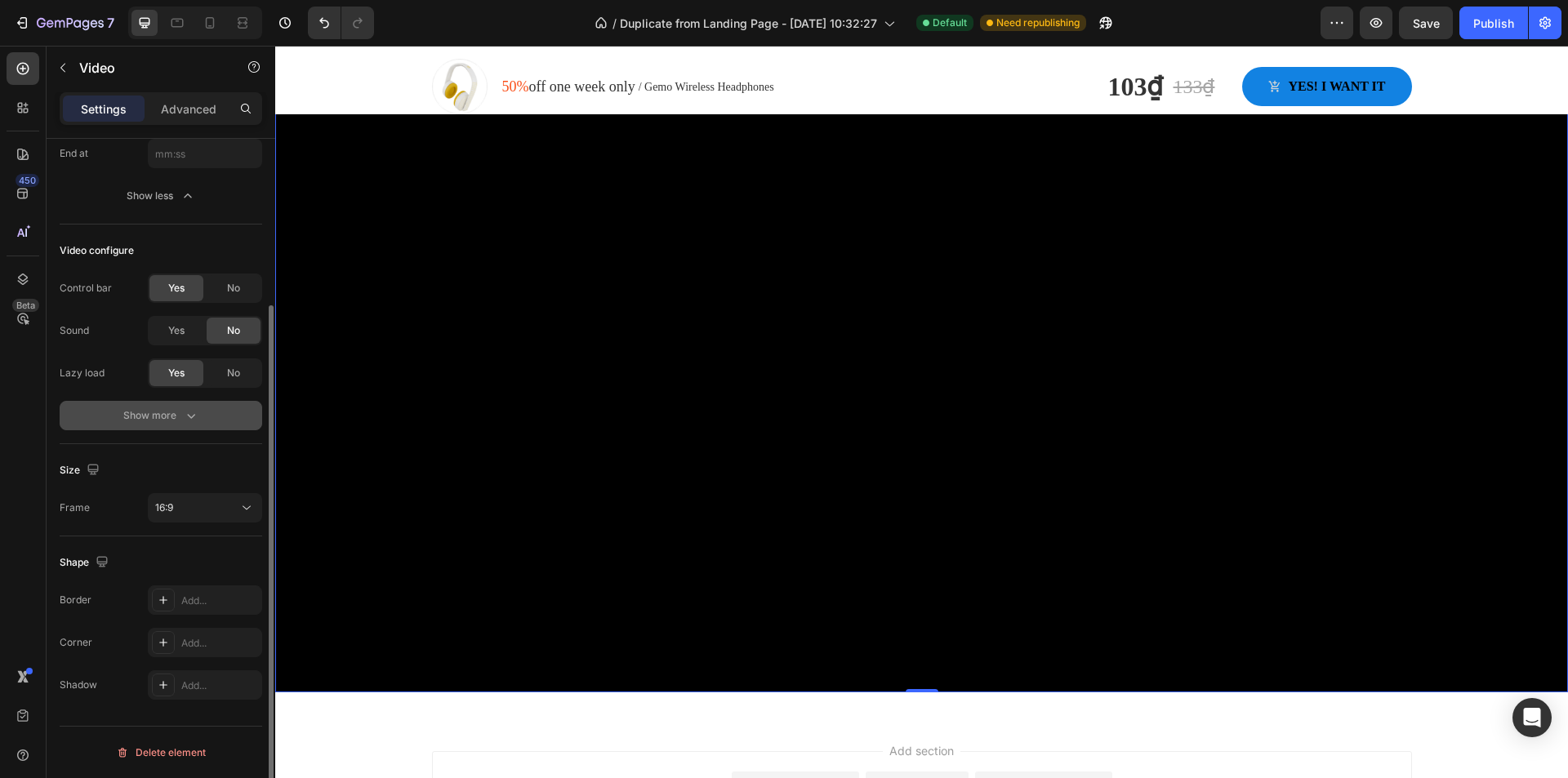
click at [191, 418] on icon "button" at bounding box center [191, 416] width 8 height 5
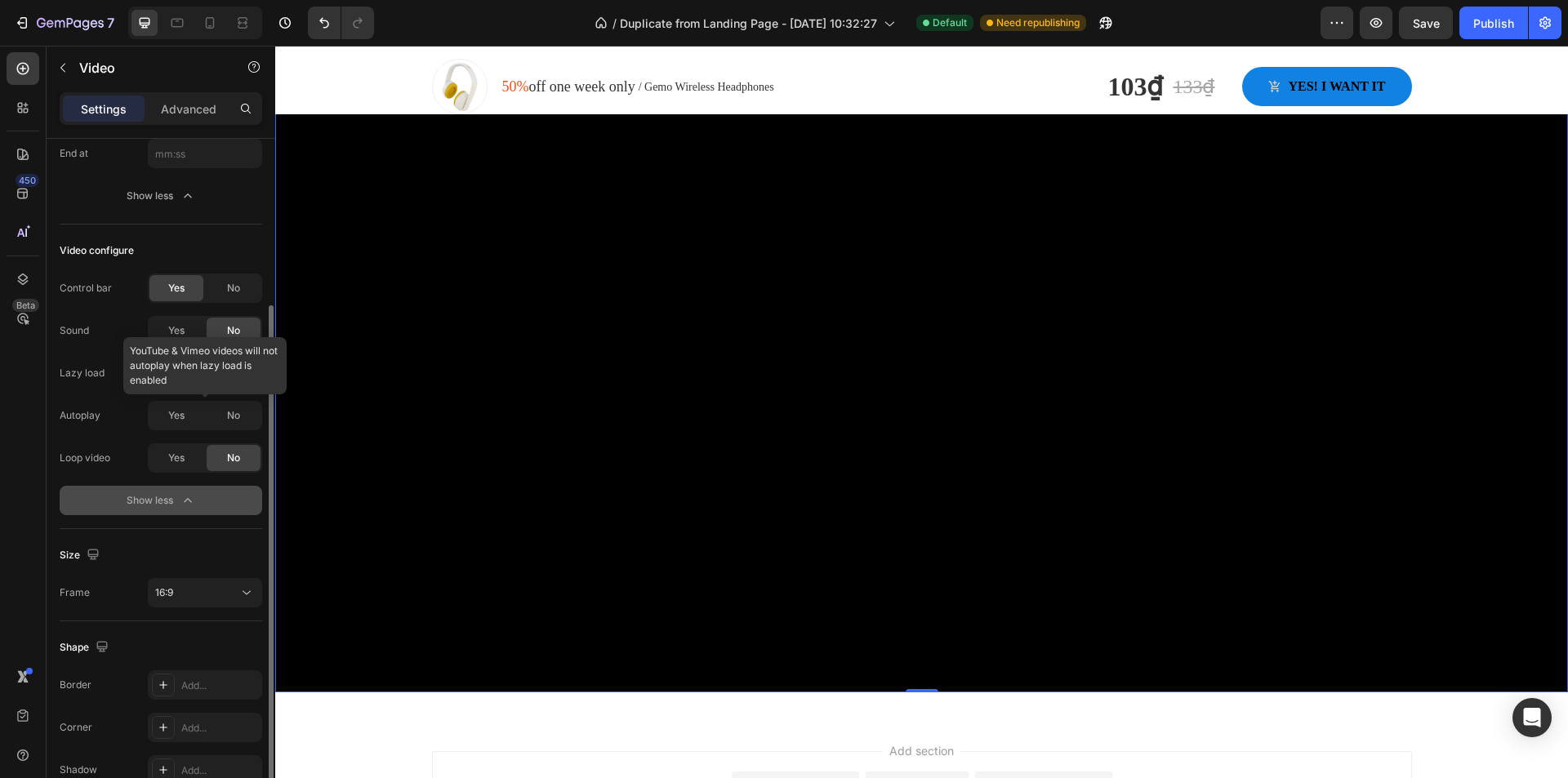
click at [181, 421] on div at bounding box center [205, 415] width 114 height 30
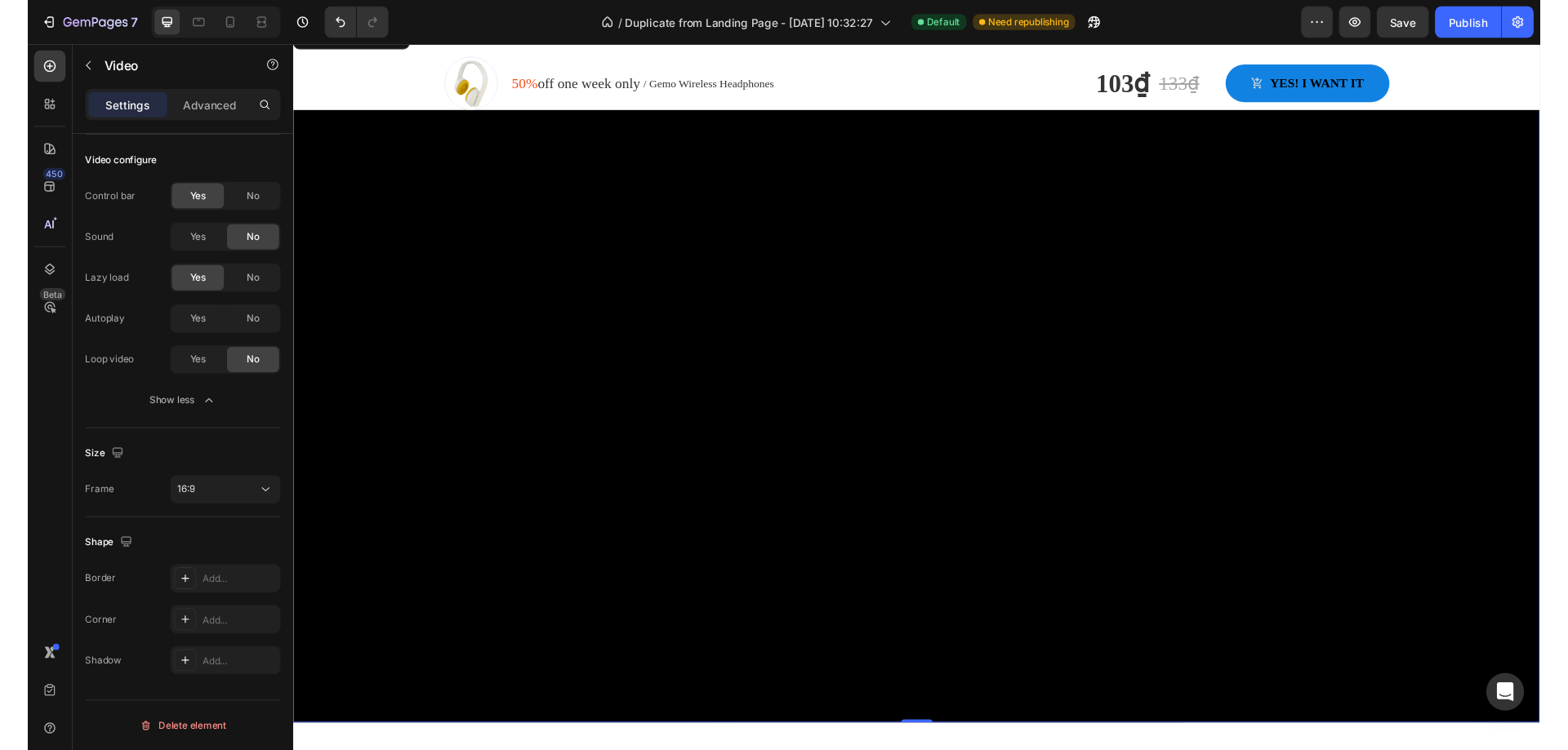
scroll to position [2398, 0]
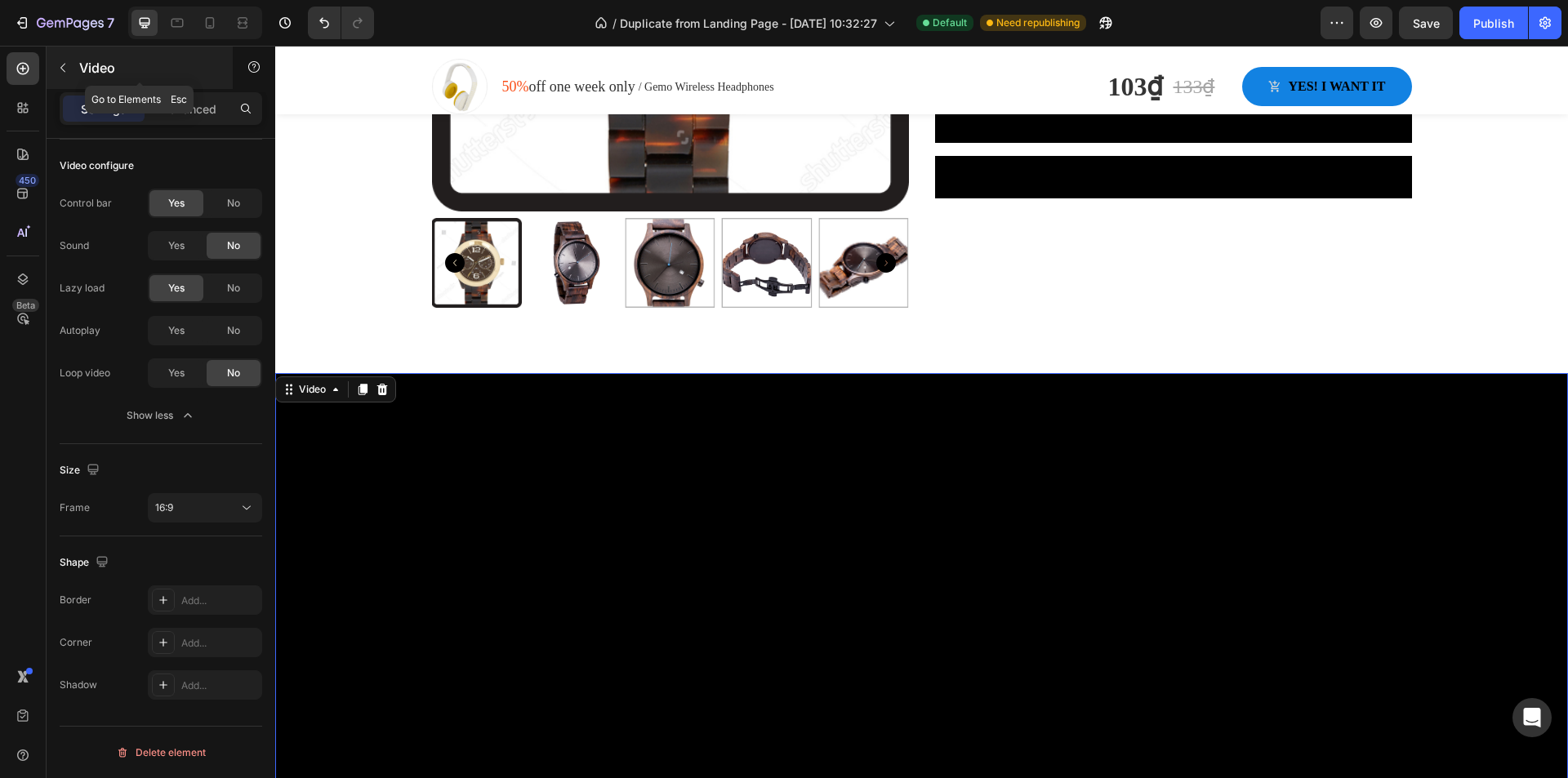
click at [59, 70] on icon "button" at bounding box center [63, 67] width 13 height 13
